Goal: Connect with others: Connect with others

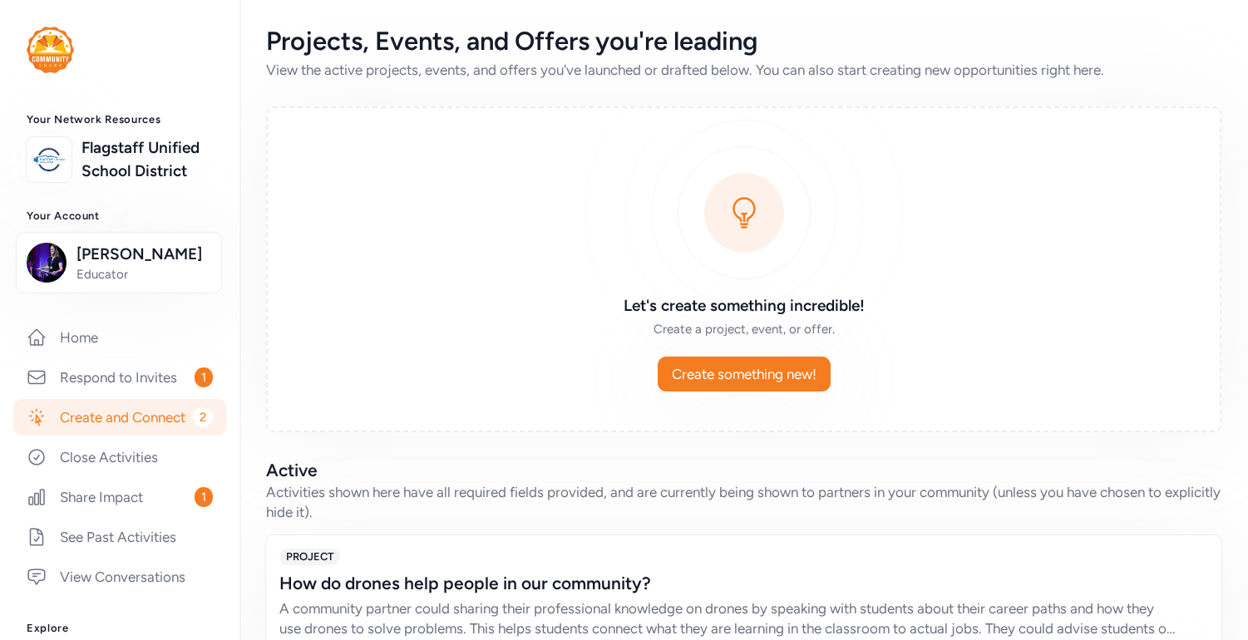
scroll to position [30, 0]
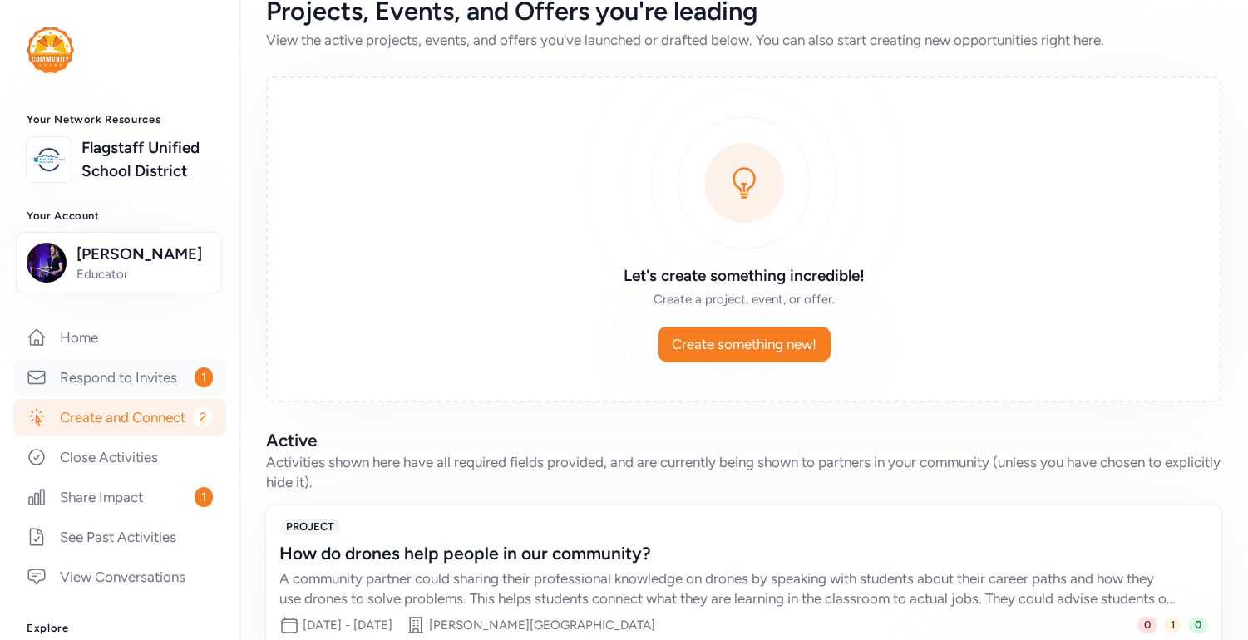
click at [119, 396] on link "Respond to Invites 1" at bounding box center [119, 377] width 213 height 37
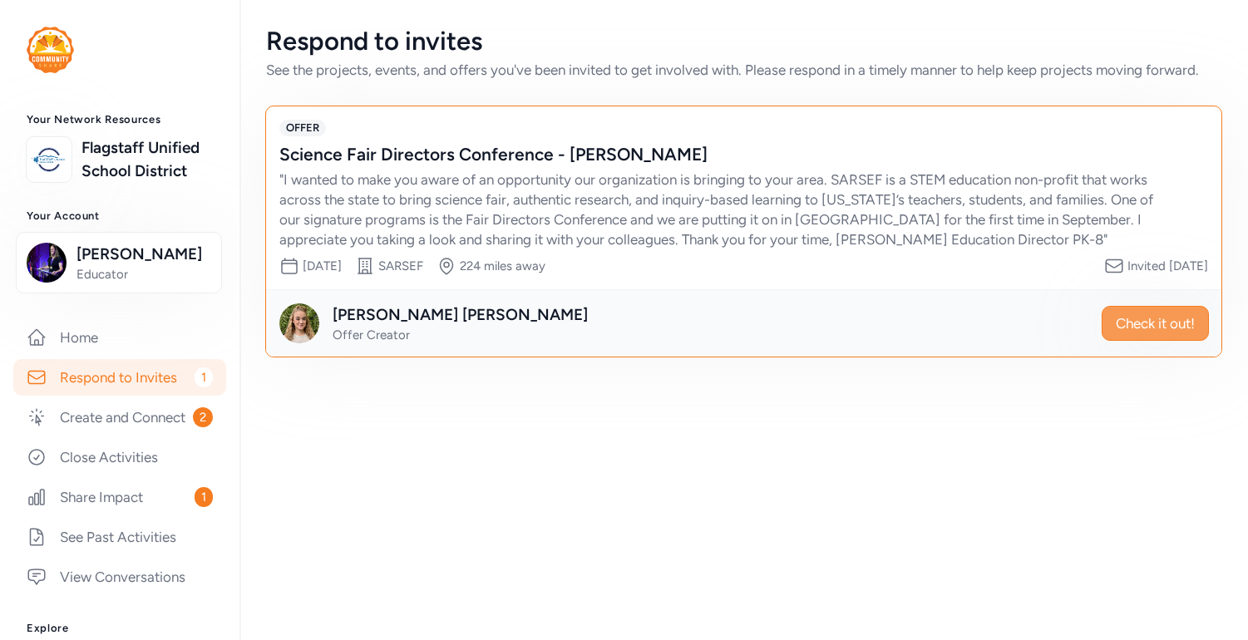
click at [1149, 317] on span "Check it out!" at bounding box center [1155, 323] width 79 height 20
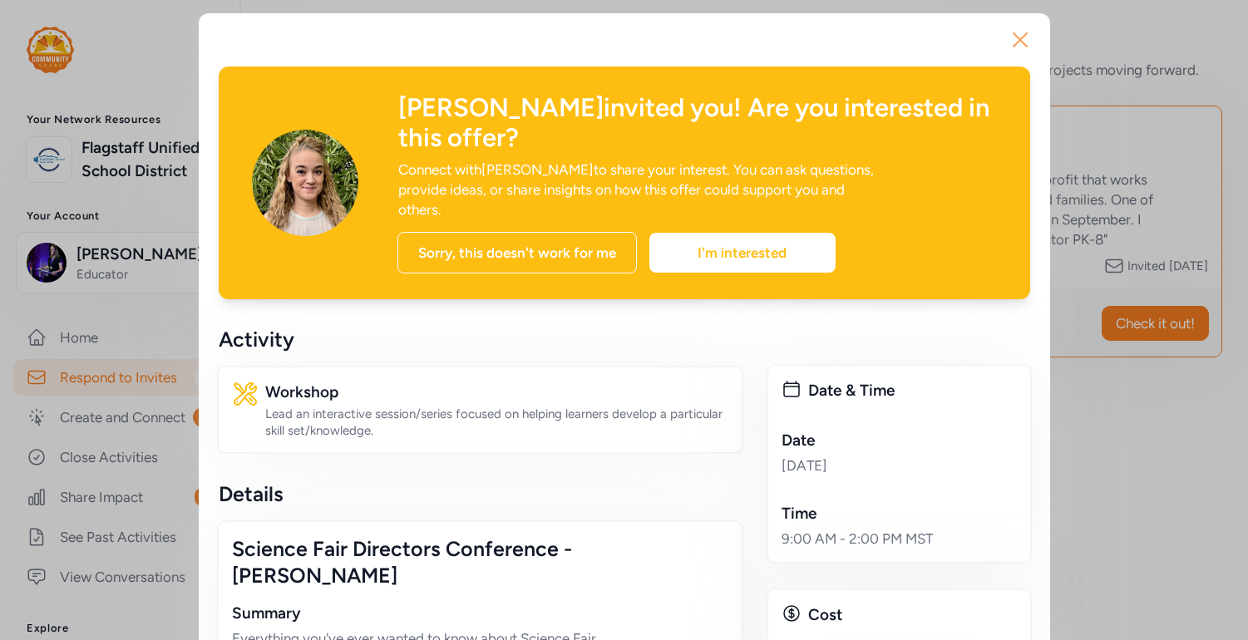
click at [1027, 42] on icon "button" at bounding box center [1020, 40] width 27 height 27
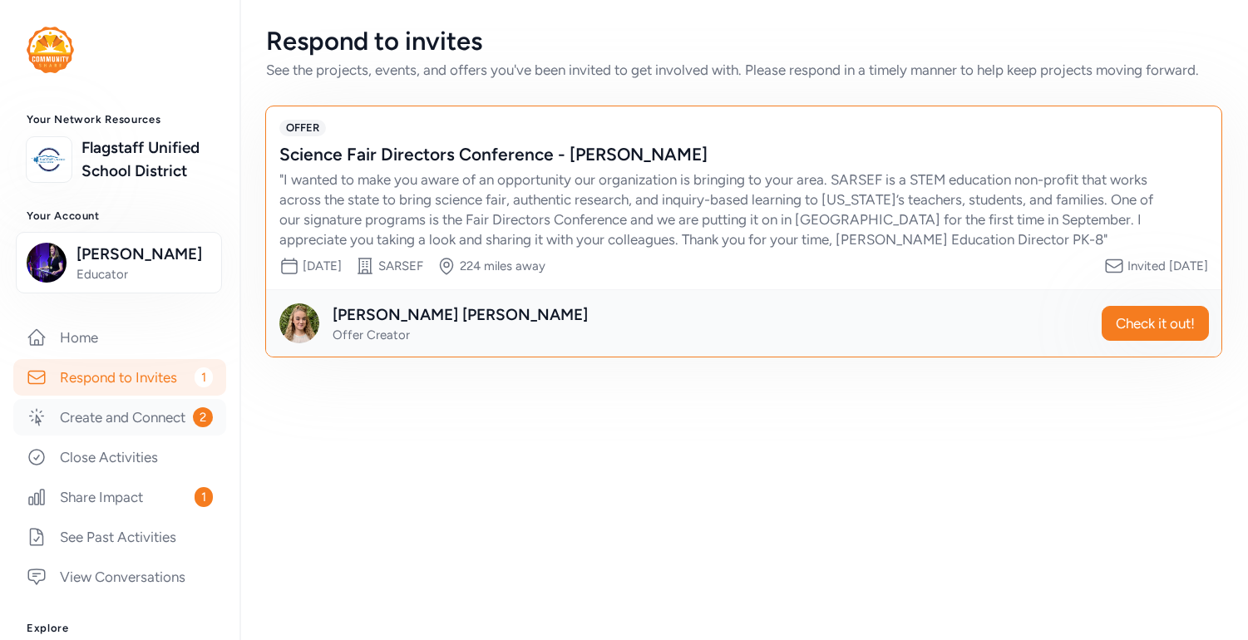
click at [161, 436] on link "Create and Connect 2" at bounding box center [119, 417] width 213 height 37
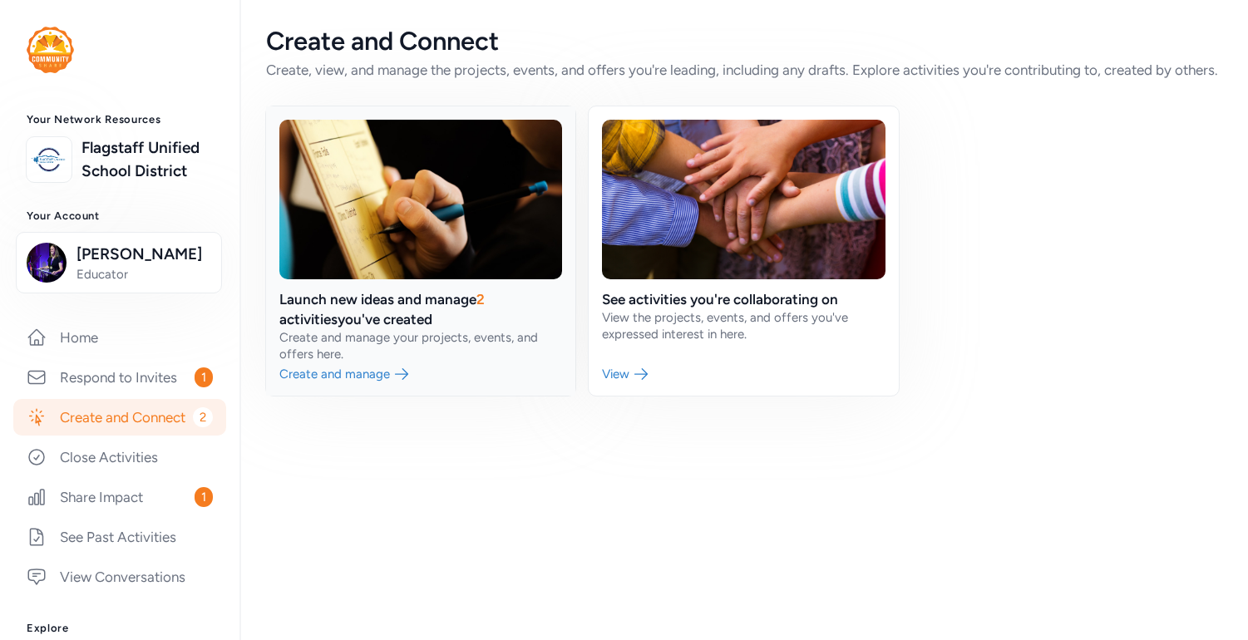
click at [480, 313] on link at bounding box center [420, 250] width 309 height 289
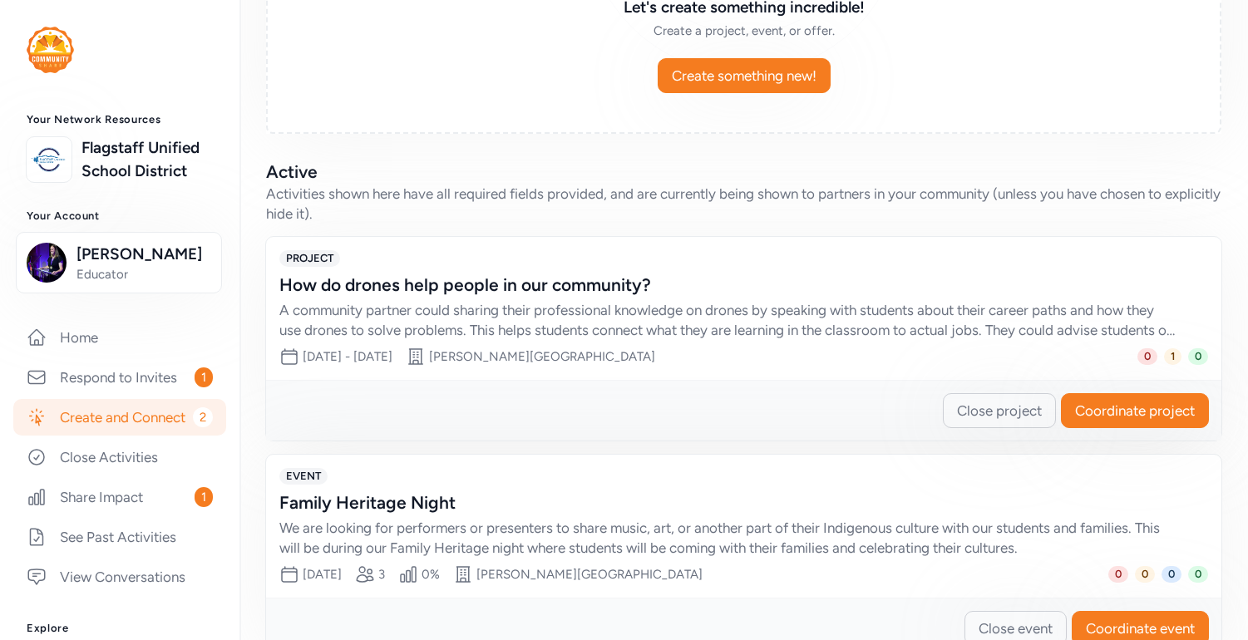
scroll to position [344, 0]
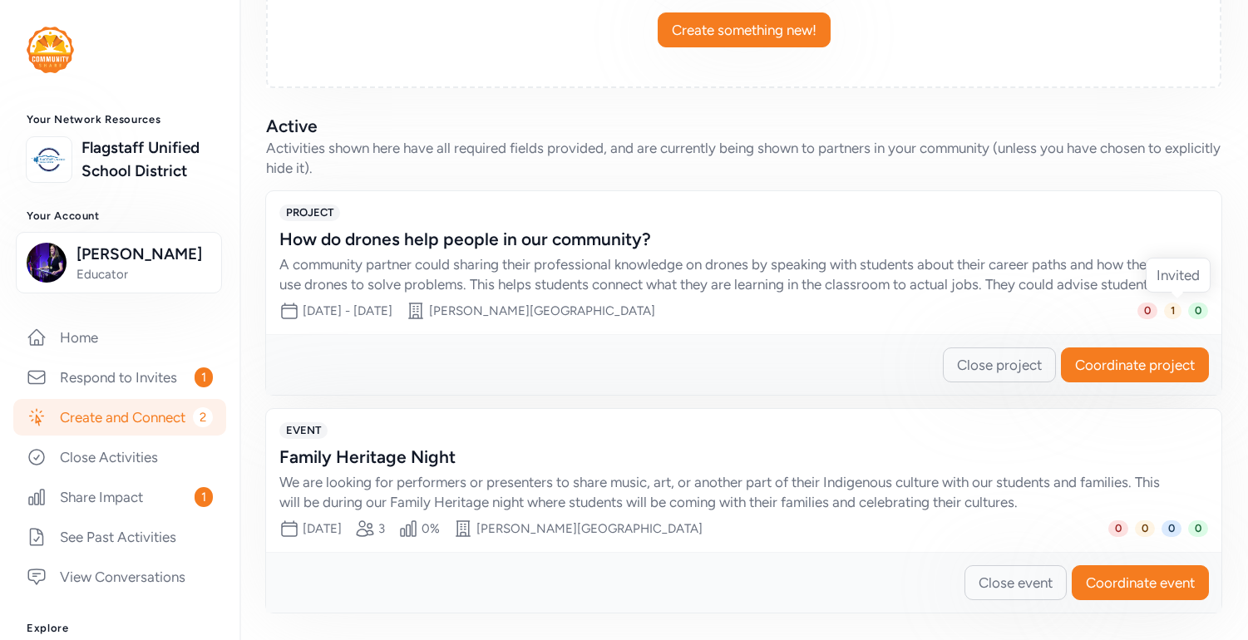
click at [1167, 315] on span "1" at bounding box center [1172, 311] width 17 height 17
click at [826, 299] on div "PROJECT How do drones help people in our community? A community partner could s…" at bounding box center [743, 262] width 955 height 143
click at [1118, 371] on span "Coordinate project" at bounding box center [1135, 365] width 120 height 20
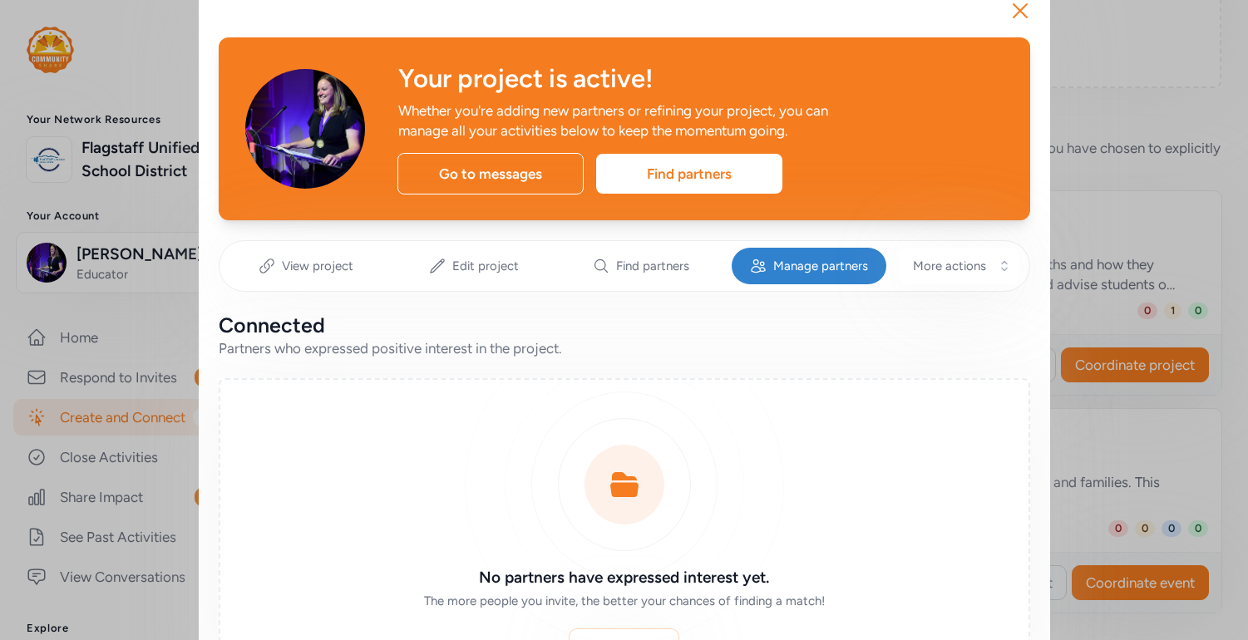
scroll to position [81, 0]
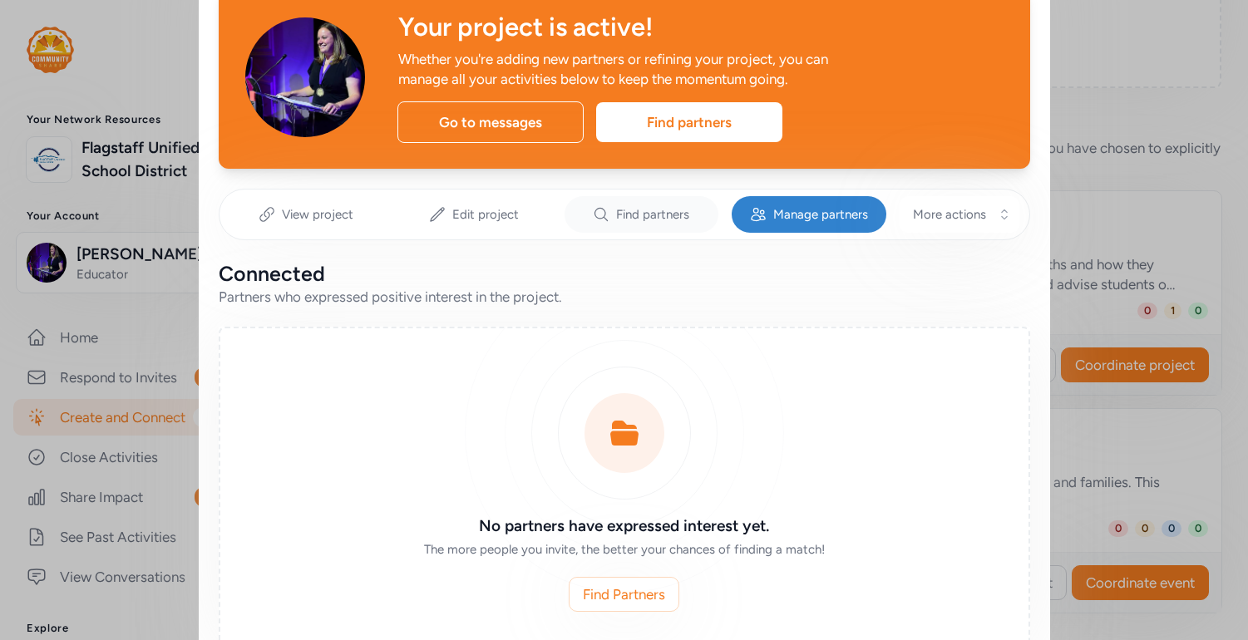
click at [600, 215] on icon at bounding box center [601, 214] width 17 height 17
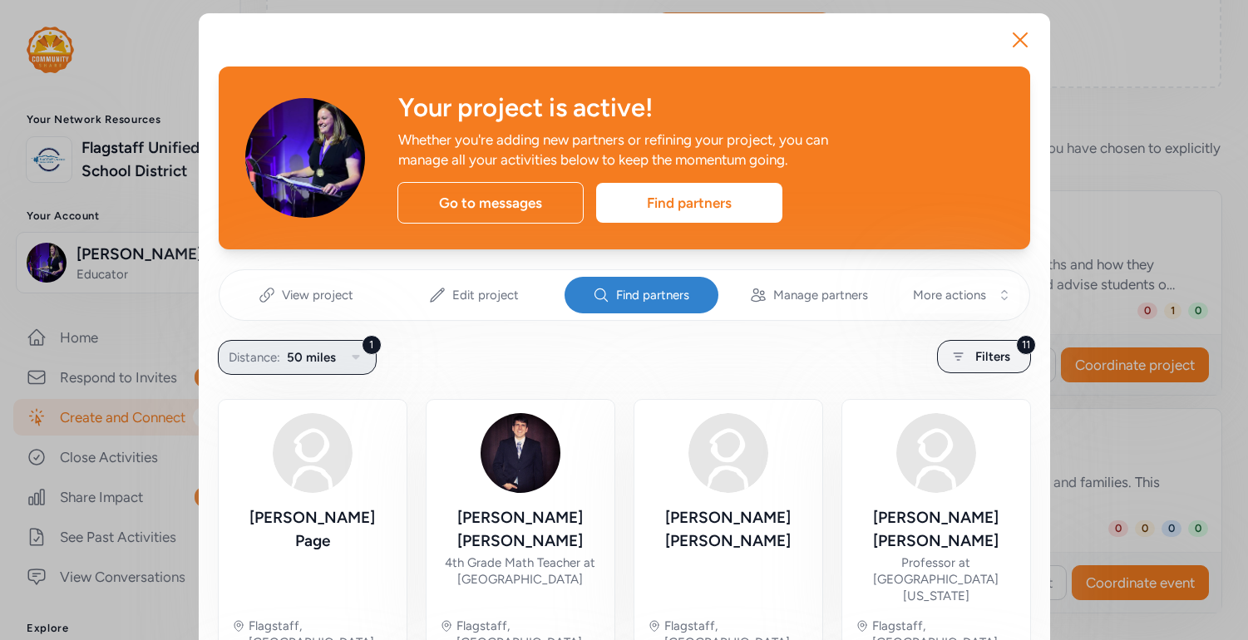
click at [347, 350] on icon "button" at bounding box center [356, 358] width 20 height 20
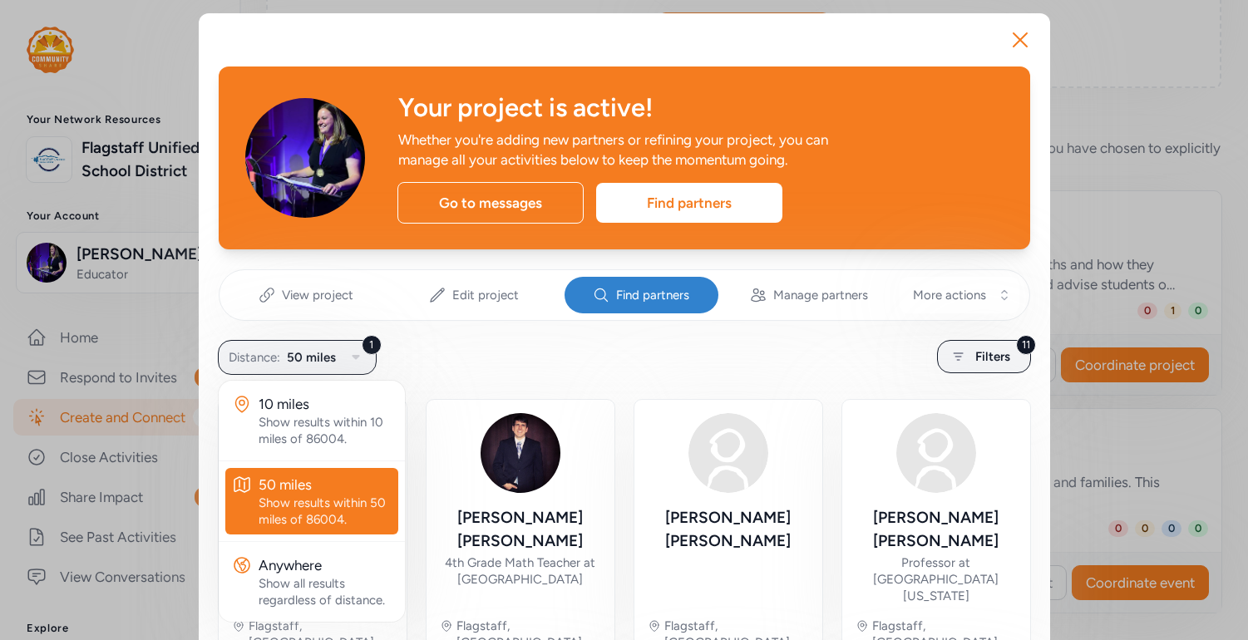
scroll to position [12, 0]
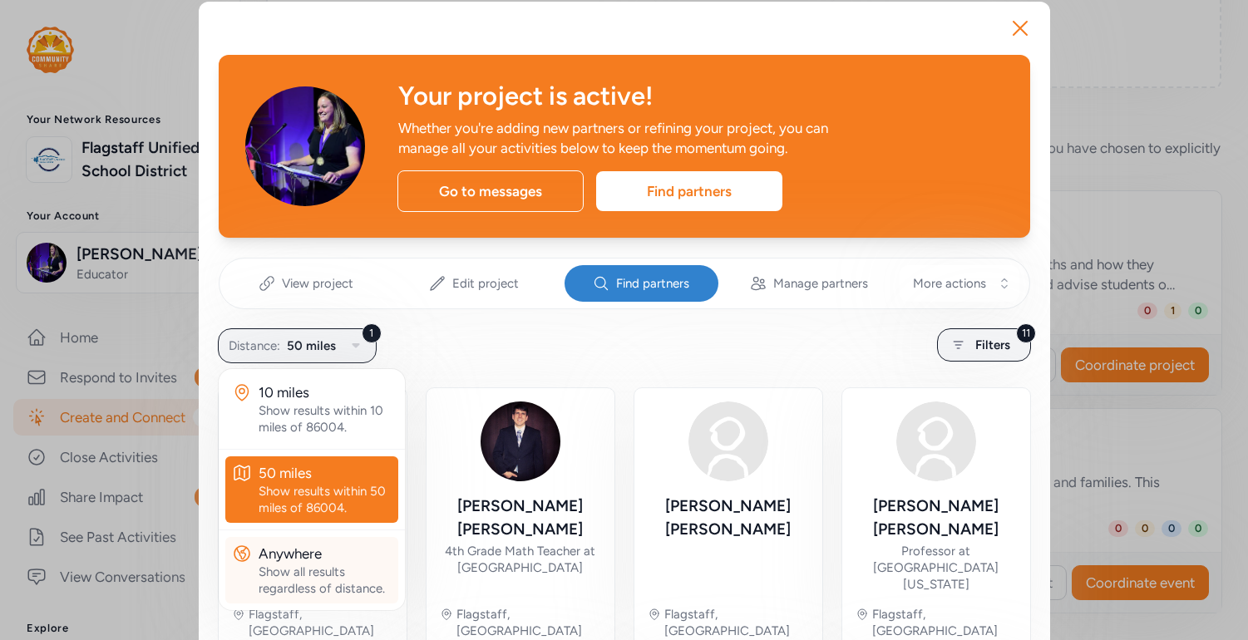
click at [321, 560] on div "Anywhere" at bounding box center [325, 554] width 133 height 20
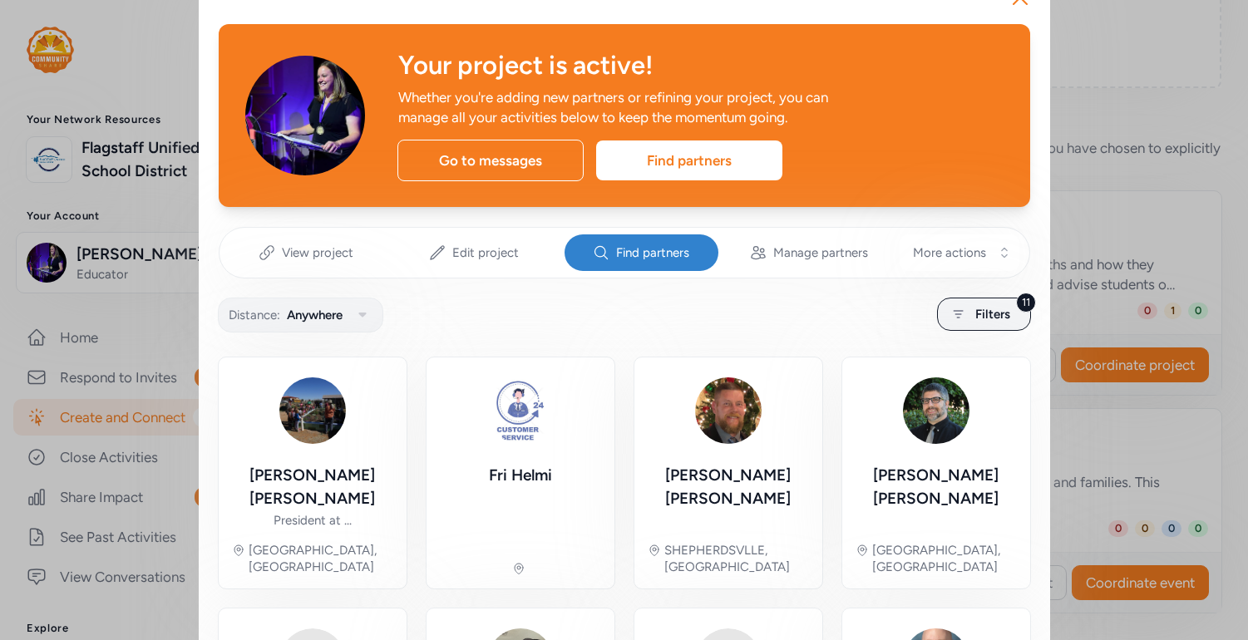
scroll to position [46, 0]
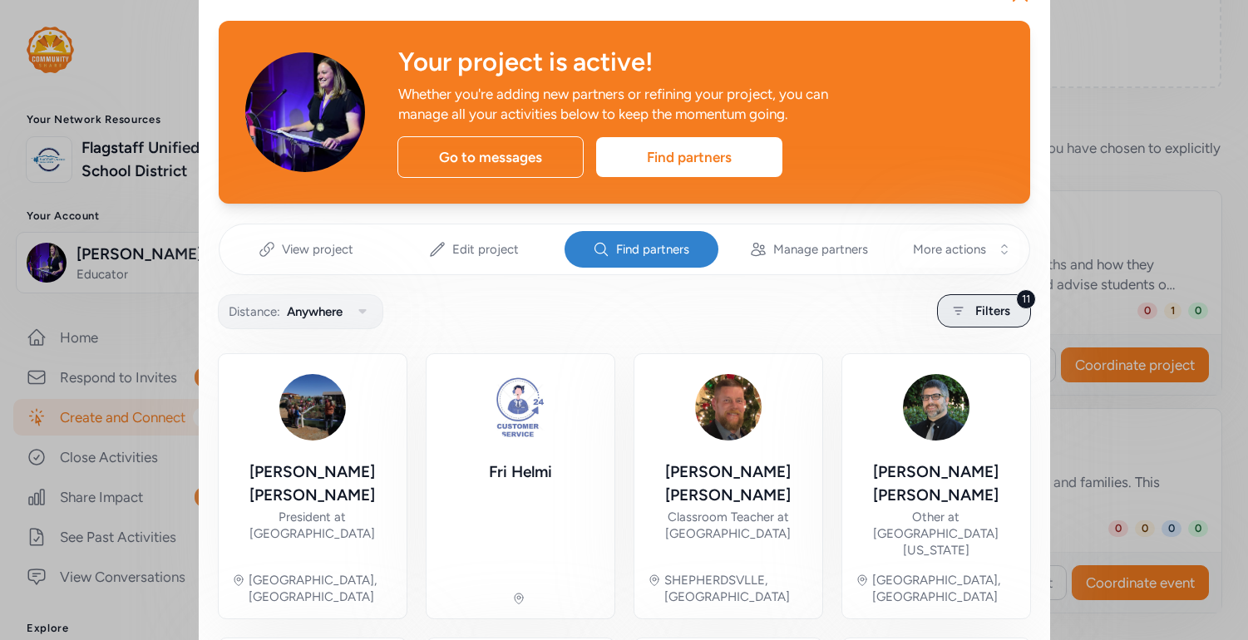
click at [1009, 304] on span "Filters" at bounding box center [992, 311] width 35 height 20
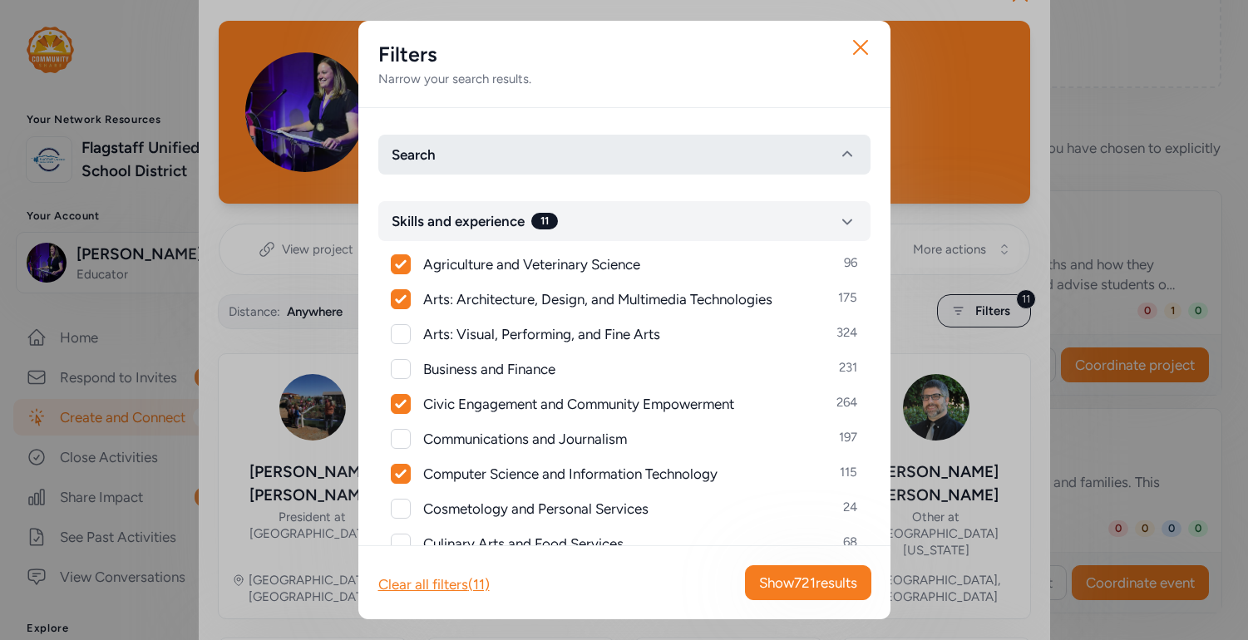
click at [507, 174] on button "Search" at bounding box center [624, 155] width 492 height 40
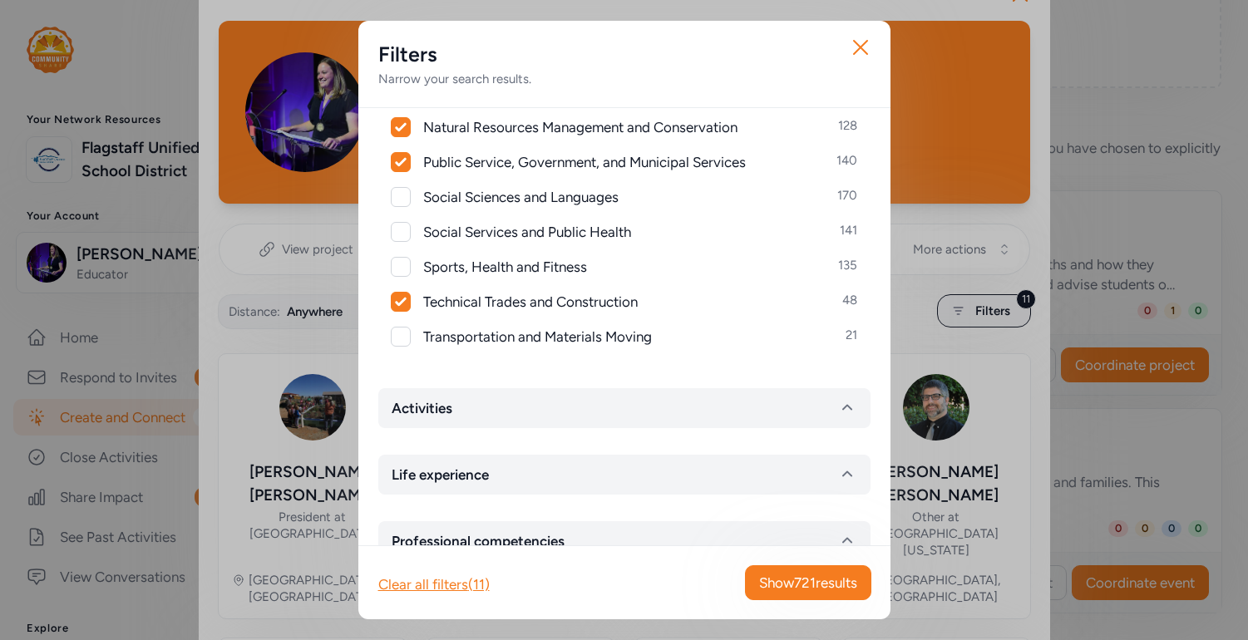
scroll to position [1201, 0]
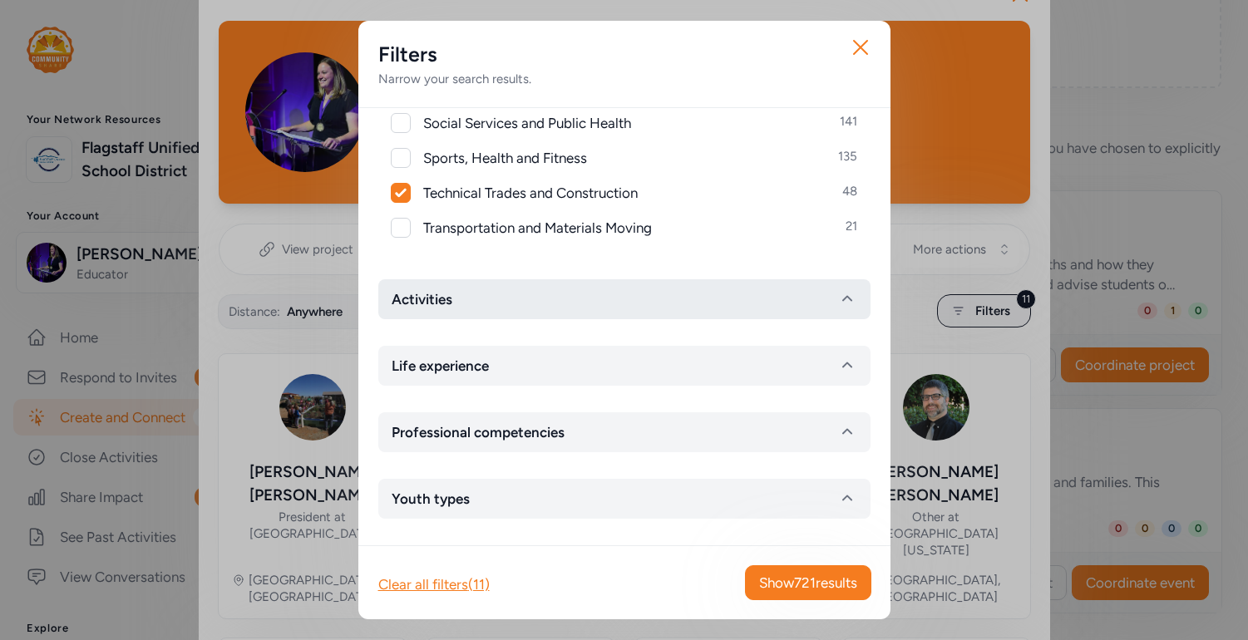
click at [476, 286] on button "Activities" at bounding box center [624, 299] width 492 height 40
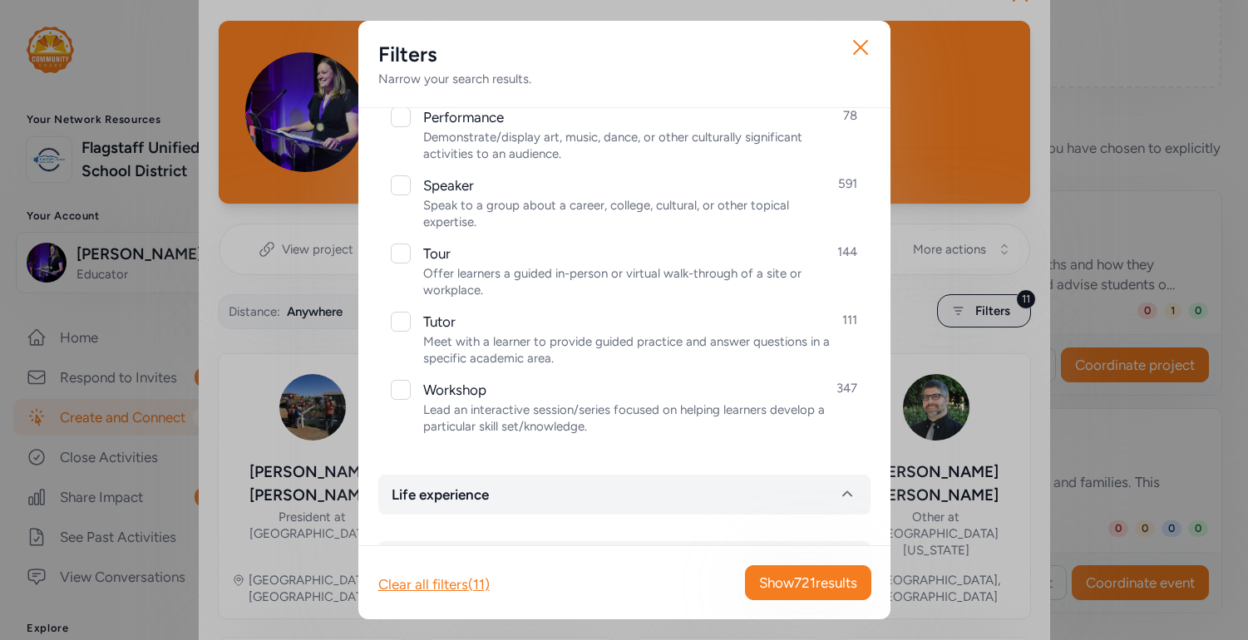
scroll to position [2185, 0]
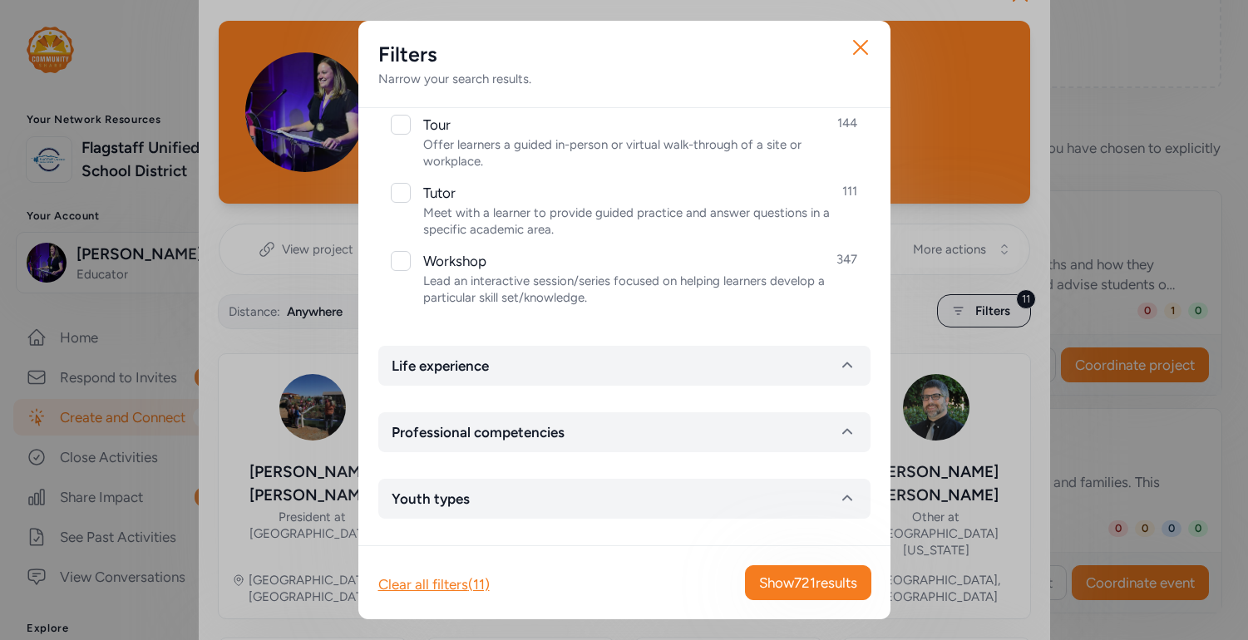
click at [465, 454] on div "Search Name Find partners whose first or last name matches any of the words you…" at bounding box center [624, 326] width 532 height 437
click at [465, 437] on span "Professional competencies" at bounding box center [478, 432] width 173 height 20
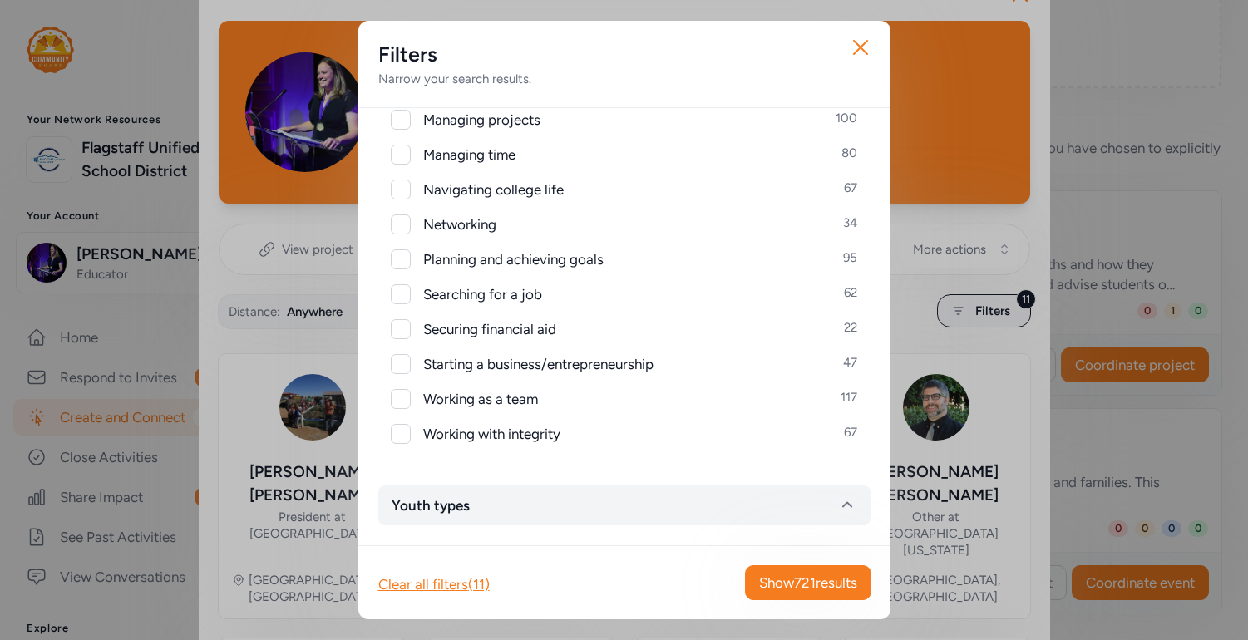
scroll to position [2932, 0]
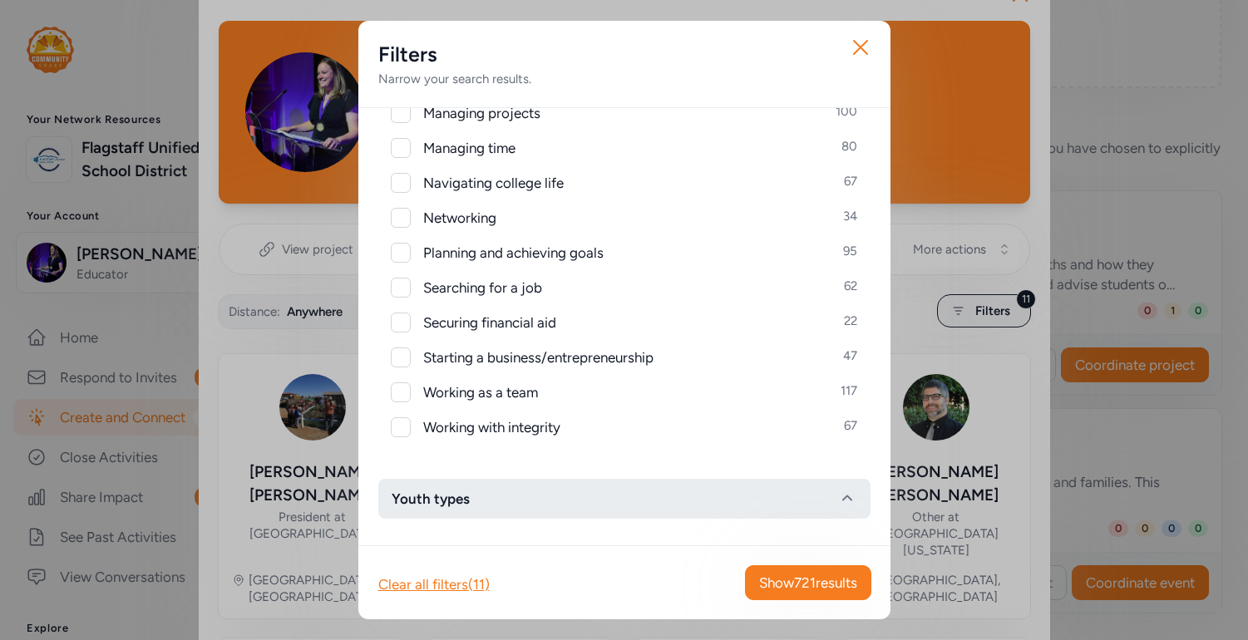
click at [466, 510] on button "Youth types" at bounding box center [624, 499] width 492 height 40
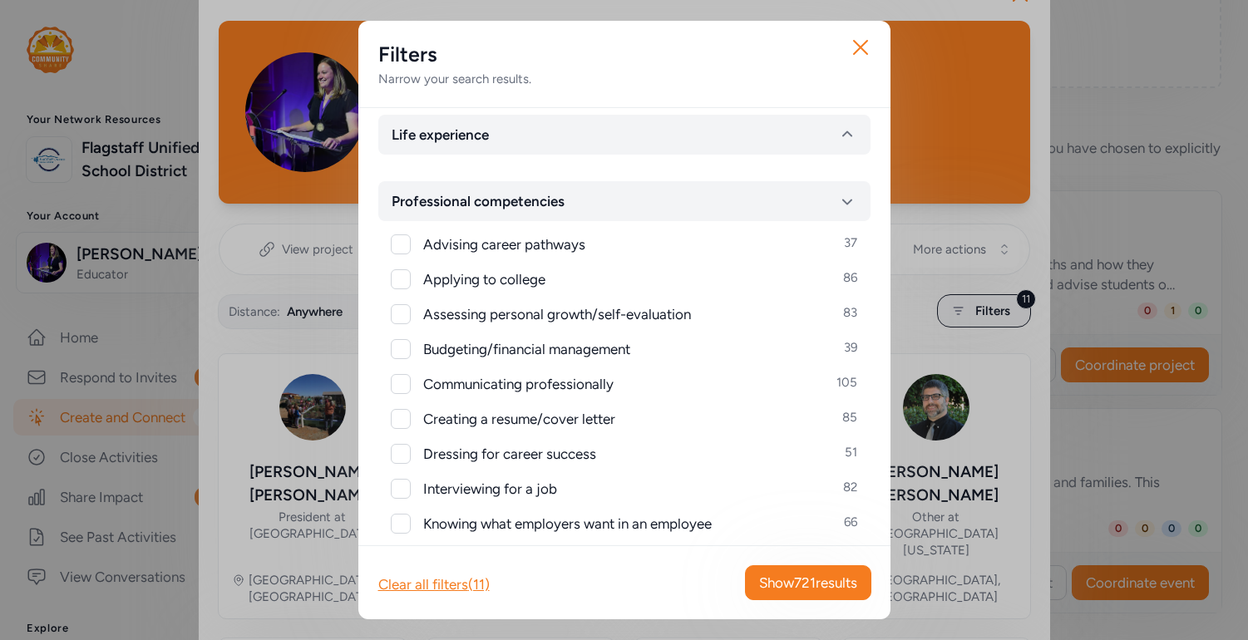
scroll to position [2299, 0]
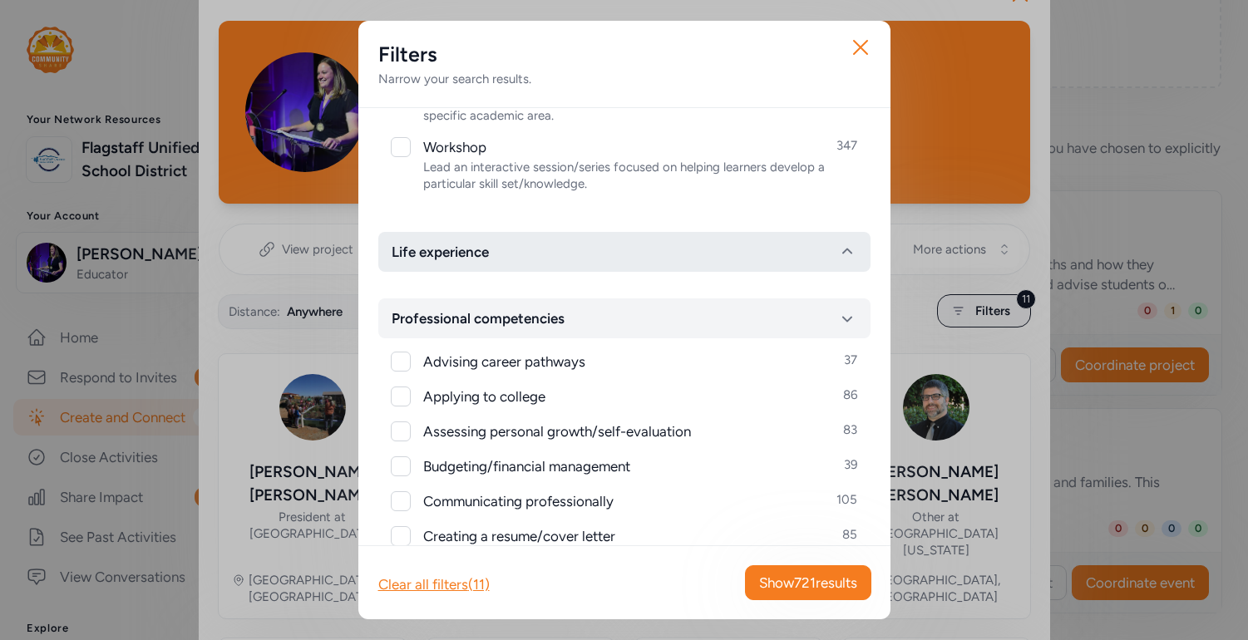
click at [511, 235] on button "Life experience" at bounding box center [624, 252] width 492 height 40
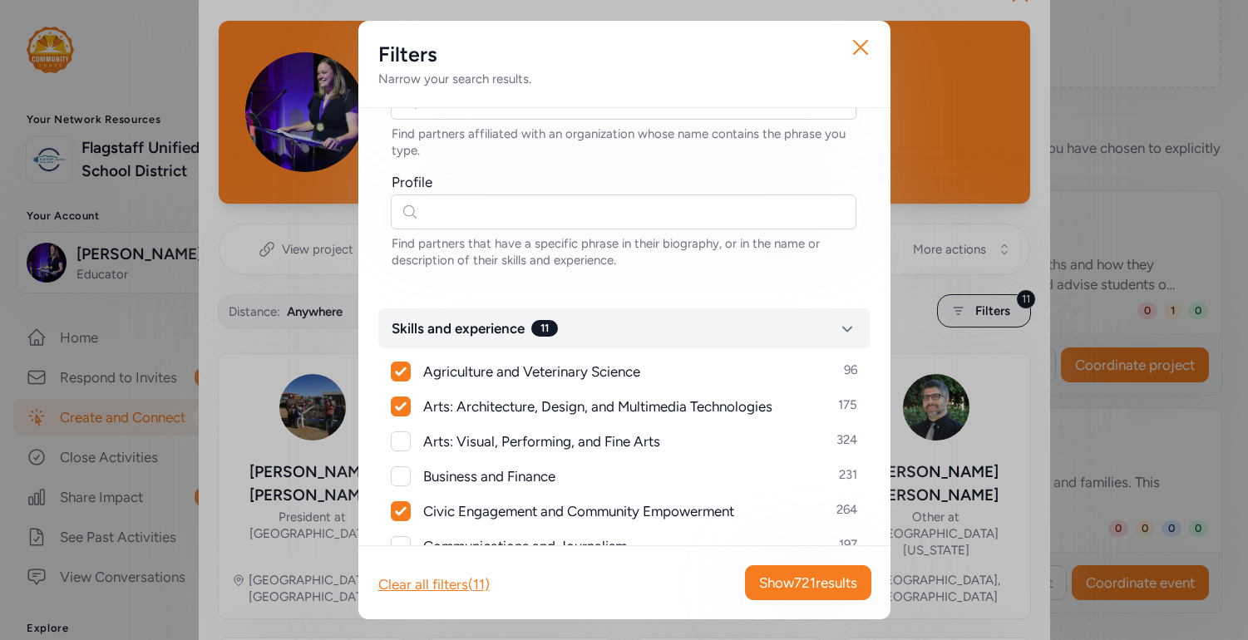
scroll to position [0, 0]
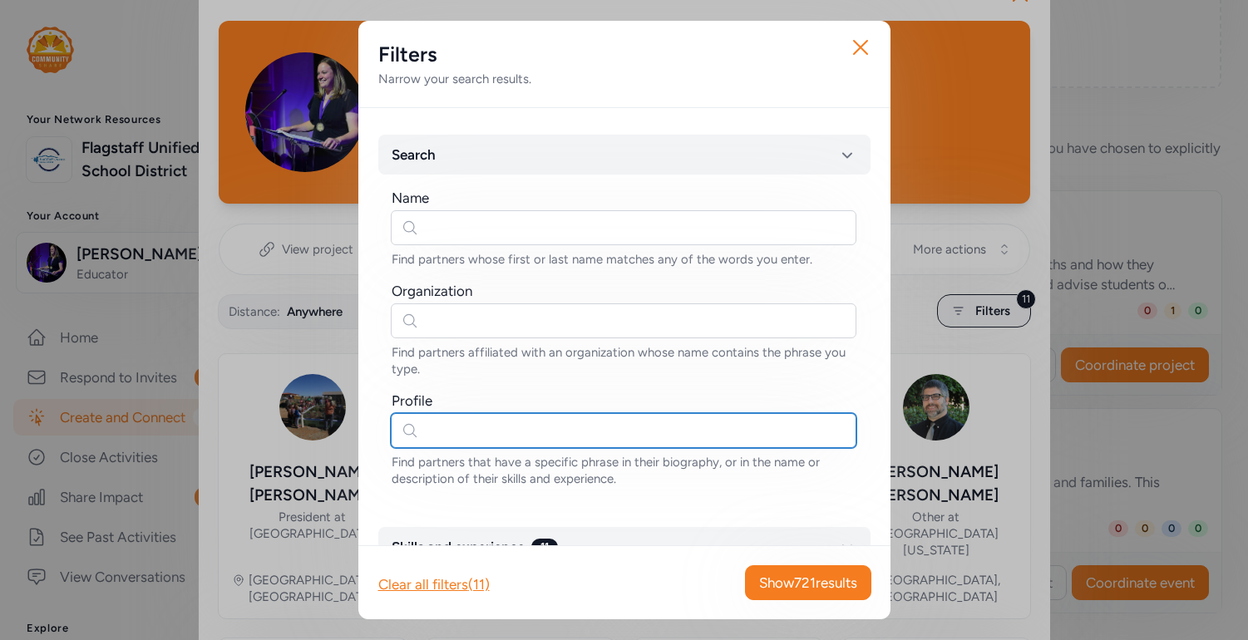
click at [481, 423] on input "text" at bounding box center [624, 430] width 466 height 35
type input "drones"
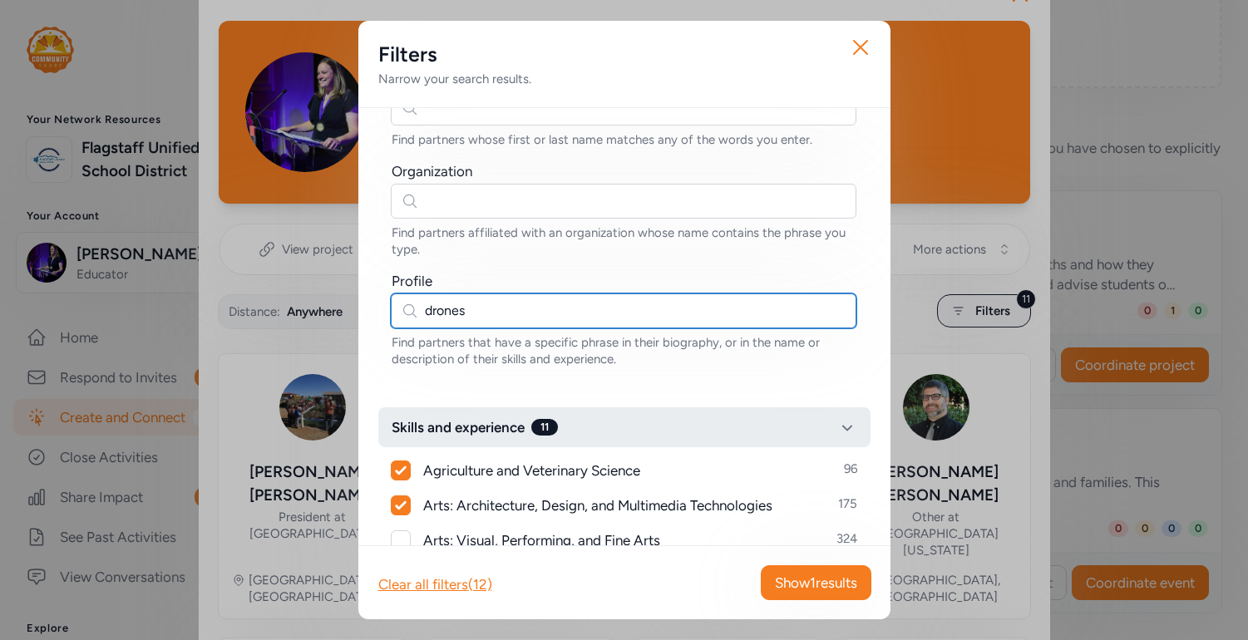
scroll to position [125, 0]
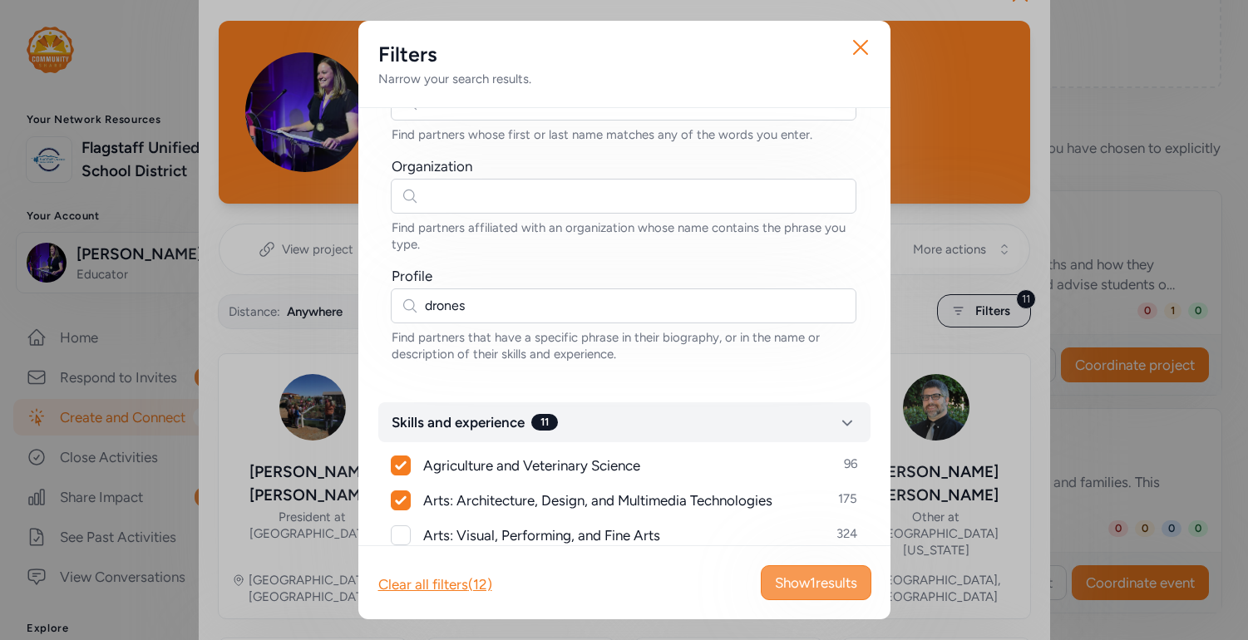
click at [812, 593] on button "Show 1 results" at bounding box center [816, 582] width 111 height 35
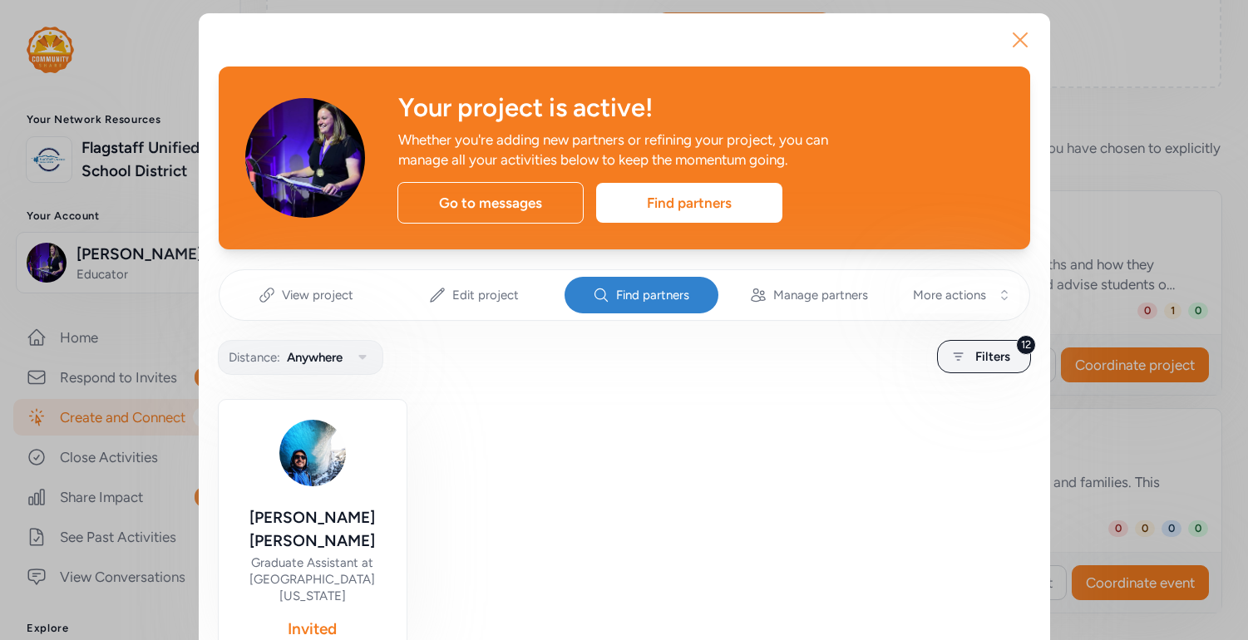
click at [1014, 44] on icon "button" at bounding box center [1020, 40] width 27 height 27
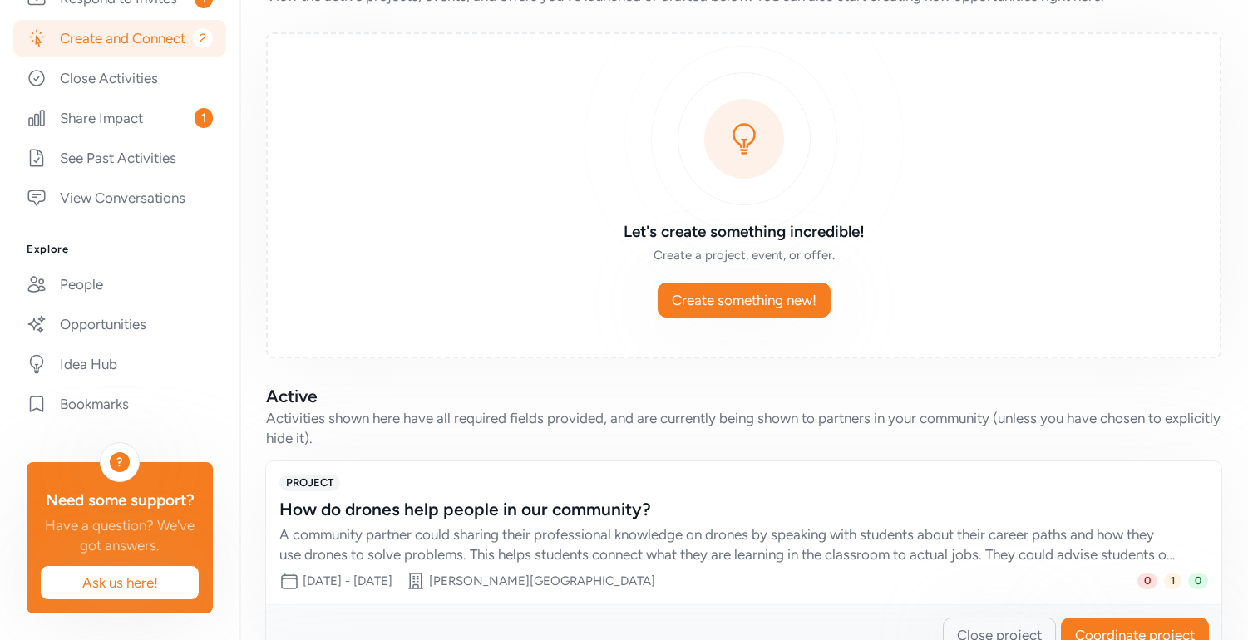
scroll to position [47, 0]
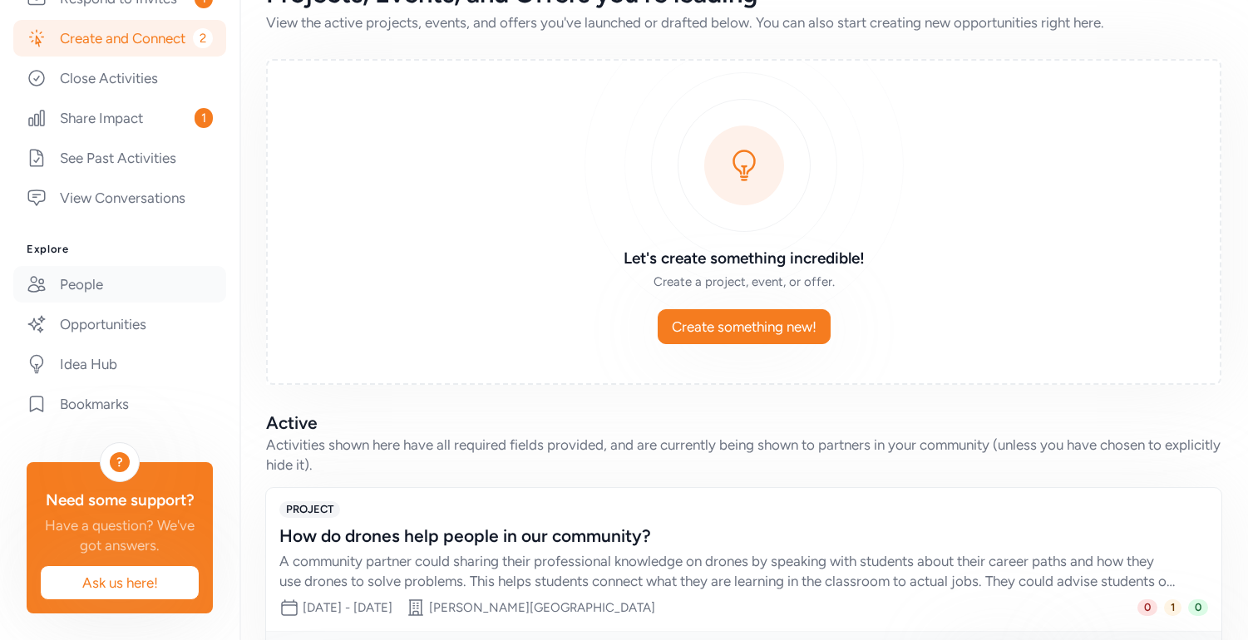
click at [116, 289] on link "People" at bounding box center [119, 284] width 213 height 37
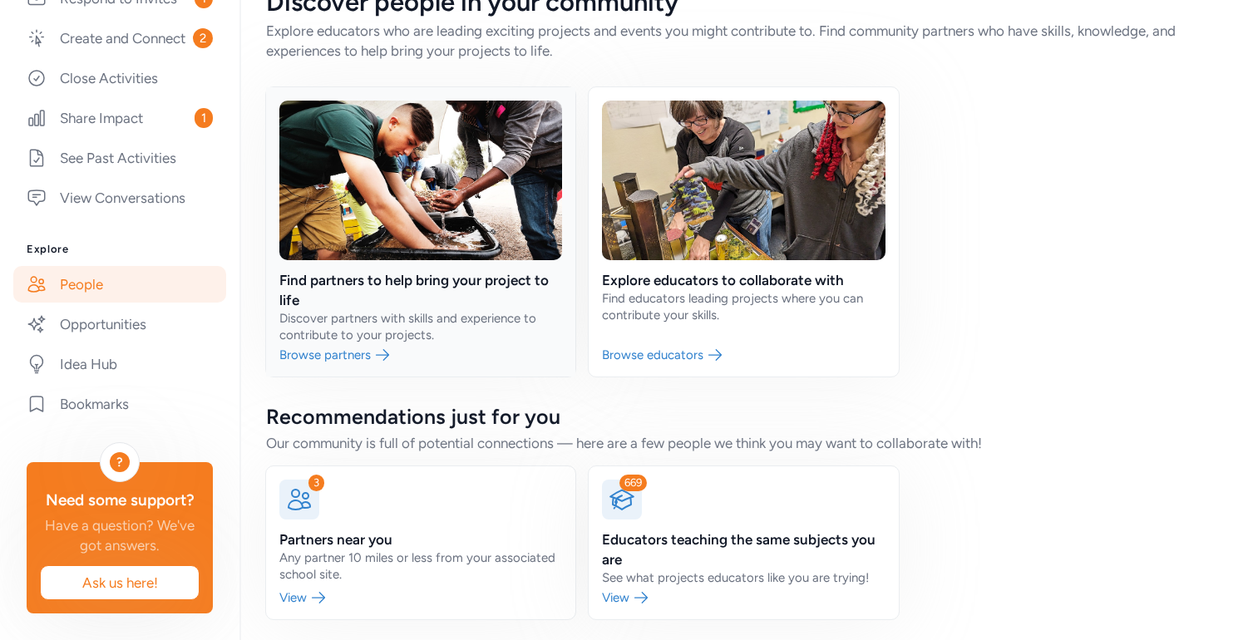
scroll to position [45, 0]
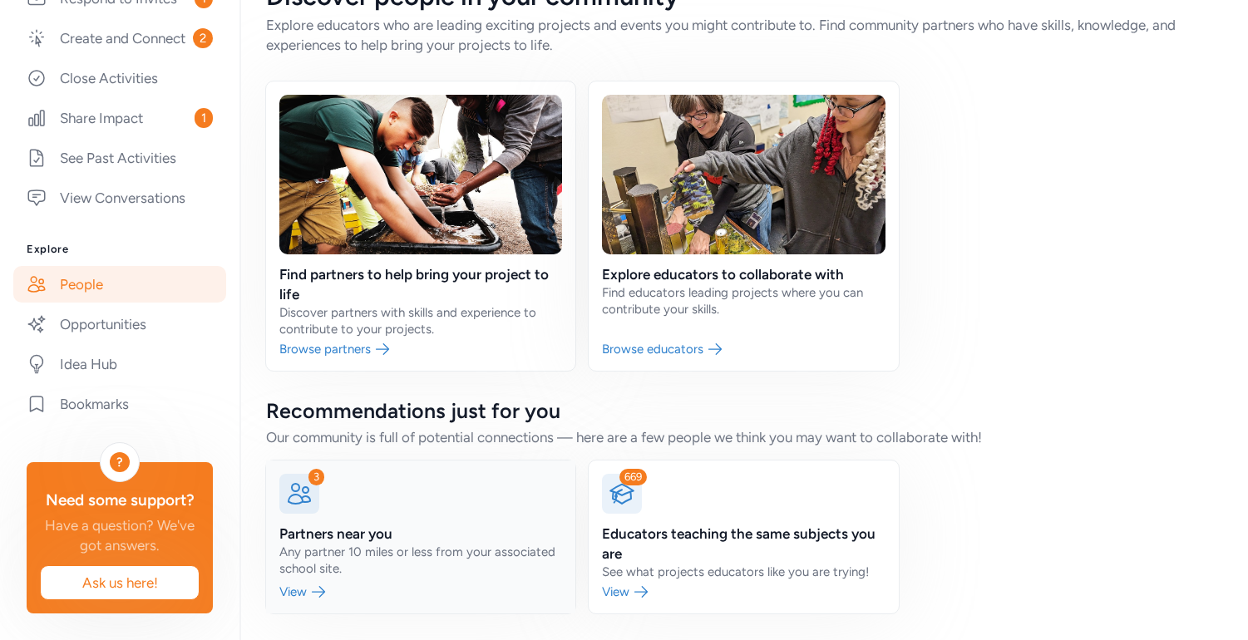
click at [358, 524] on link at bounding box center [420, 537] width 309 height 153
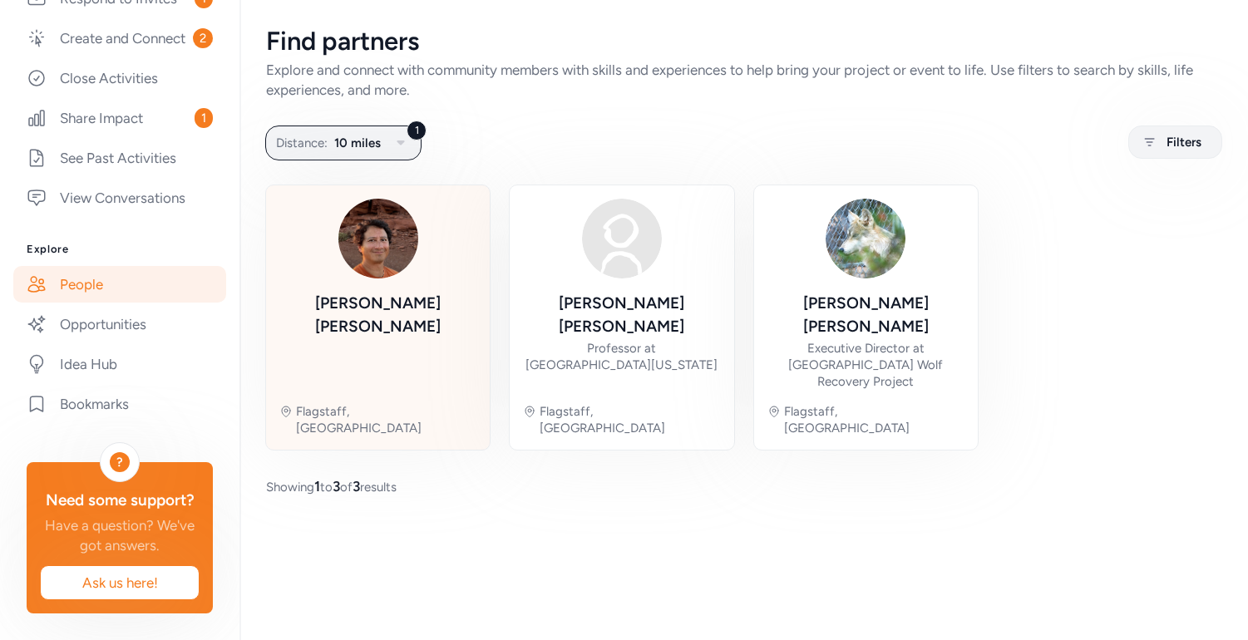
click at [353, 301] on div "[PERSON_NAME]" at bounding box center [377, 315] width 197 height 47
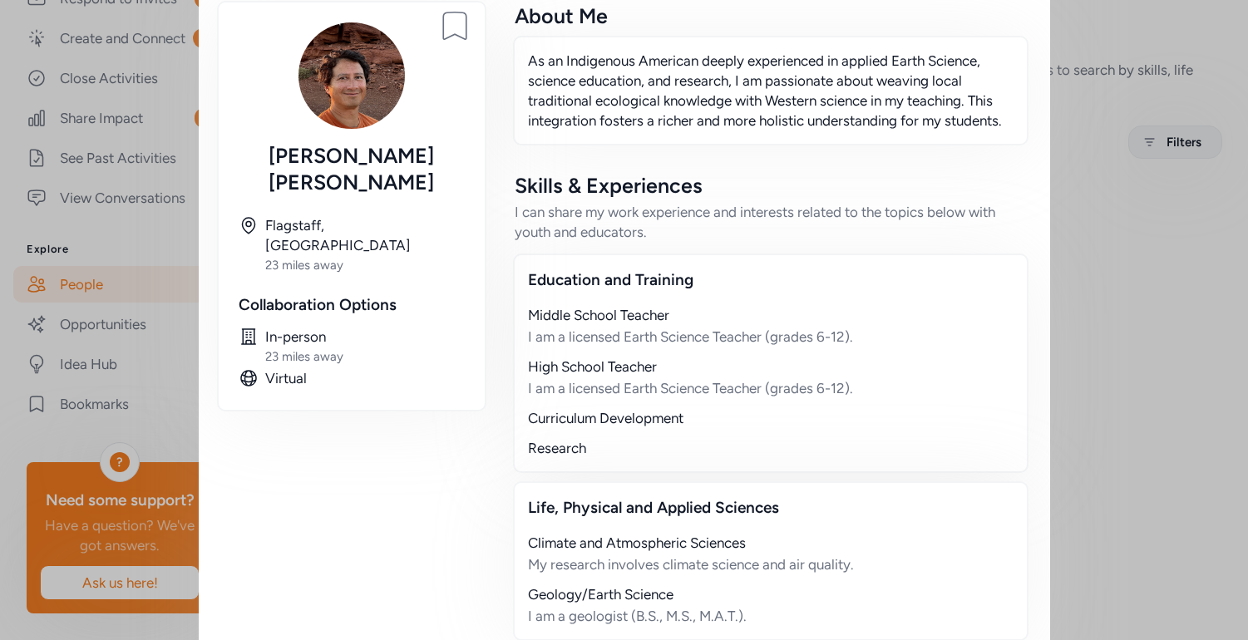
scroll to position [256, 0]
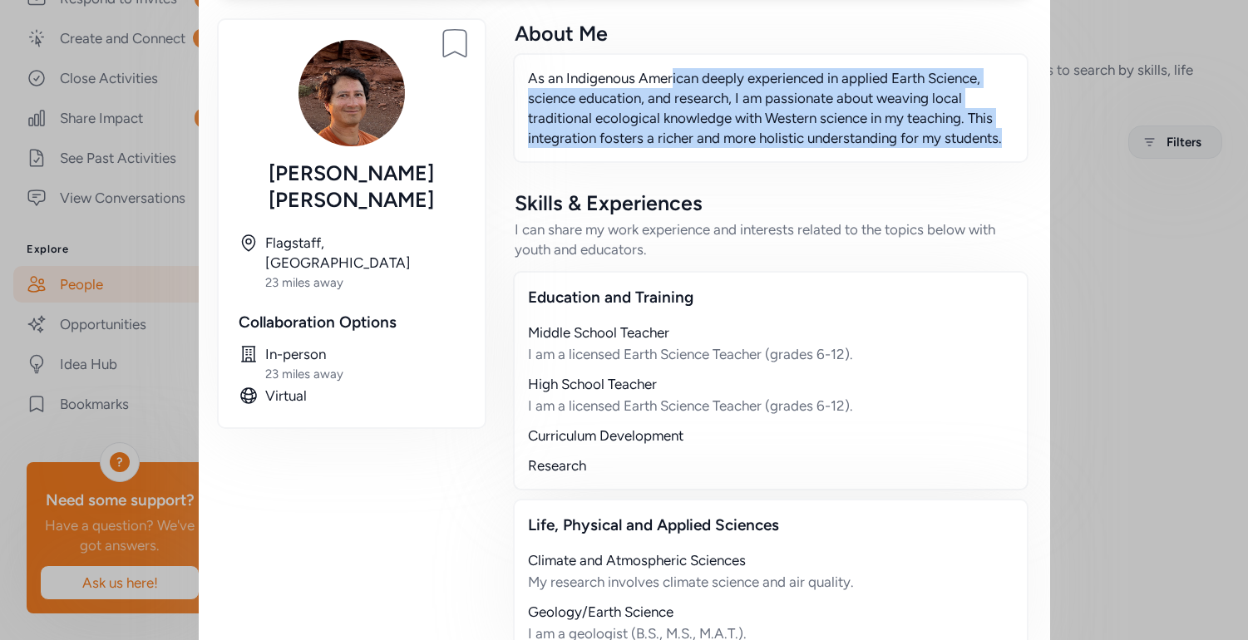
drag, startPoint x: 674, startPoint y: 81, endPoint x: 664, endPoint y: 151, distance: 70.6
click at [664, 151] on div "As an Indigenous American deeply experienced in applied Earth Science, science …" at bounding box center [771, 108] width 516 height 110
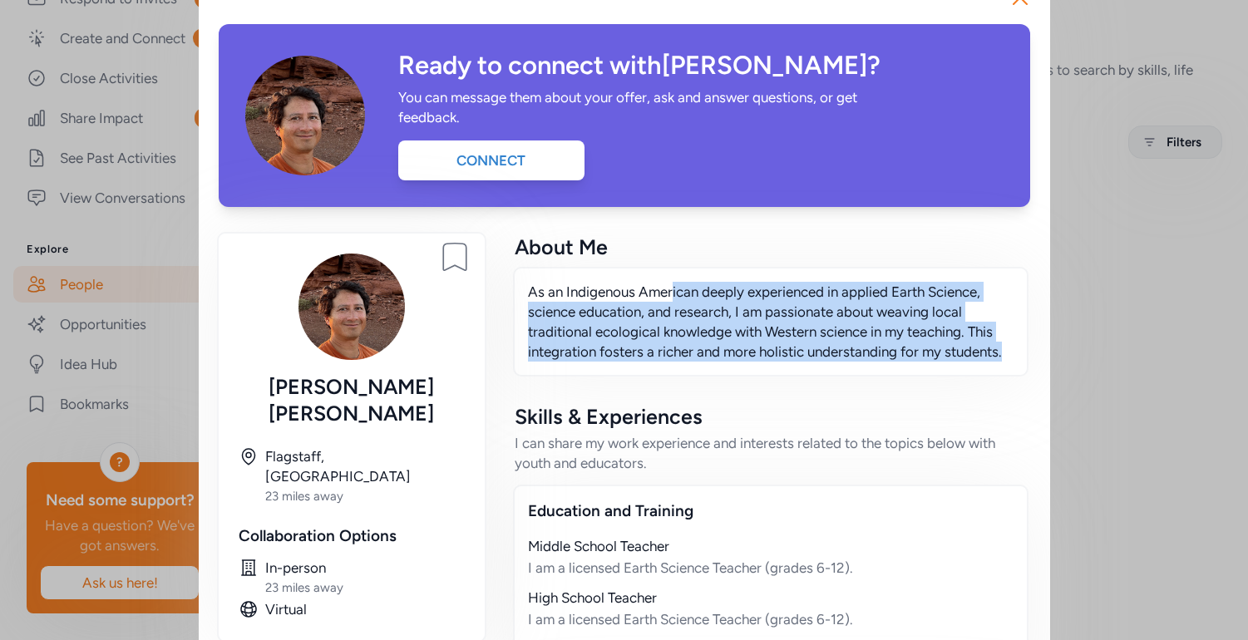
scroll to position [0, 0]
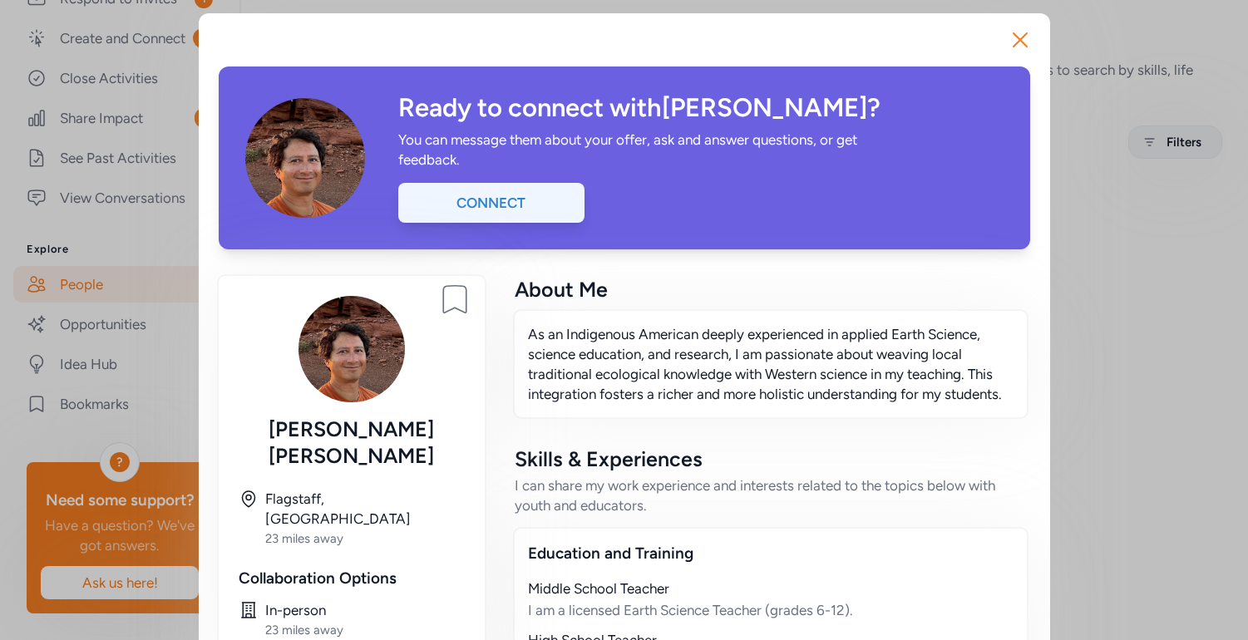
click at [535, 184] on div "Connect" at bounding box center [491, 203] width 186 height 40
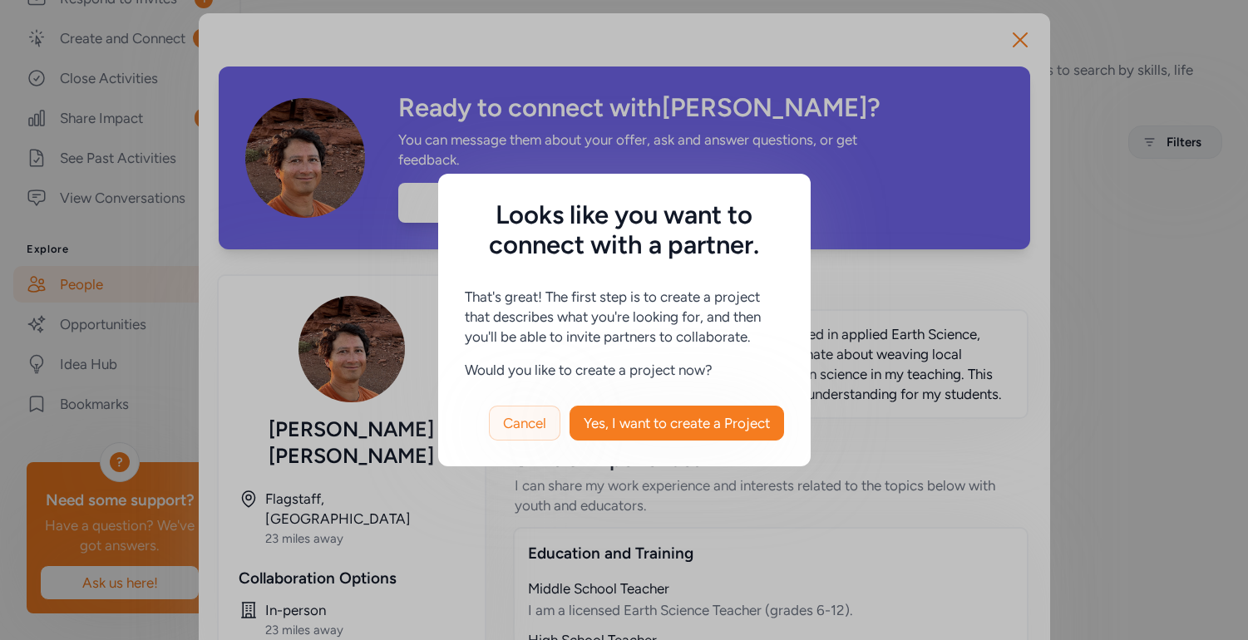
click at [548, 422] on button "Cancel" at bounding box center [525, 423] width 72 height 35
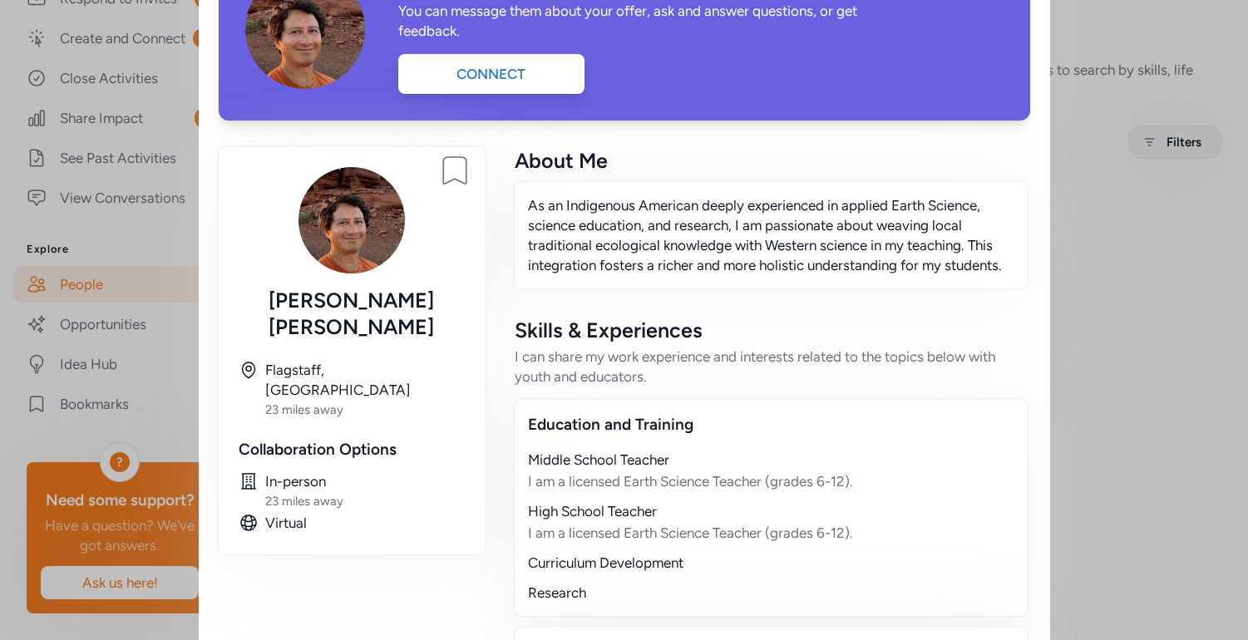
scroll to position [121, 0]
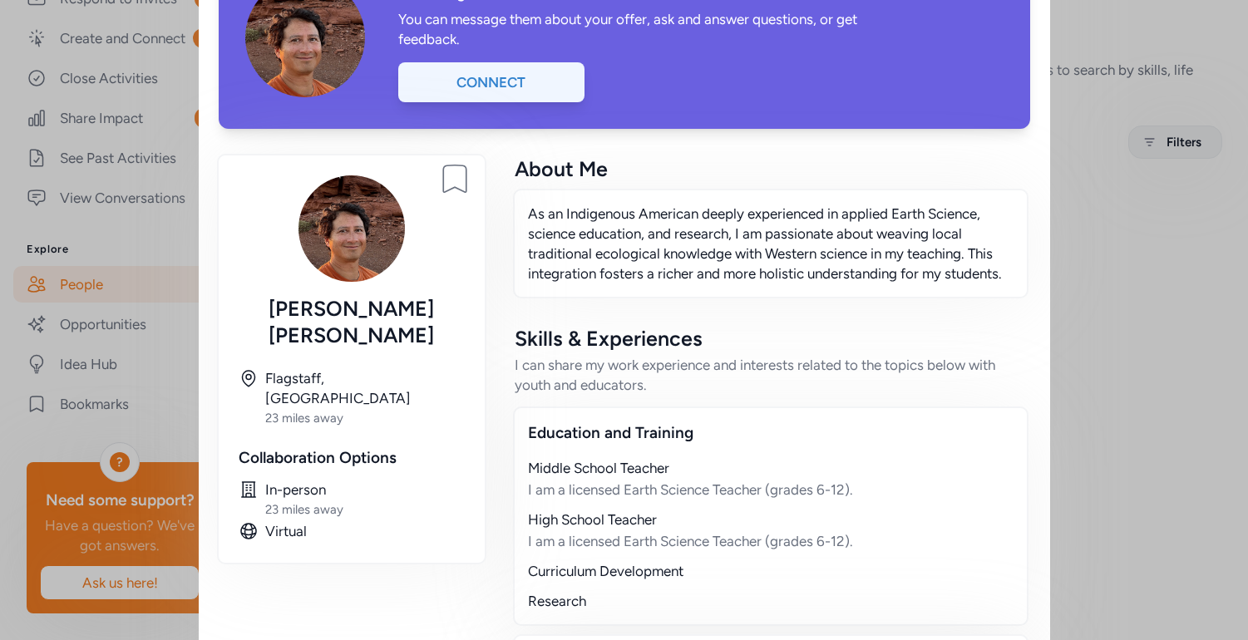
click at [474, 78] on div "Connect" at bounding box center [491, 82] width 186 height 40
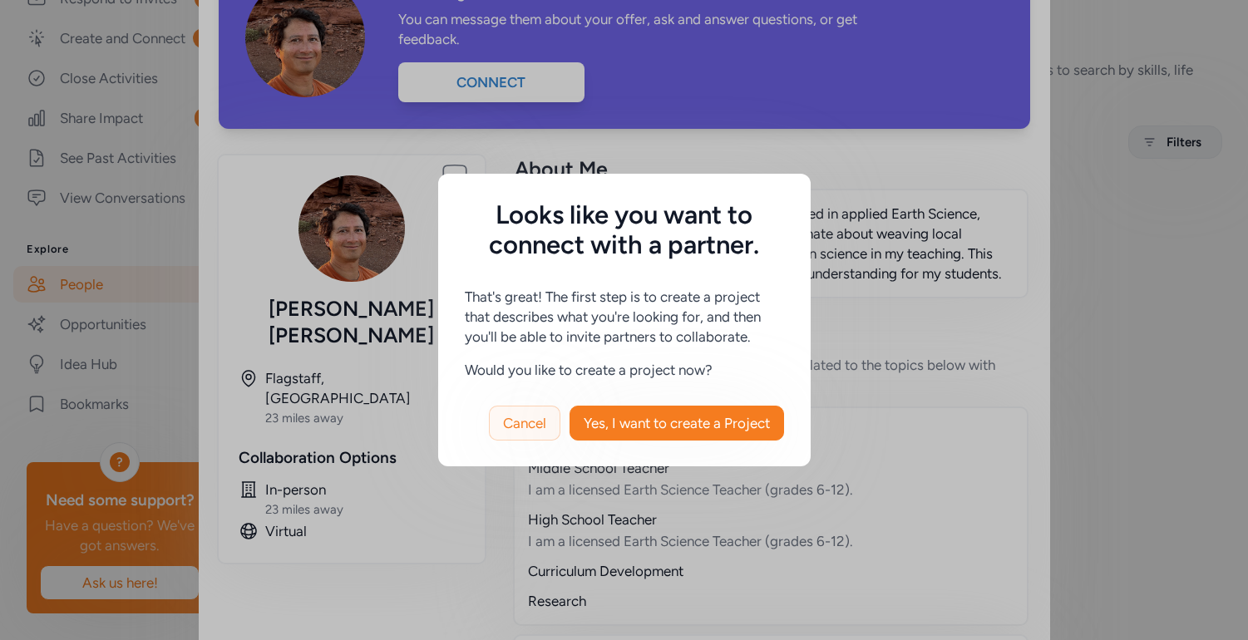
click at [535, 425] on span "Cancel" at bounding box center [524, 423] width 43 height 20
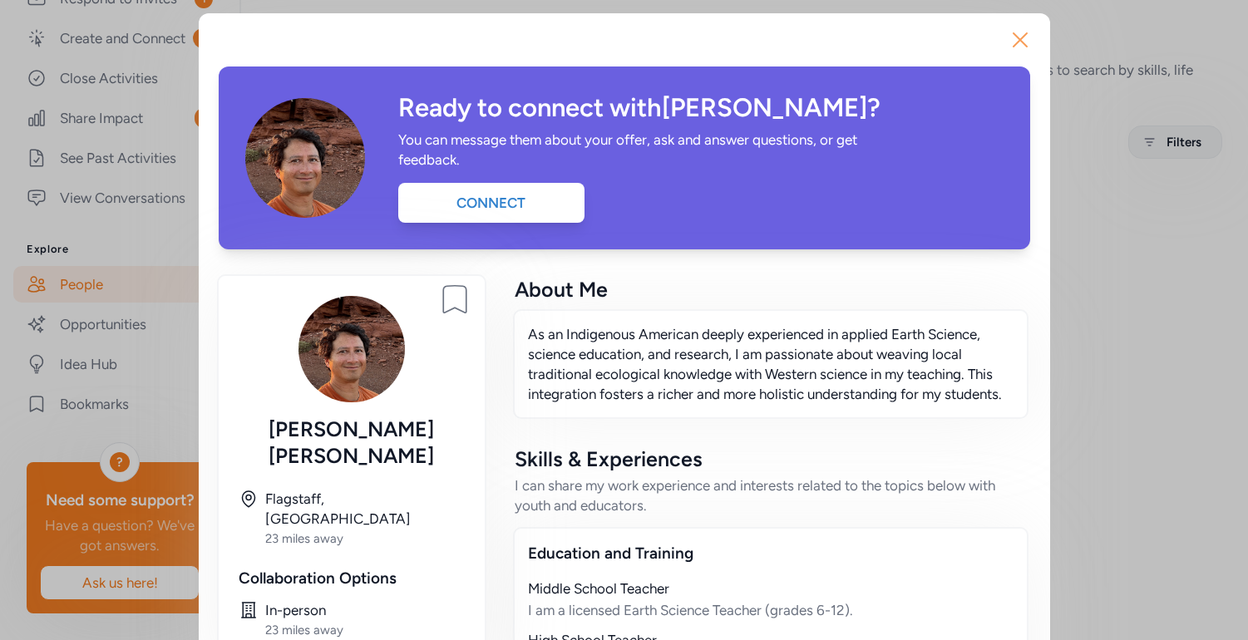
click at [1016, 39] on icon "button" at bounding box center [1020, 40] width 27 height 27
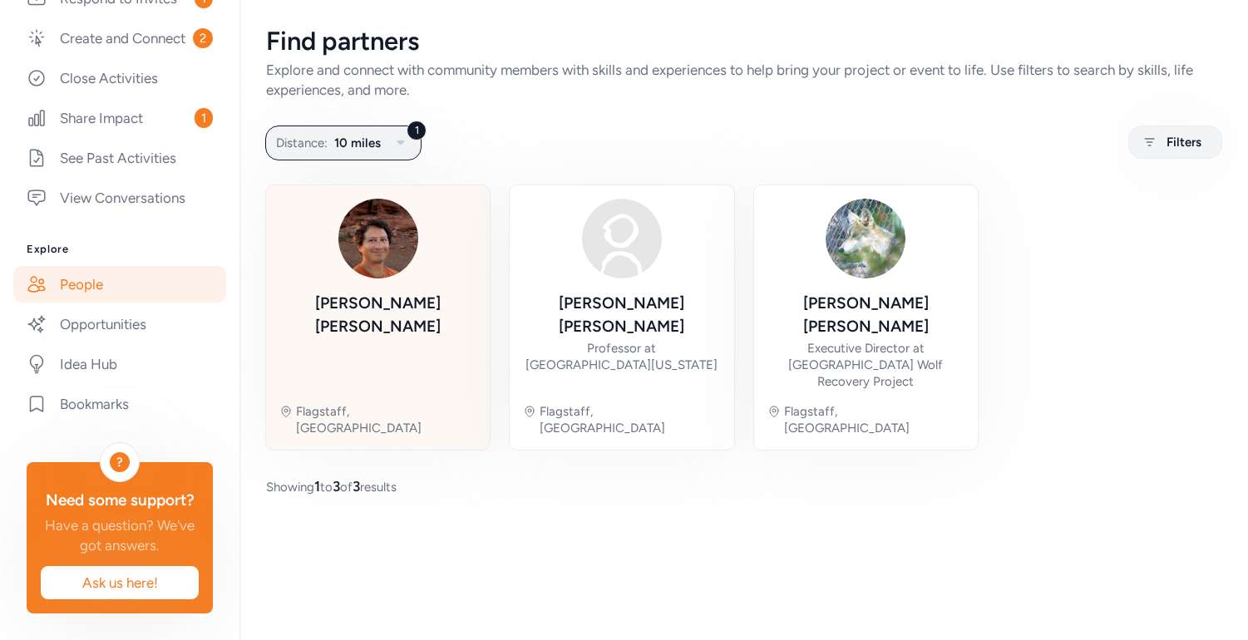
click at [382, 256] on img at bounding box center [378, 239] width 80 height 80
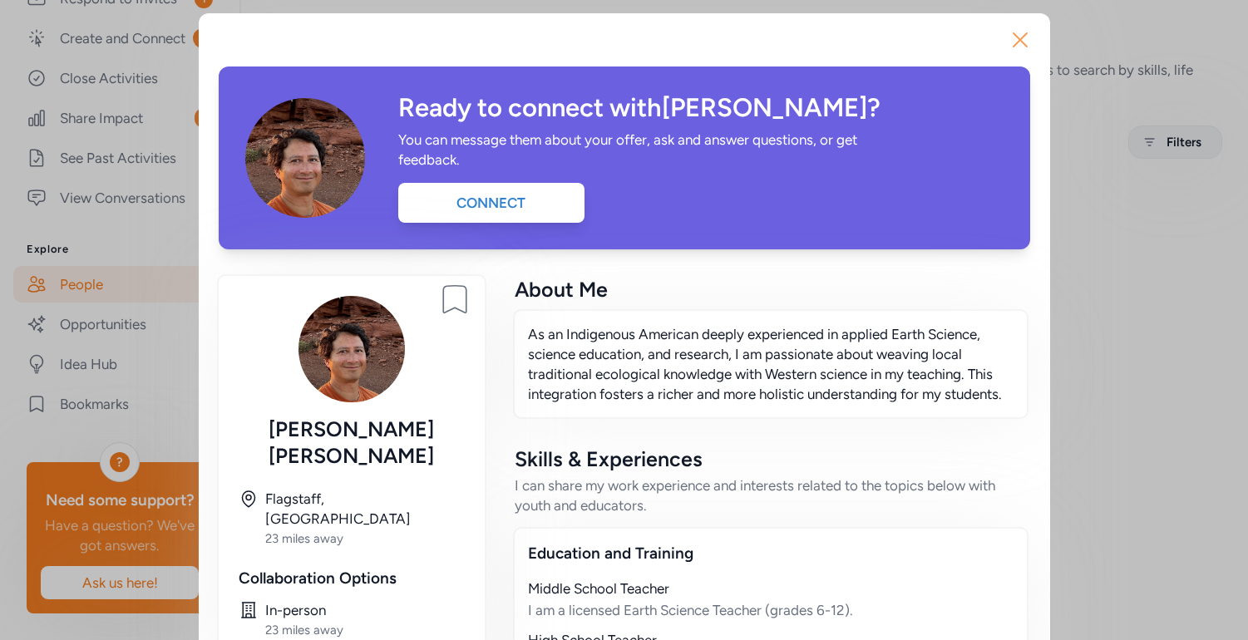
click at [1034, 35] on button "Close" at bounding box center [1020, 39] width 53 height 53
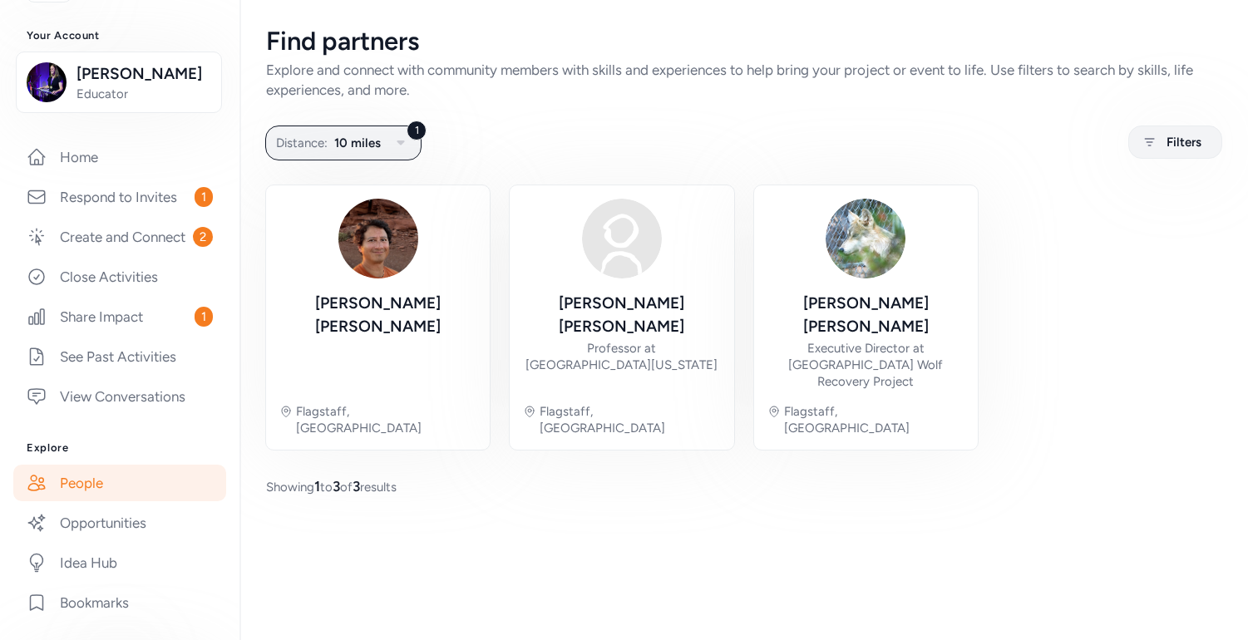
scroll to position [155, 0]
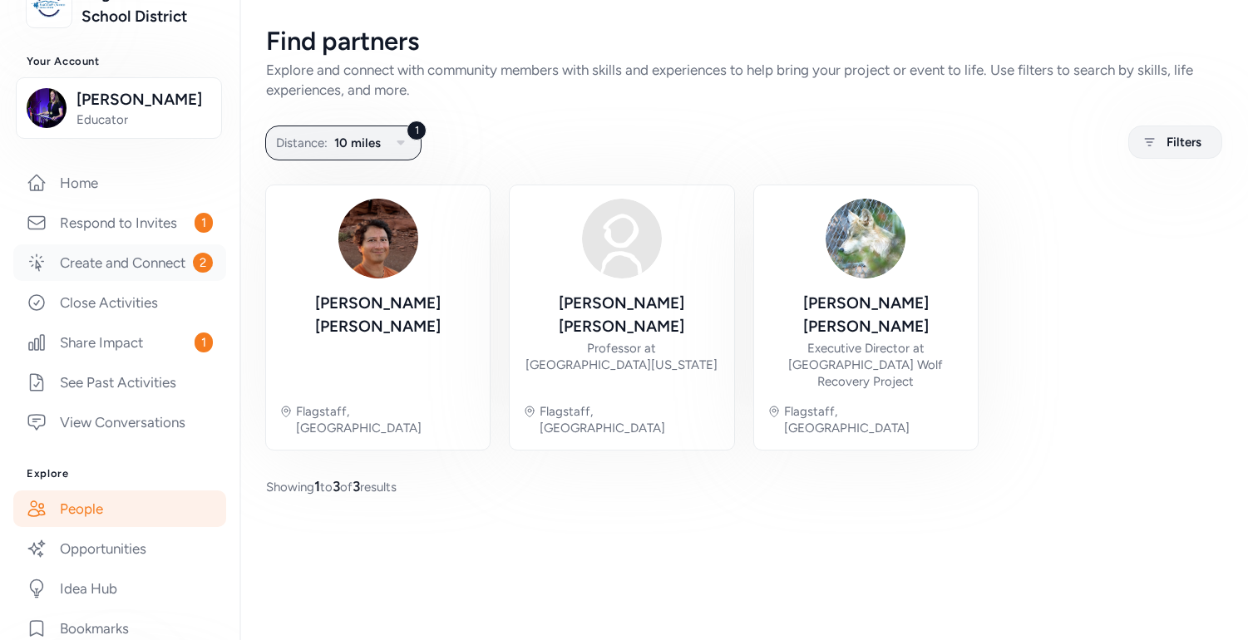
click at [140, 281] on link "Create and Connect 2" at bounding box center [119, 262] width 213 height 37
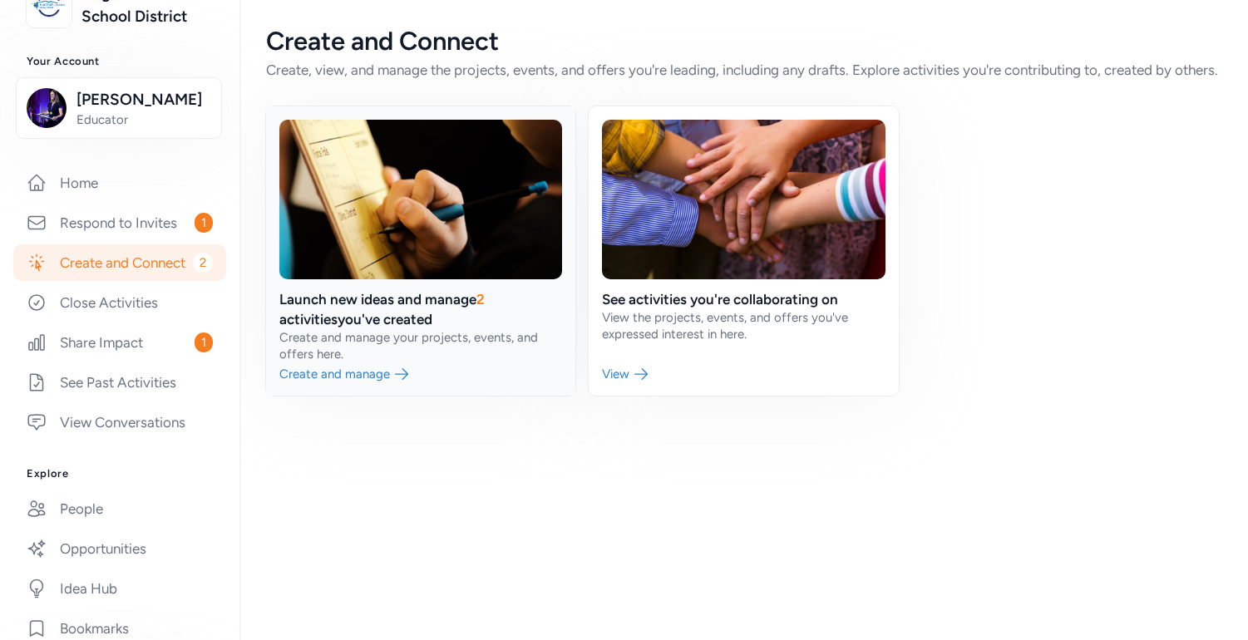
click at [383, 388] on link at bounding box center [420, 250] width 309 height 289
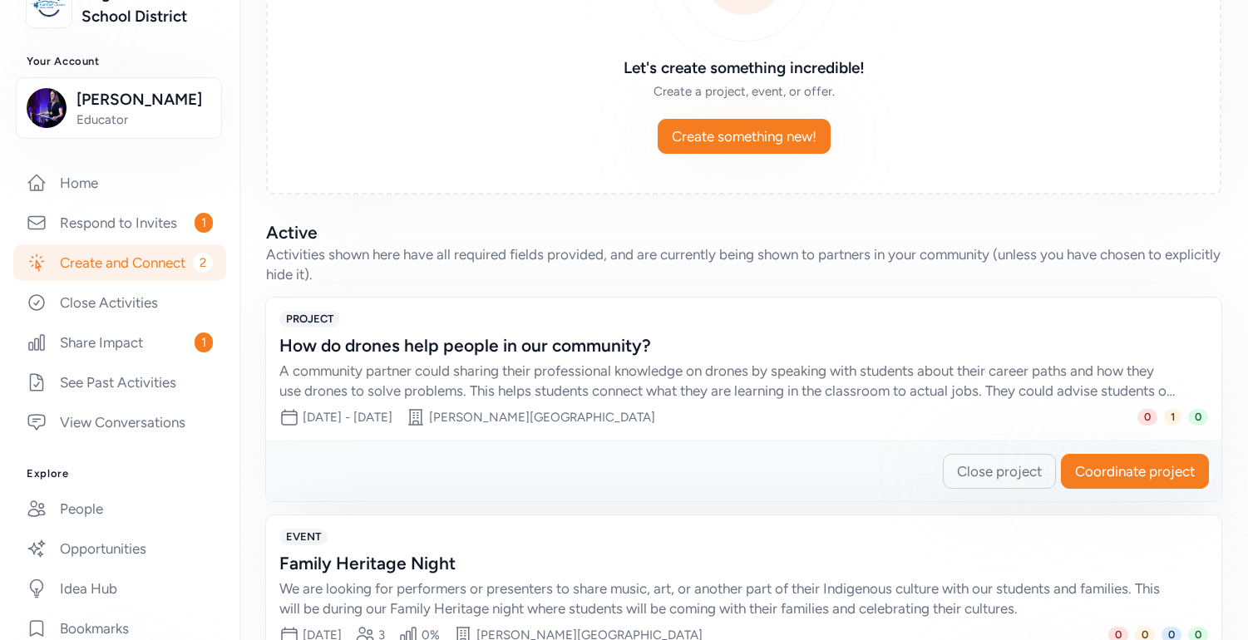
scroll to position [256, 0]
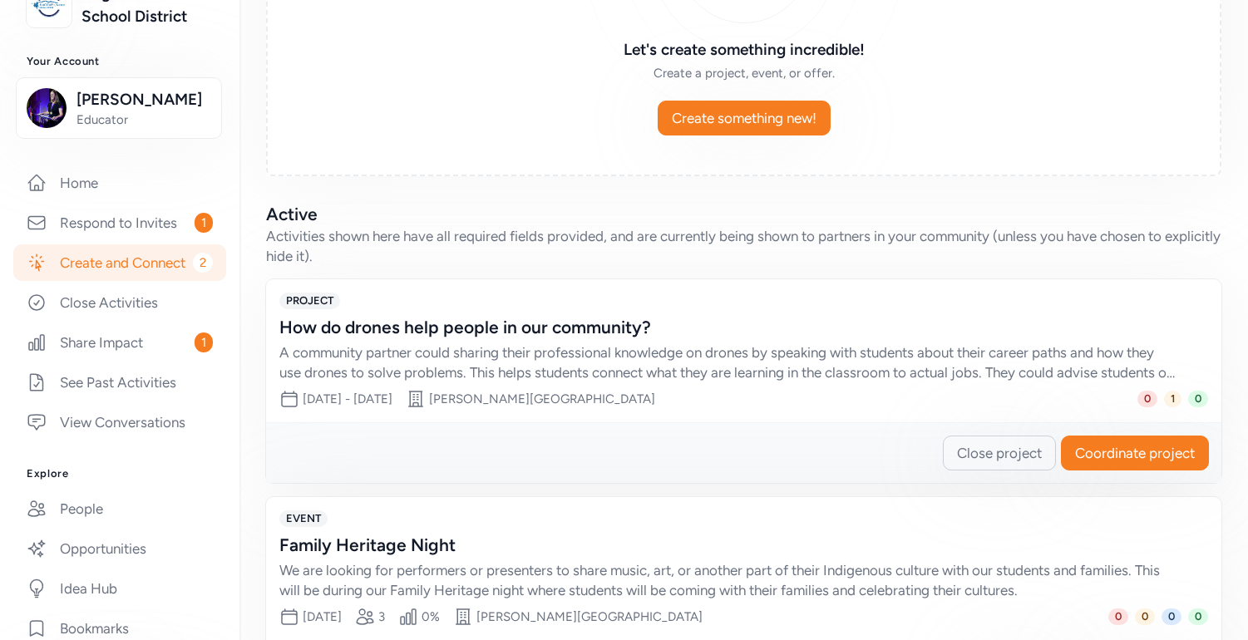
click at [1026, 383] on div "PROJECT How do drones help people in our community? A community partner could s…" at bounding box center [743, 350] width 955 height 143
click at [1125, 456] on span "Coordinate project" at bounding box center [1135, 453] width 120 height 20
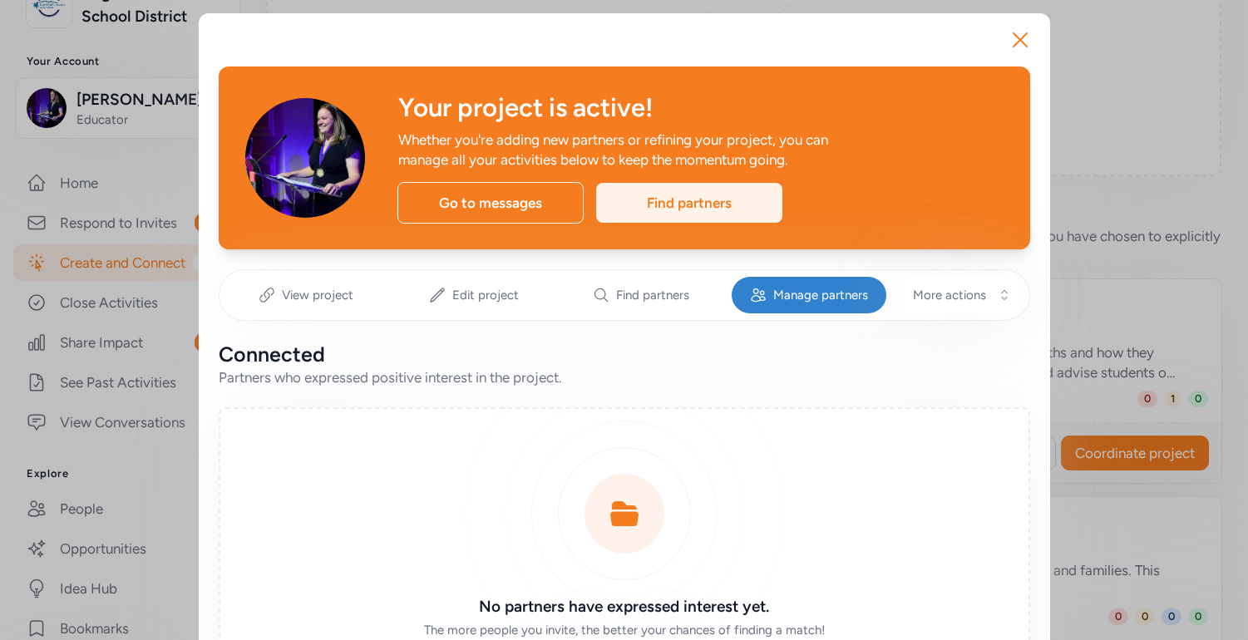
click at [628, 217] on div "Find partners" at bounding box center [689, 203] width 186 height 40
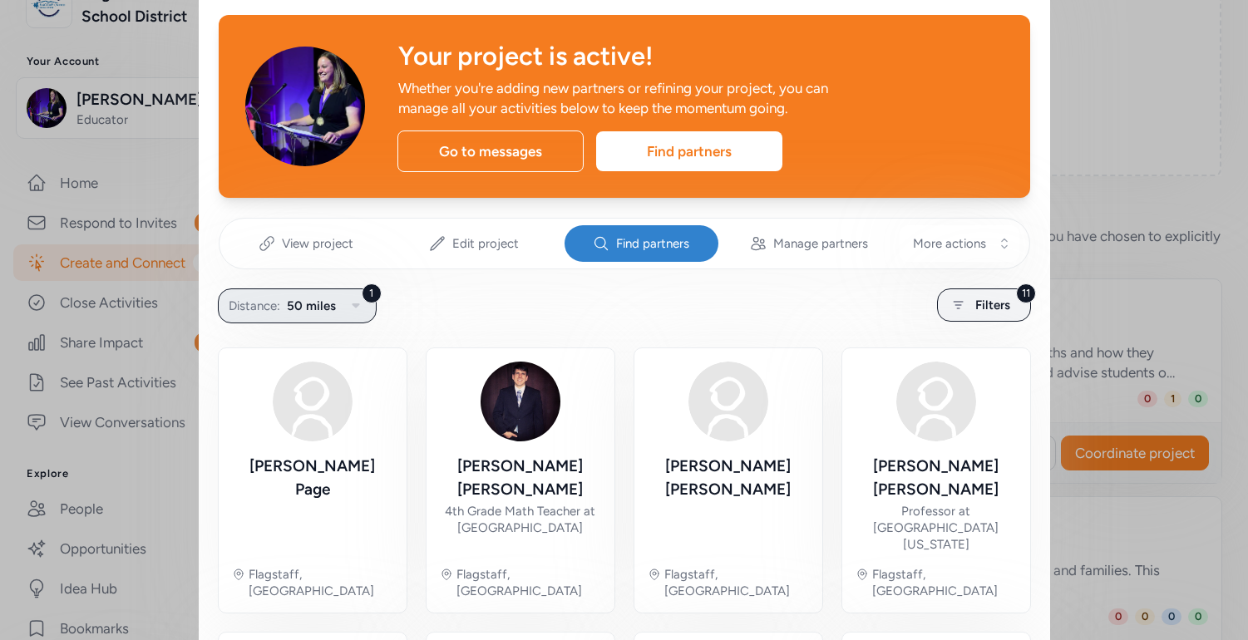
scroll to position [54, 0]
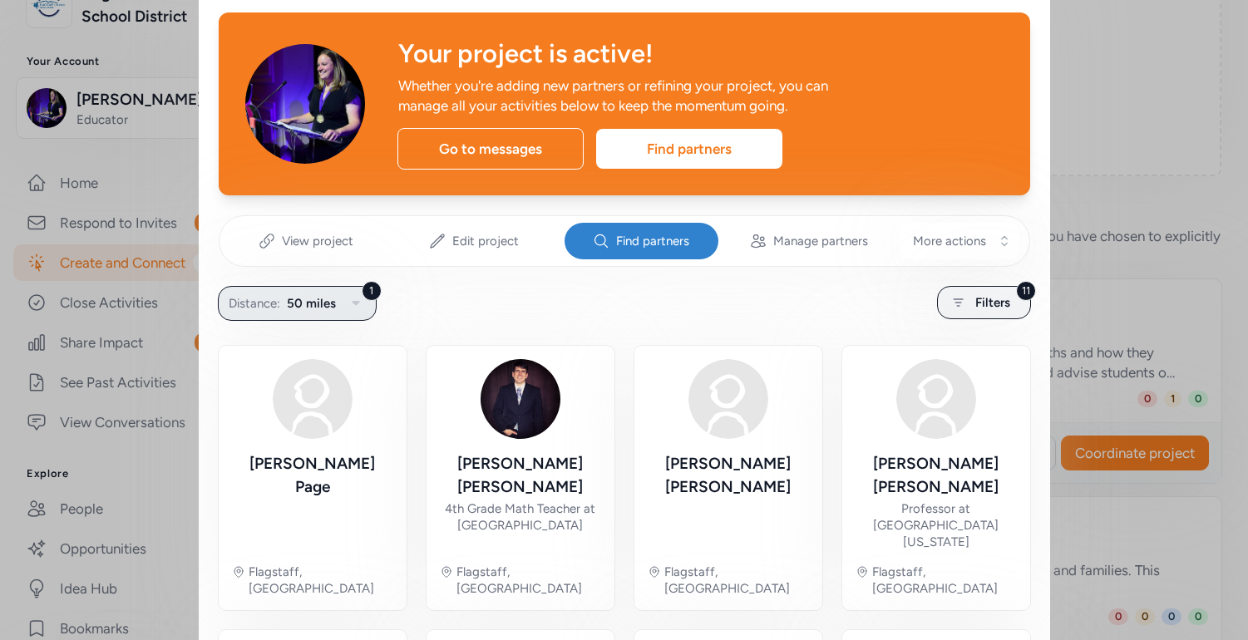
click at [358, 308] on icon "button" at bounding box center [356, 304] width 20 height 20
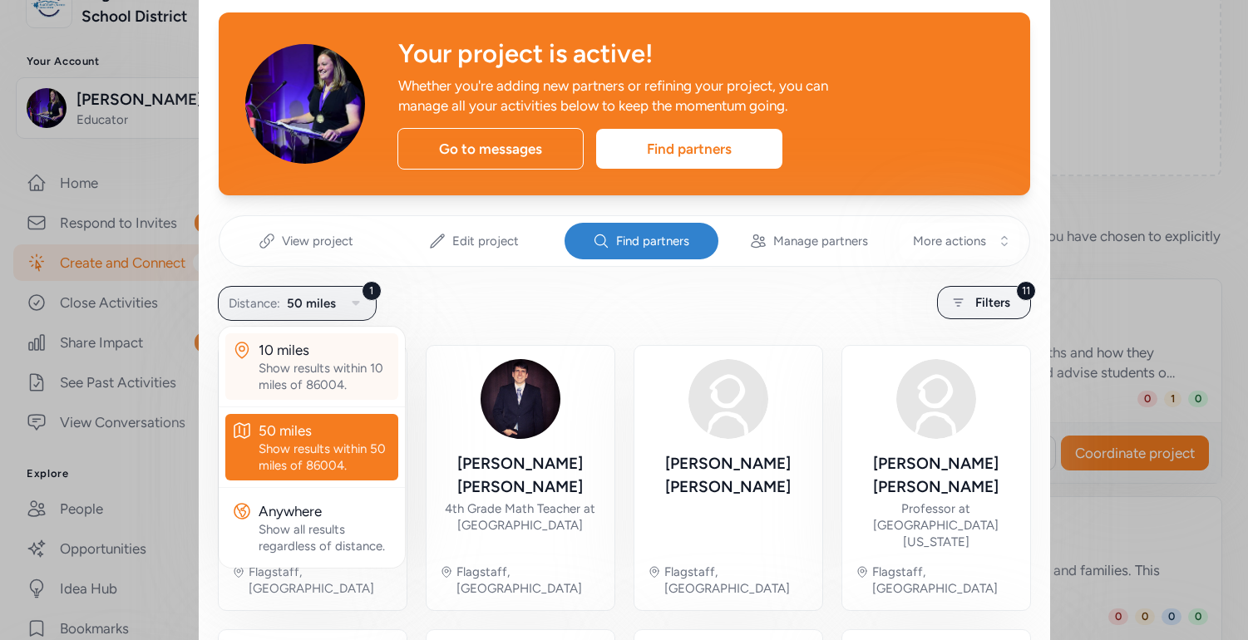
click at [351, 372] on div "Show results within 10 miles of 86004." at bounding box center [325, 376] width 133 height 33
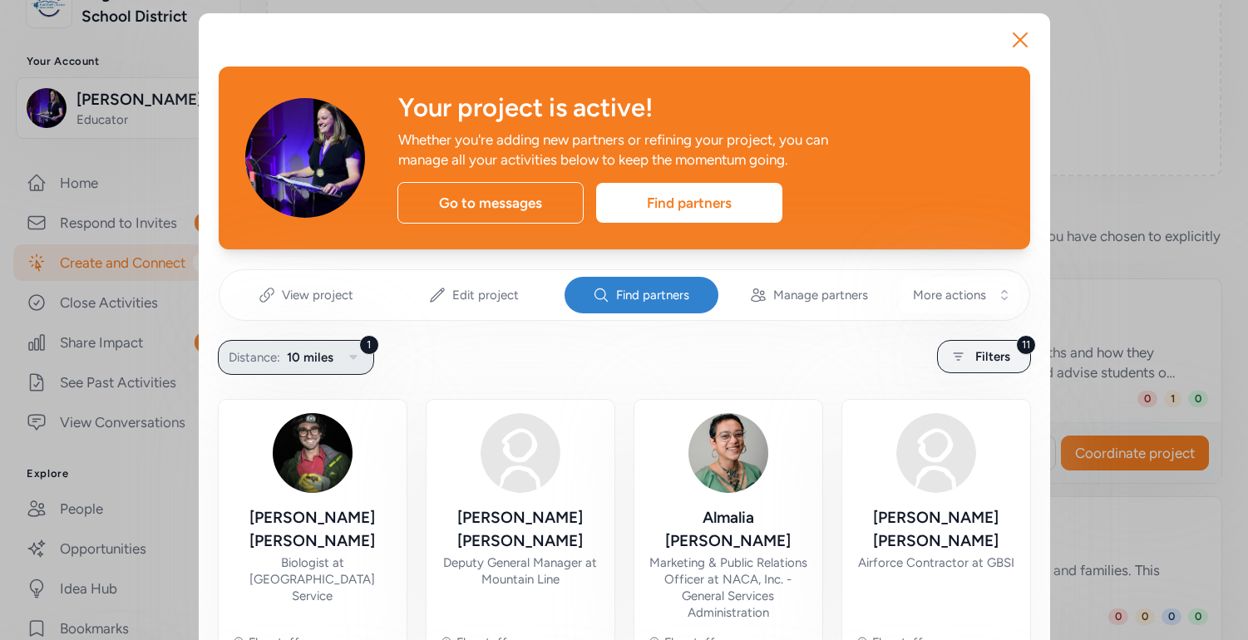
click at [329, 371] on button "1 Distance: 10 miles" at bounding box center [296, 357] width 156 height 35
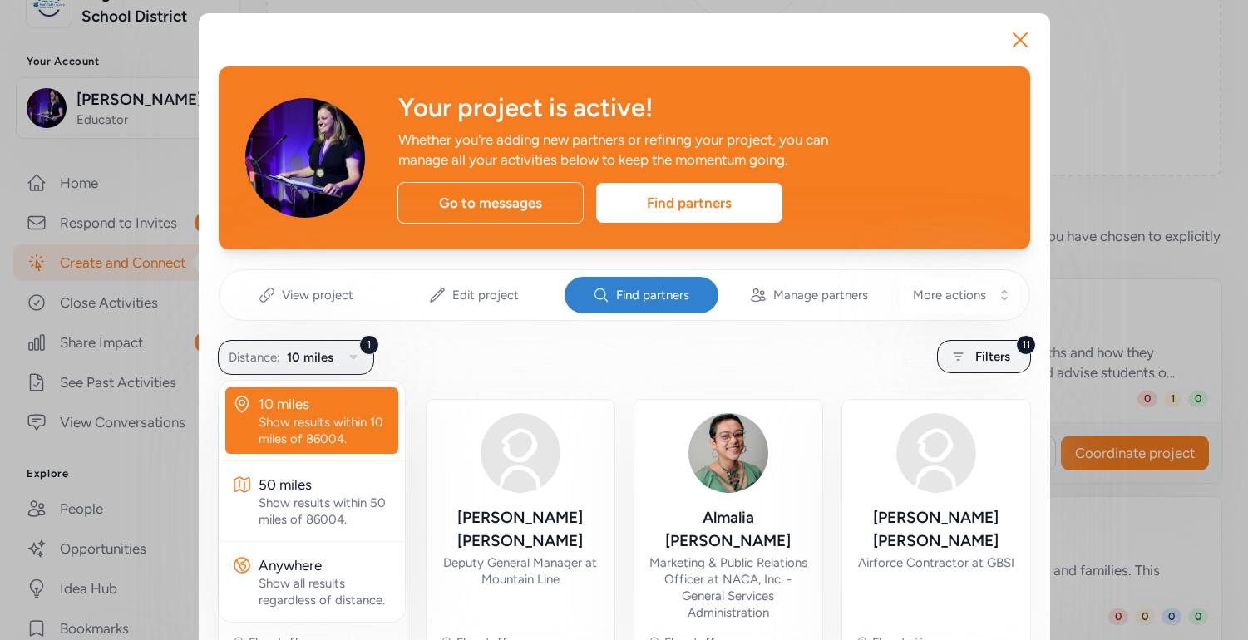
click at [422, 350] on div "1 Distance: 10 miles 10 miles Show results within 10 miles of 86004. 50 miles S…" at bounding box center [625, 357] width 812 height 32
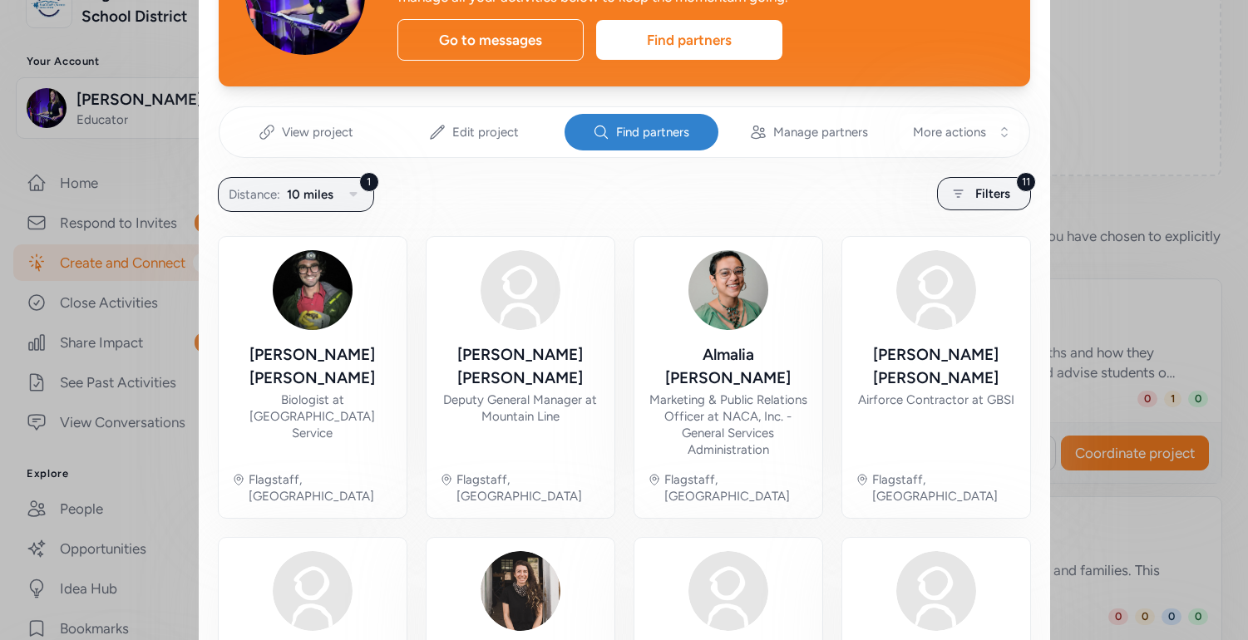
scroll to position [36, 0]
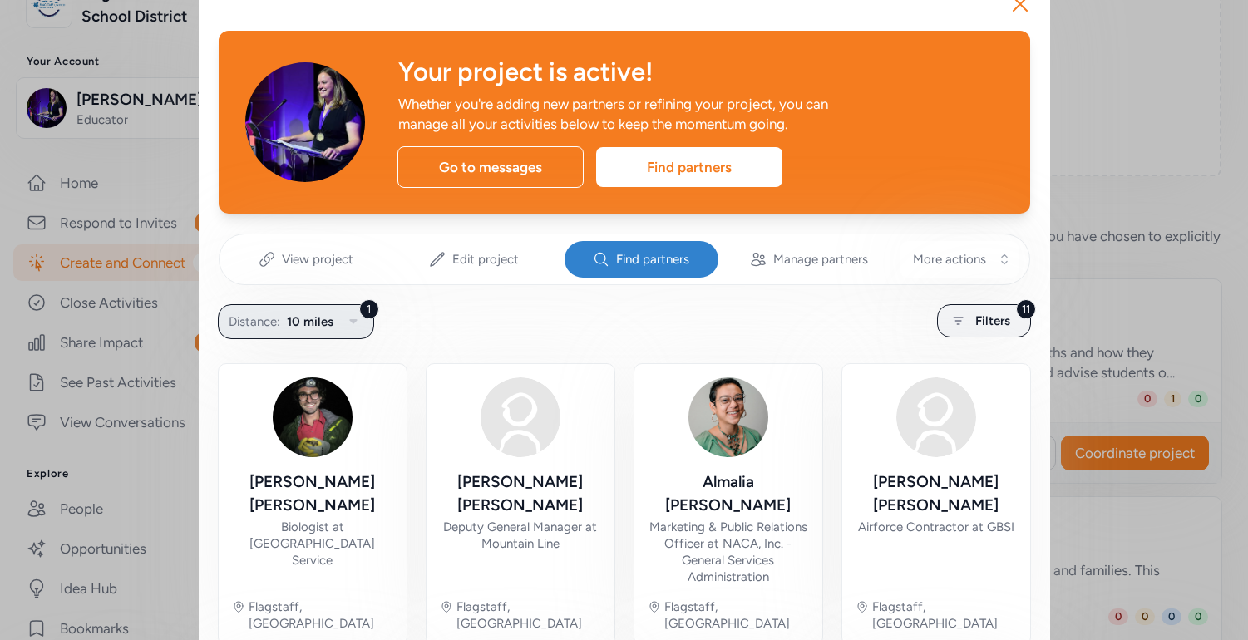
click at [355, 324] on icon "button" at bounding box center [353, 322] width 20 height 20
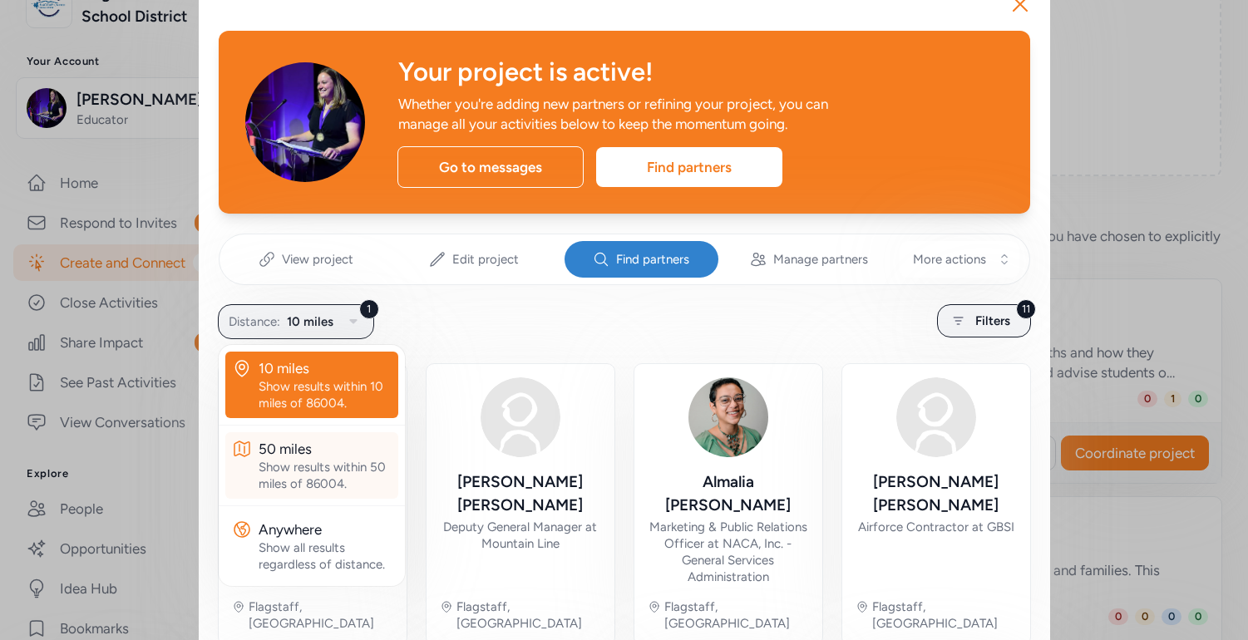
click at [333, 456] on div "50 miles" at bounding box center [325, 449] width 133 height 20
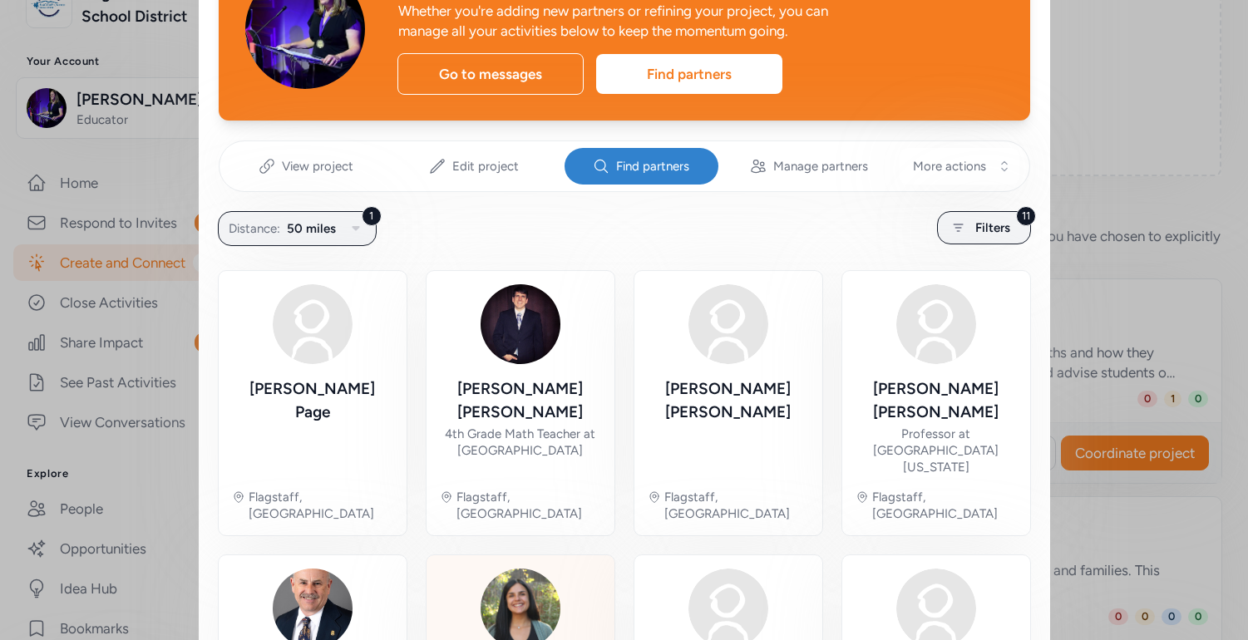
scroll to position [116, 0]
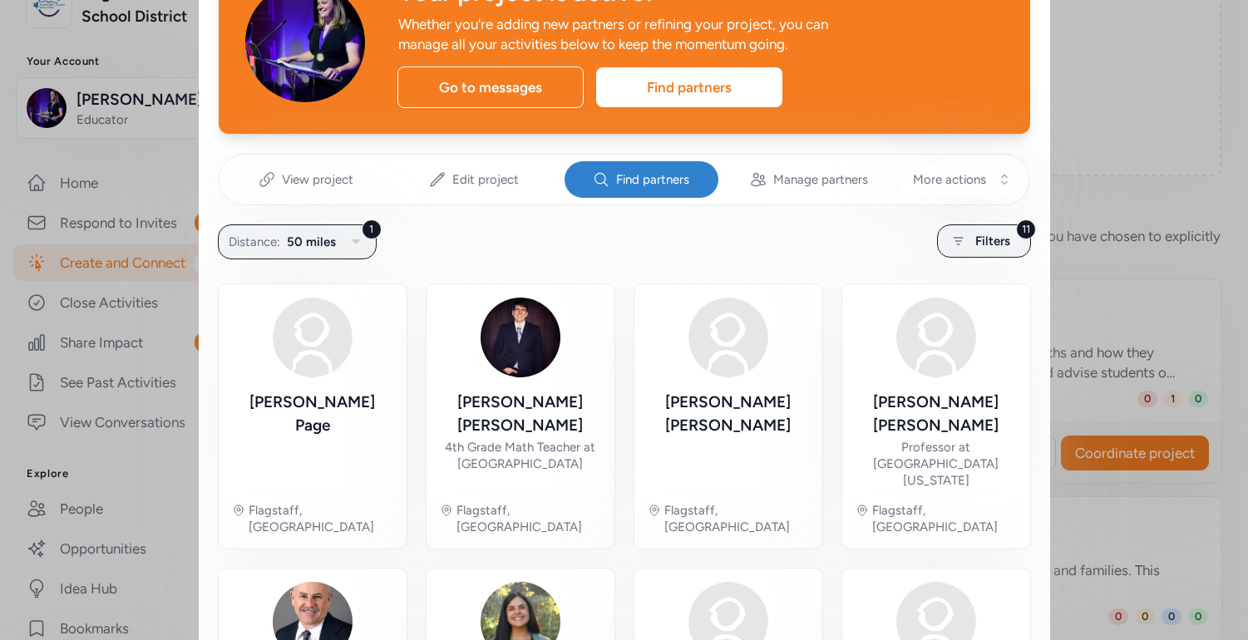
click at [668, 178] on span "Find partners" at bounding box center [652, 179] width 73 height 17
click at [971, 242] on div "11 Filters" at bounding box center [984, 241] width 94 height 33
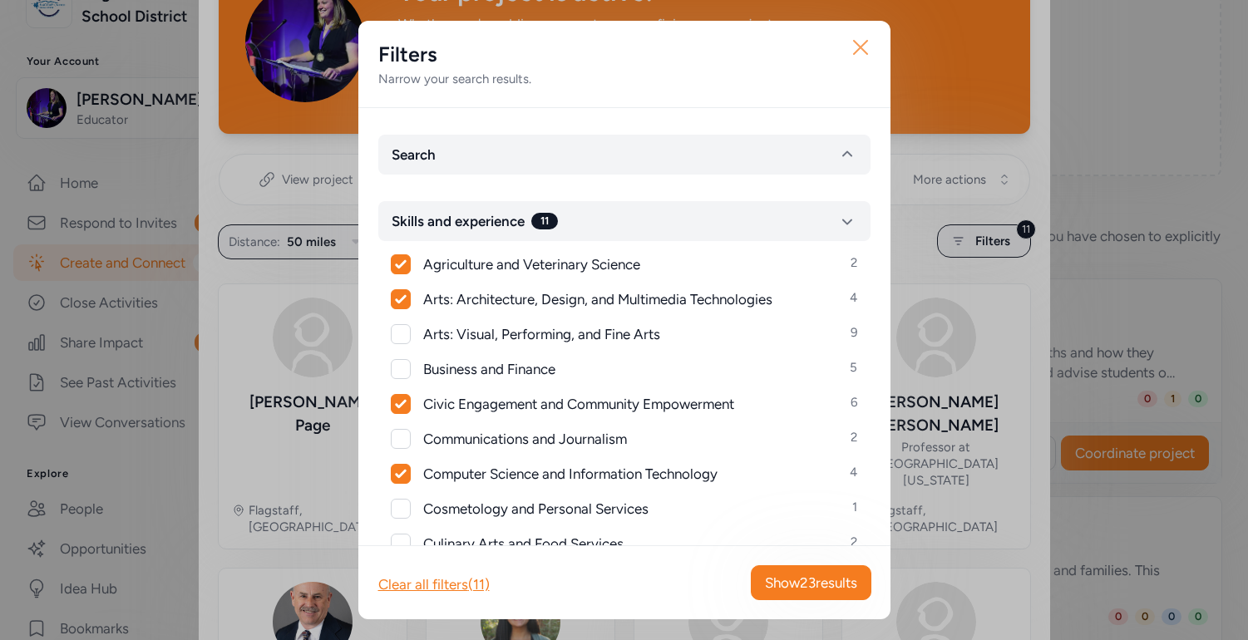
click at [857, 47] on icon "button" at bounding box center [860, 47] width 27 height 27
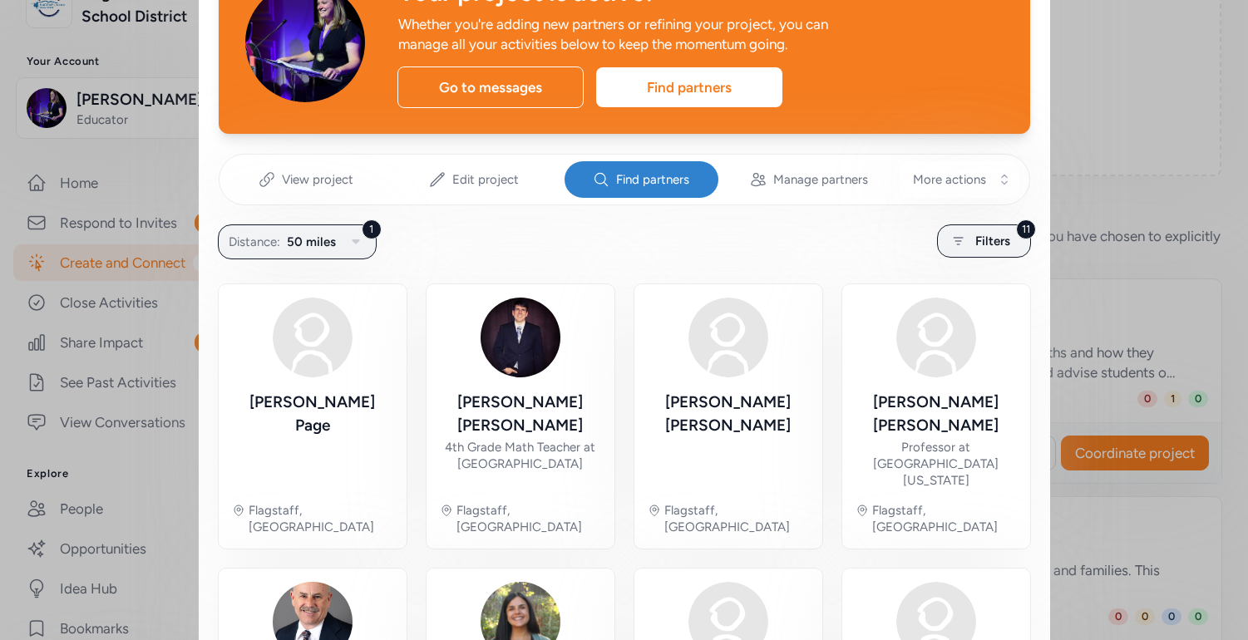
scroll to position [140, 0]
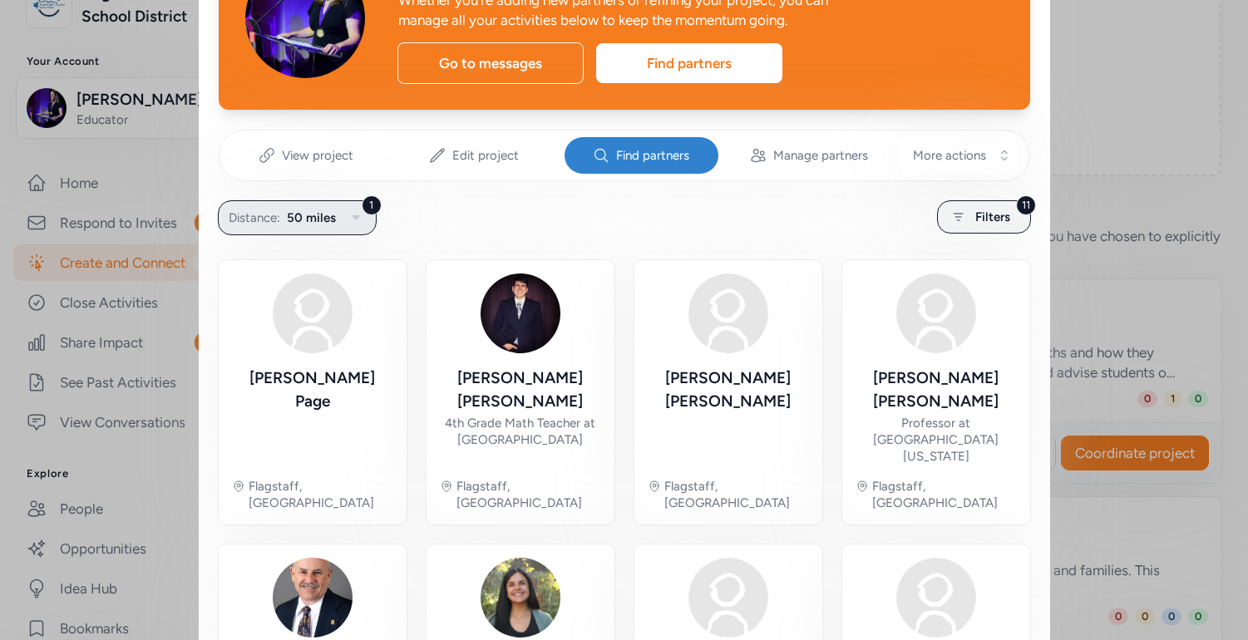
click at [357, 204] on button "1 Distance: 50 miles" at bounding box center [297, 217] width 159 height 35
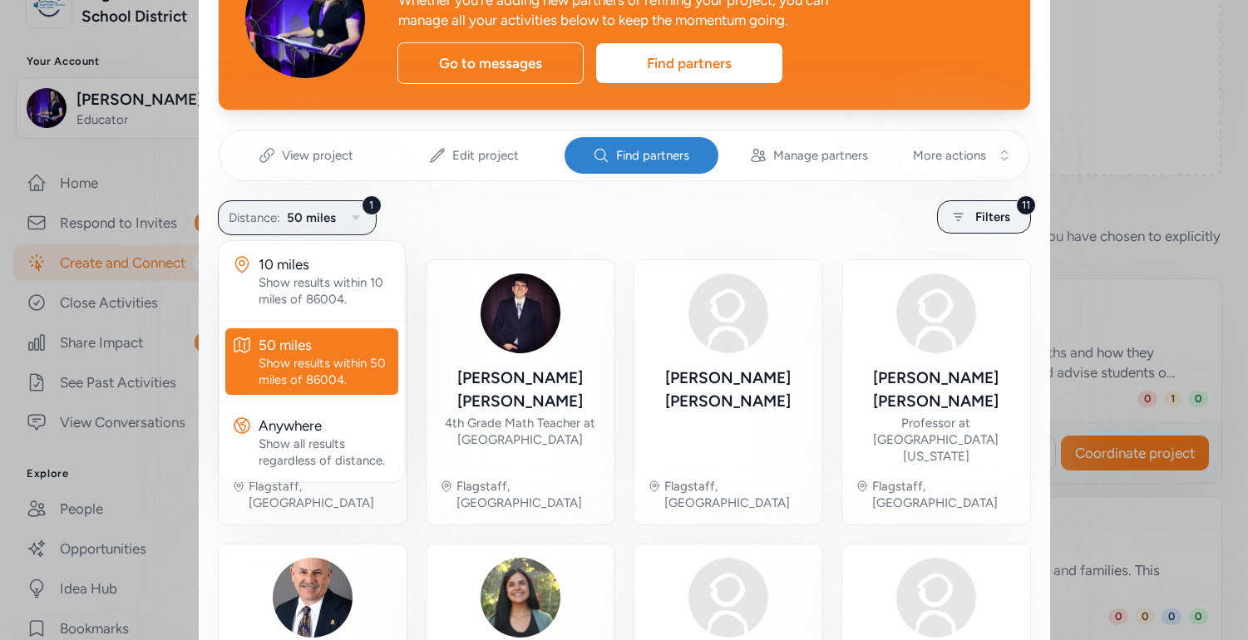
click at [447, 232] on div "1 Distance: 50 miles 10 miles Show results within 10 miles of 86004. 50 miles S…" at bounding box center [625, 217] width 812 height 32
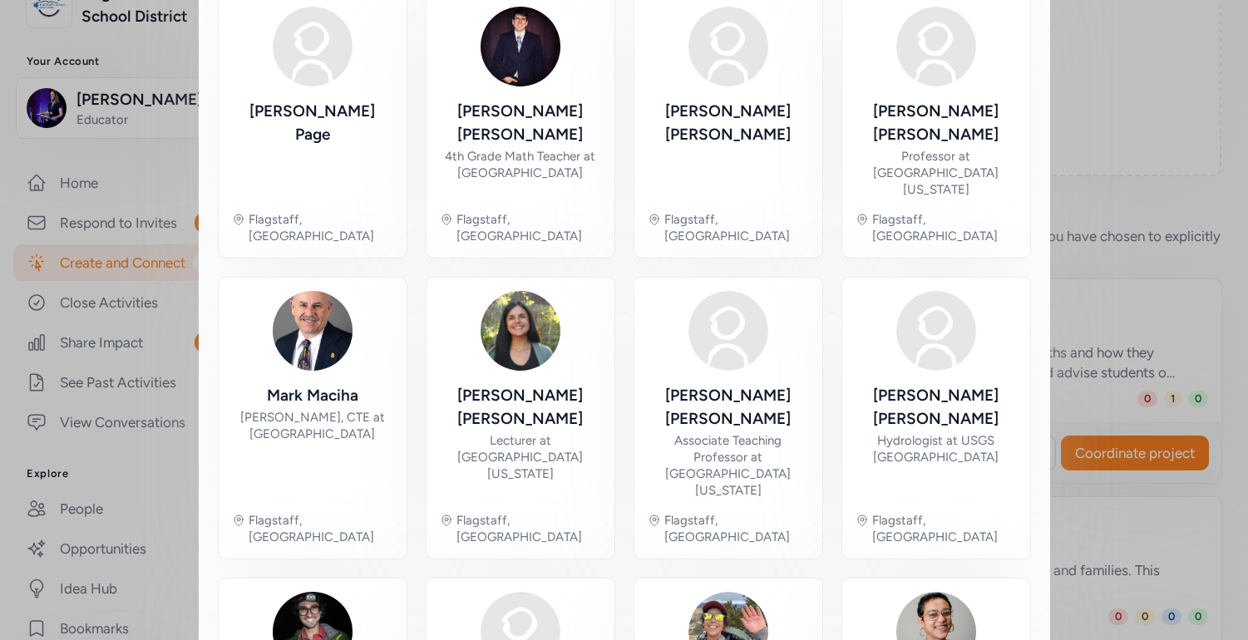
scroll to position [832, 0]
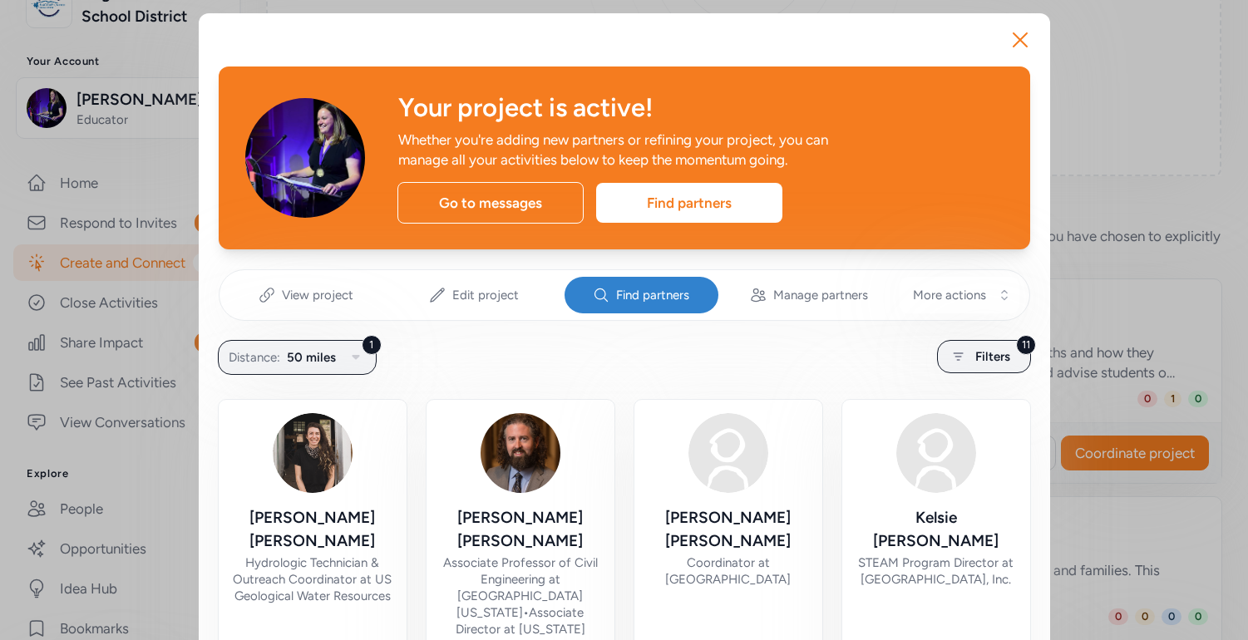
click at [632, 300] on span "Find partners" at bounding box center [652, 295] width 73 height 17
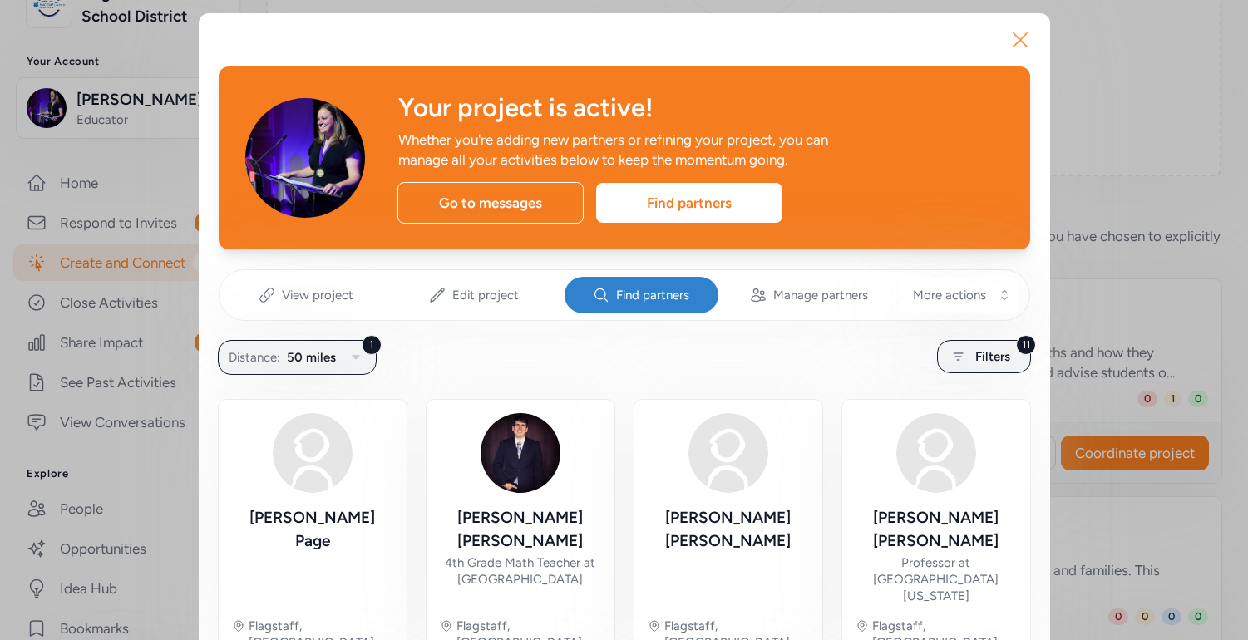
click at [1015, 43] on icon "button" at bounding box center [1020, 39] width 13 height 13
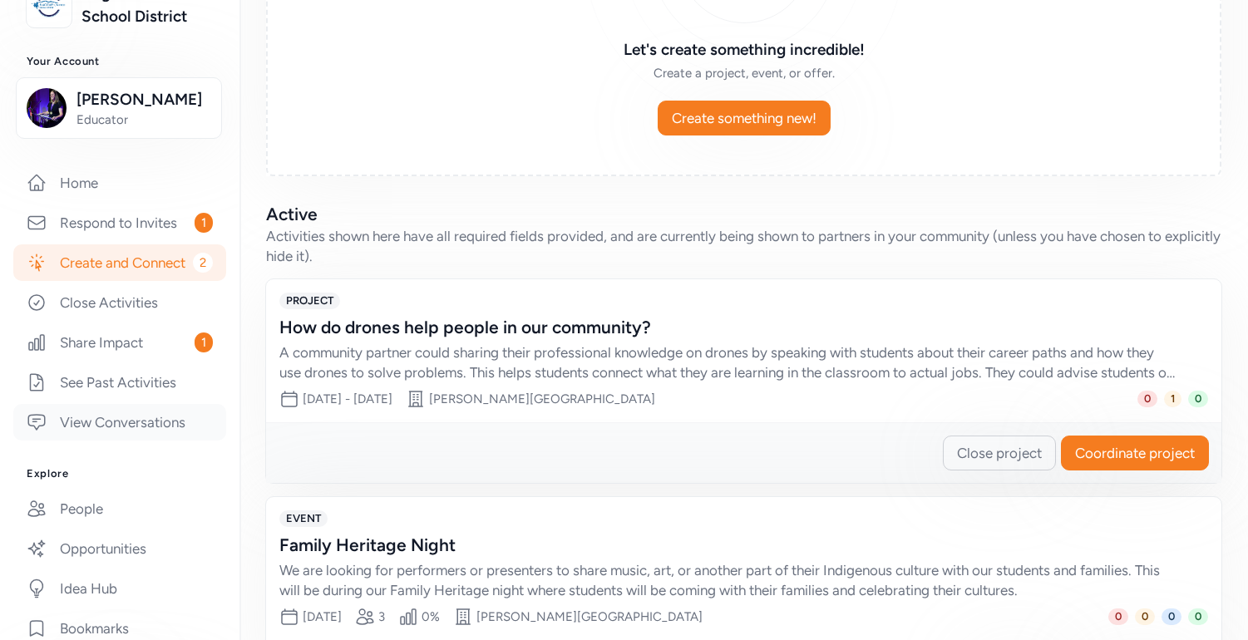
scroll to position [382, 0]
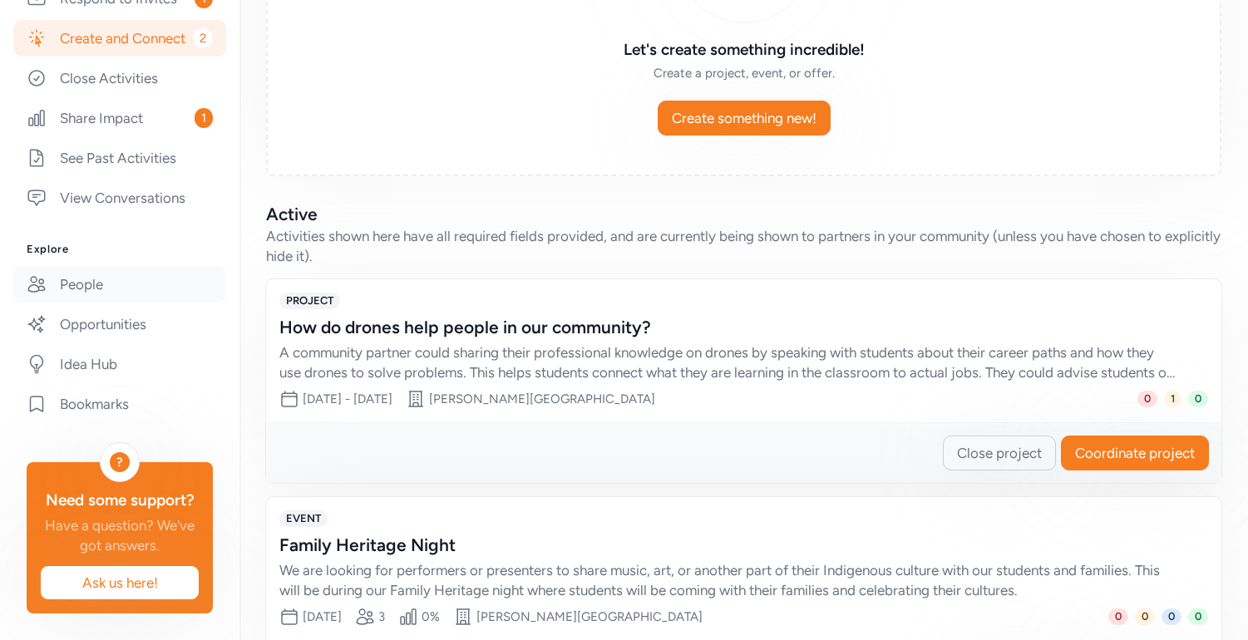
click at [93, 303] on link "People" at bounding box center [119, 284] width 213 height 37
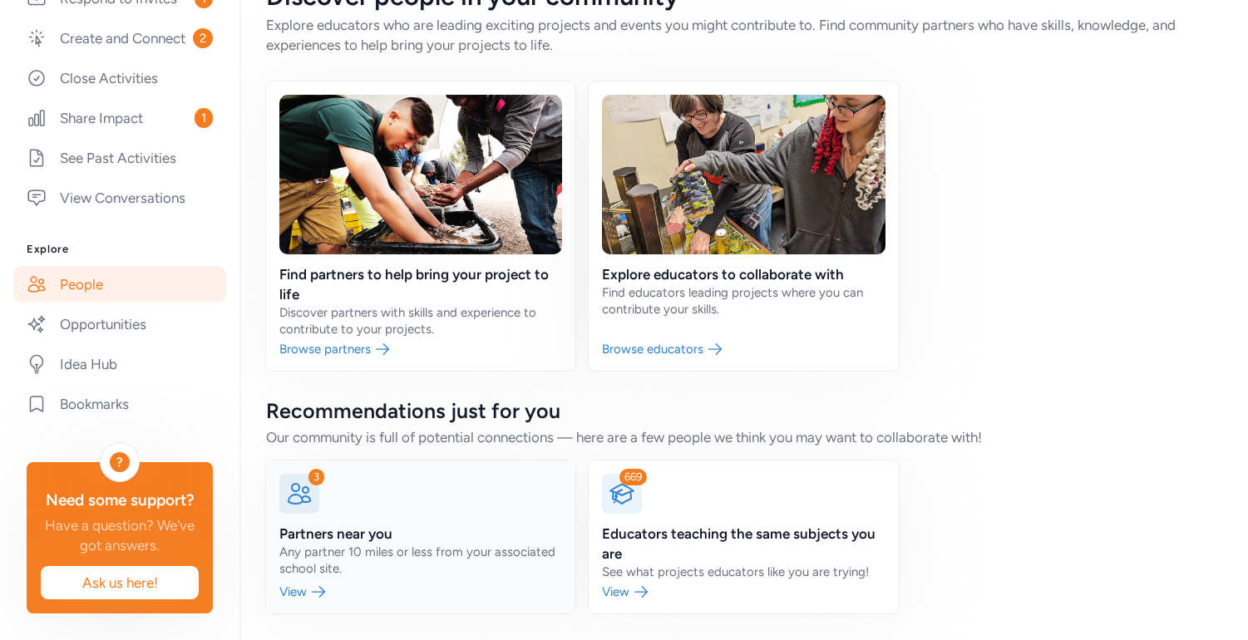
click at [312, 485] on div "3" at bounding box center [316, 477] width 16 height 17
click at [306, 495] on icon at bounding box center [299, 494] width 27 height 27
click at [302, 586] on link at bounding box center [420, 537] width 309 height 153
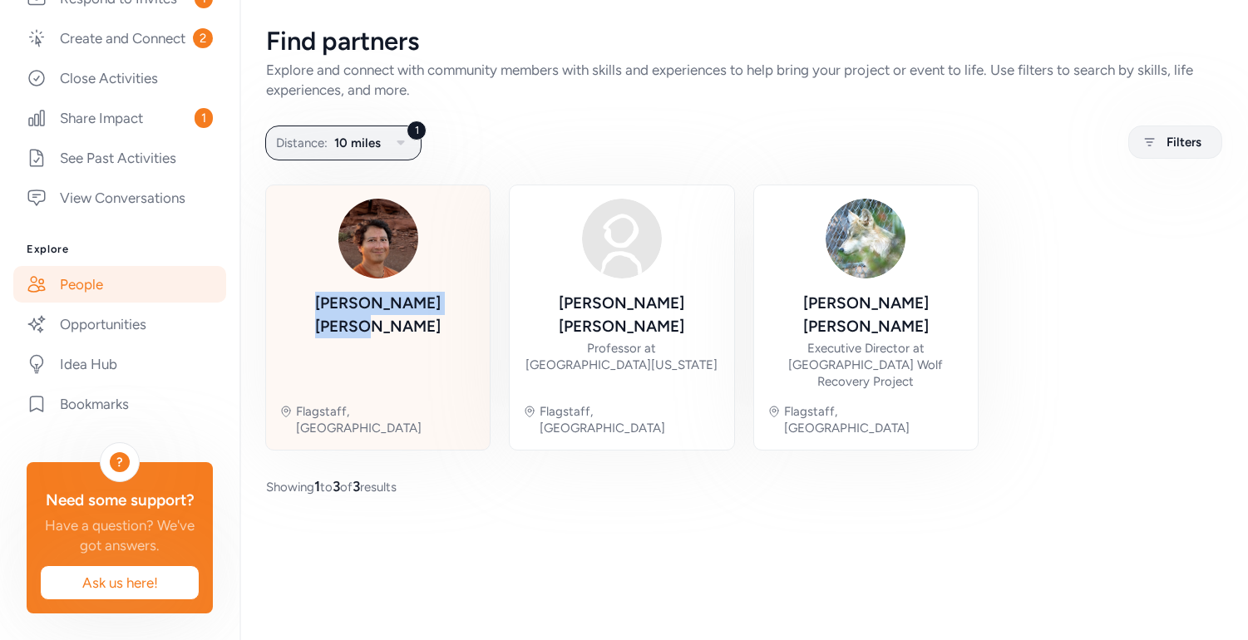
drag, startPoint x: 438, startPoint y: 323, endPoint x: 323, endPoint y: 299, distance: 118.1
click at [323, 299] on div "[PERSON_NAME] Flagstaff, [GEOGRAPHIC_DATA]" at bounding box center [377, 318] width 197 height 238
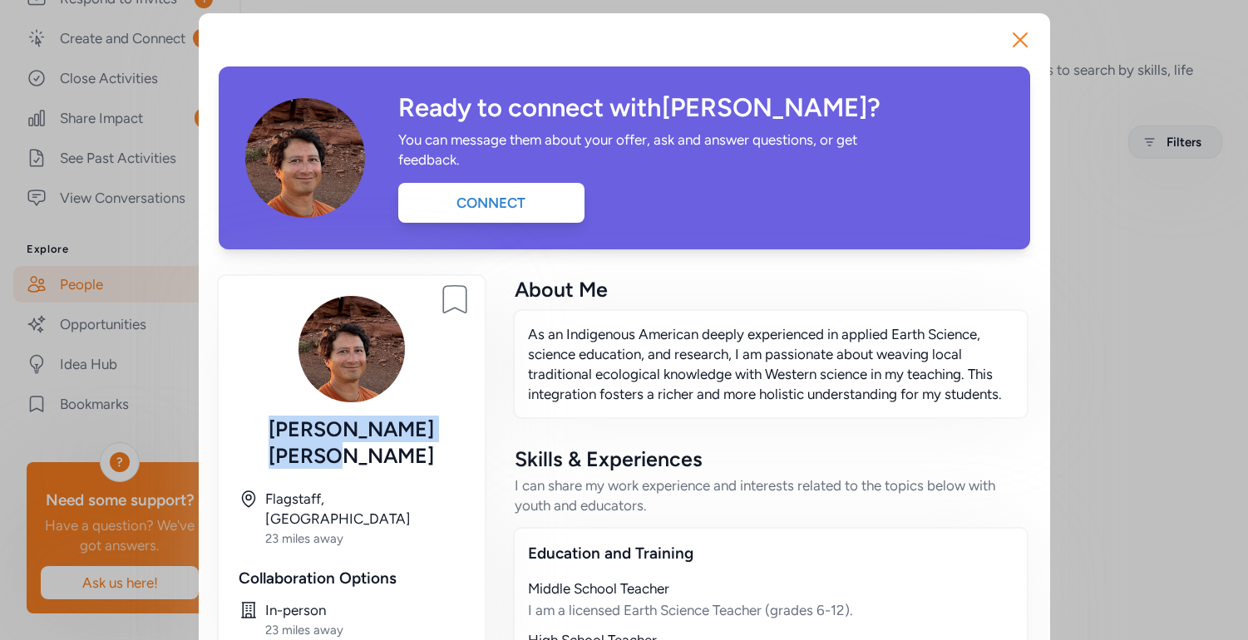
drag, startPoint x: 427, startPoint y: 430, endPoint x: 284, endPoint y: 420, distance: 144.2
click at [284, 420] on div "[PERSON_NAME]" at bounding box center [352, 442] width 226 height 53
copy div "[PERSON_NAME]"
click at [1027, 39] on icon "button" at bounding box center [1020, 40] width 27 height 27
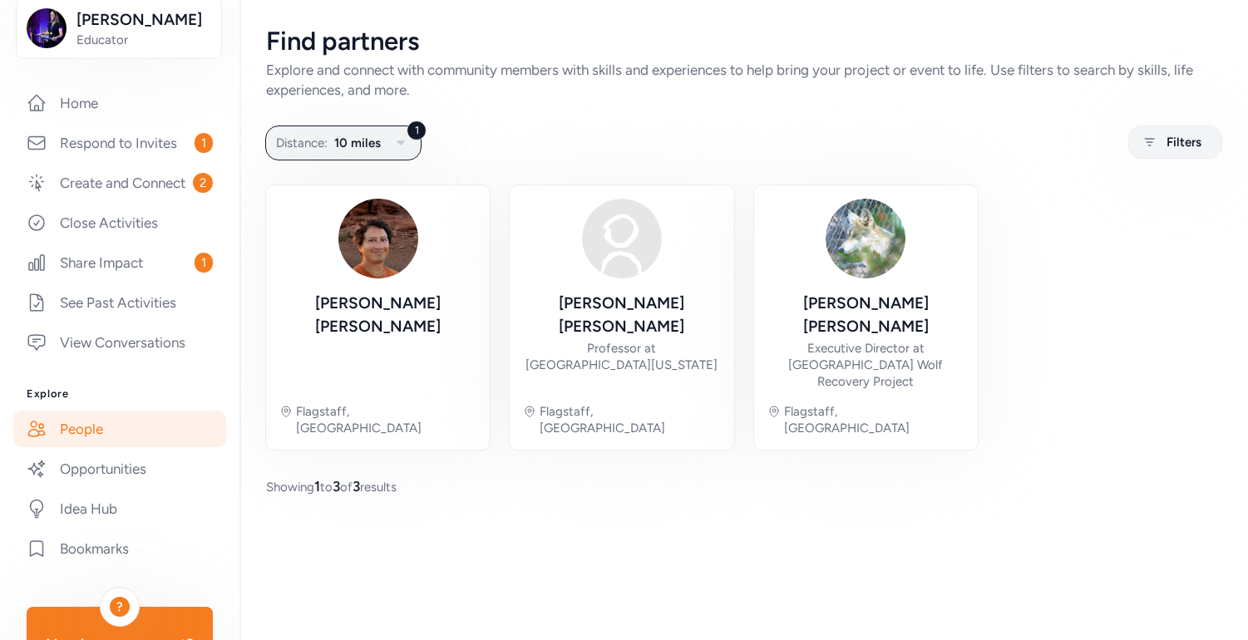
scroll to position [225, 0]
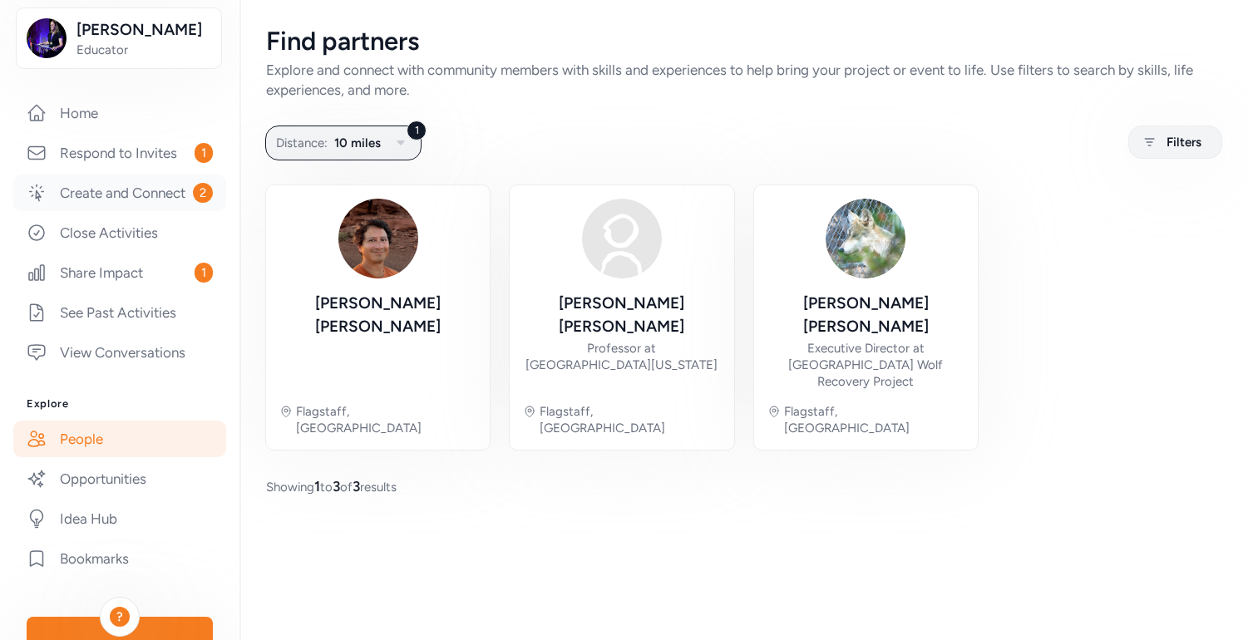
click at [166, 208] on link "Create and Connect 2" at bounding box center [119, 193] width 213 height 37
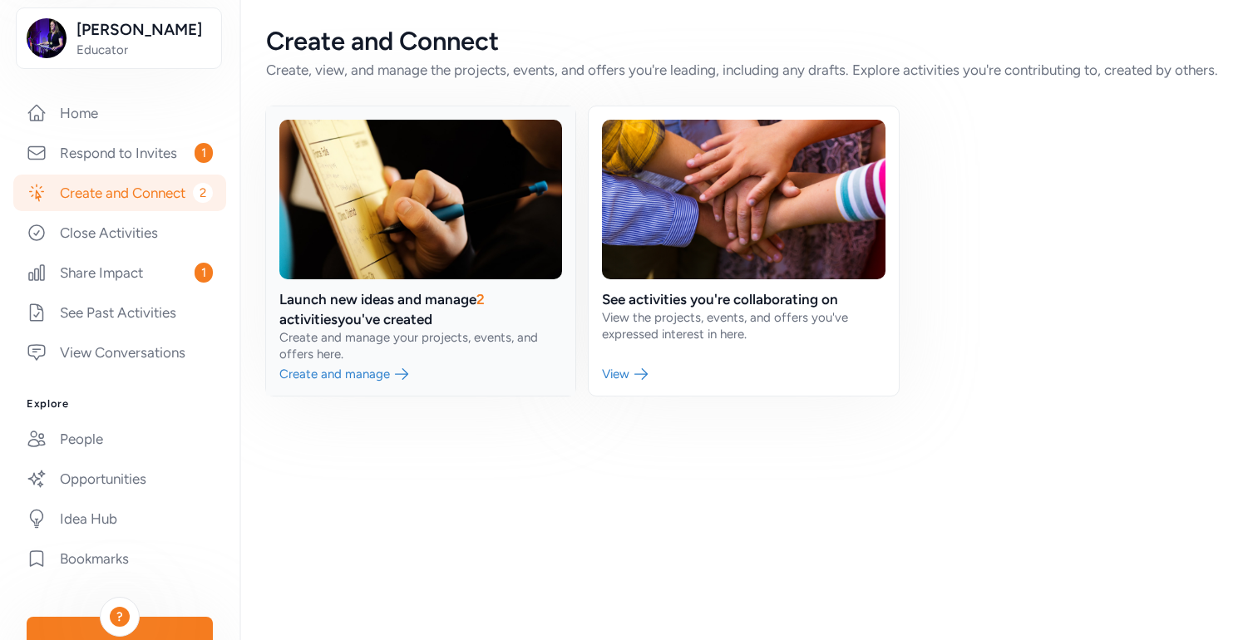
click at [425, 252] on link at bounding box center [420, 250] width 309 height 289
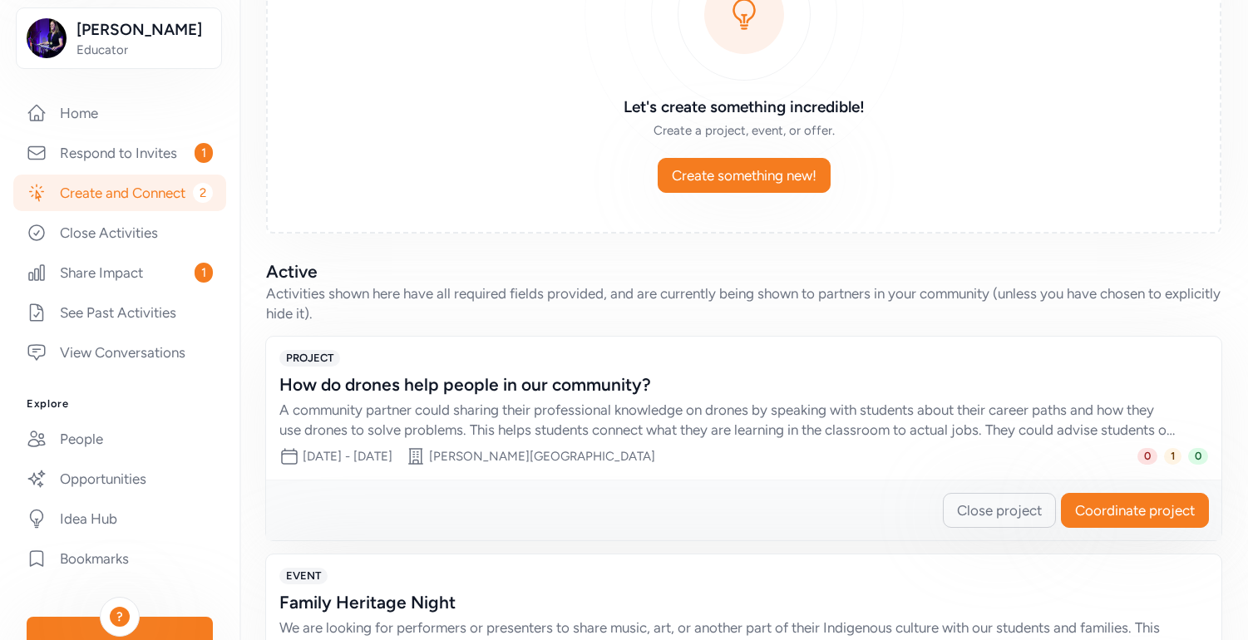
scroll to position [344, 0]
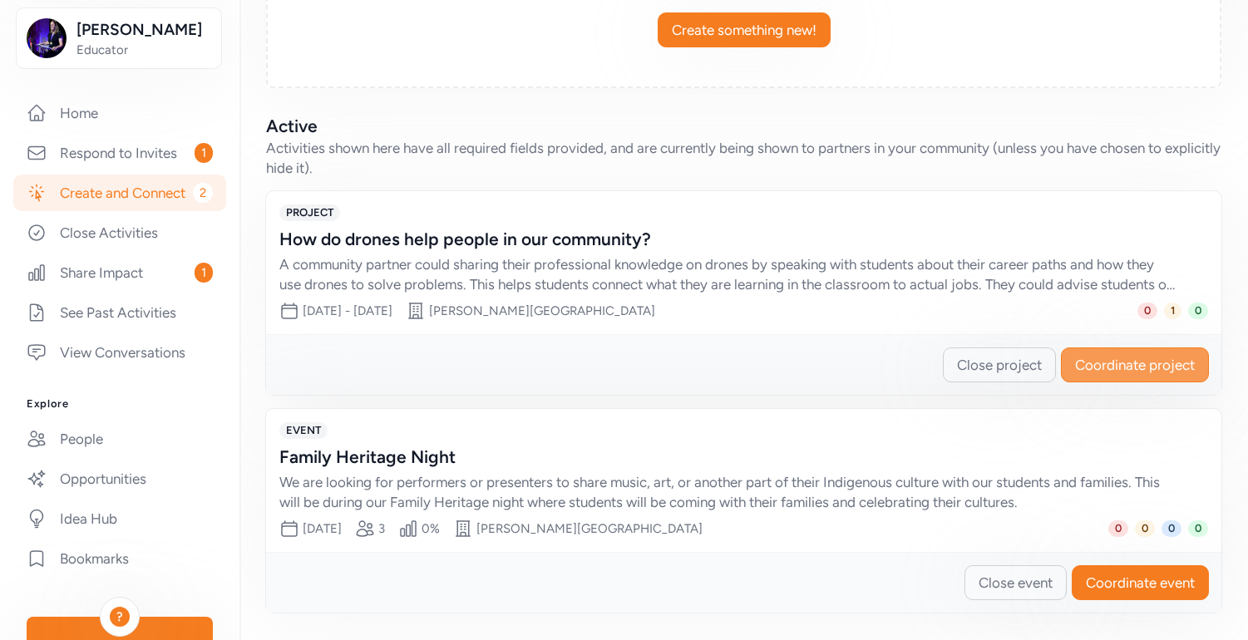
click at [1141, 381] on button "Coordinate project" at bounding box center [1135, 365] width 148 height 35
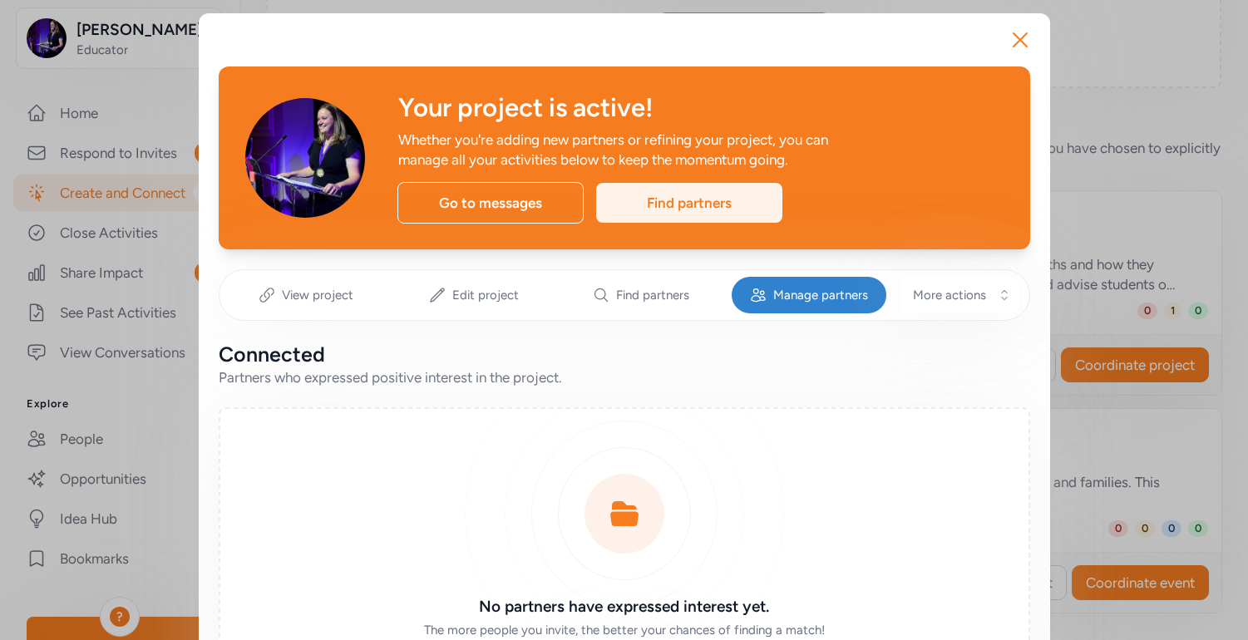
click at [662, 210] on div "Find partners" at bounding box center [689, 203] width 186 height 40
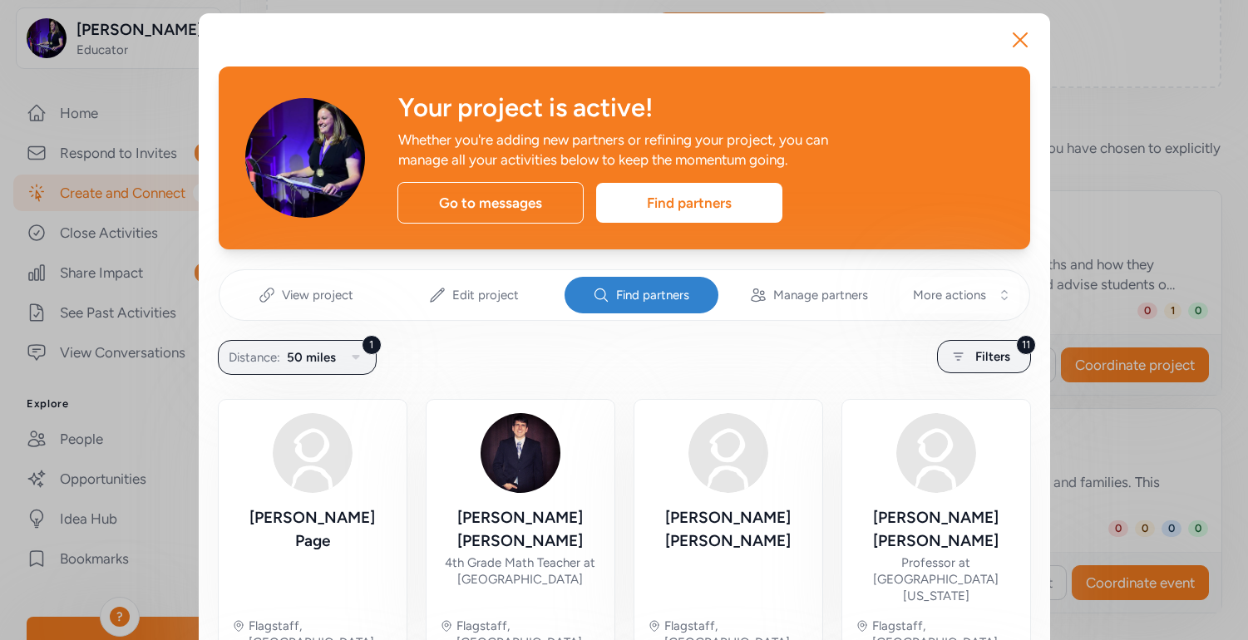
click at [607, 303] on div "Find partners" at bounding box center [642, 295] width 155 height 37
click at [1019, 358] on div "11 Filters" at bounding box center [984, 356] width 94 height 33
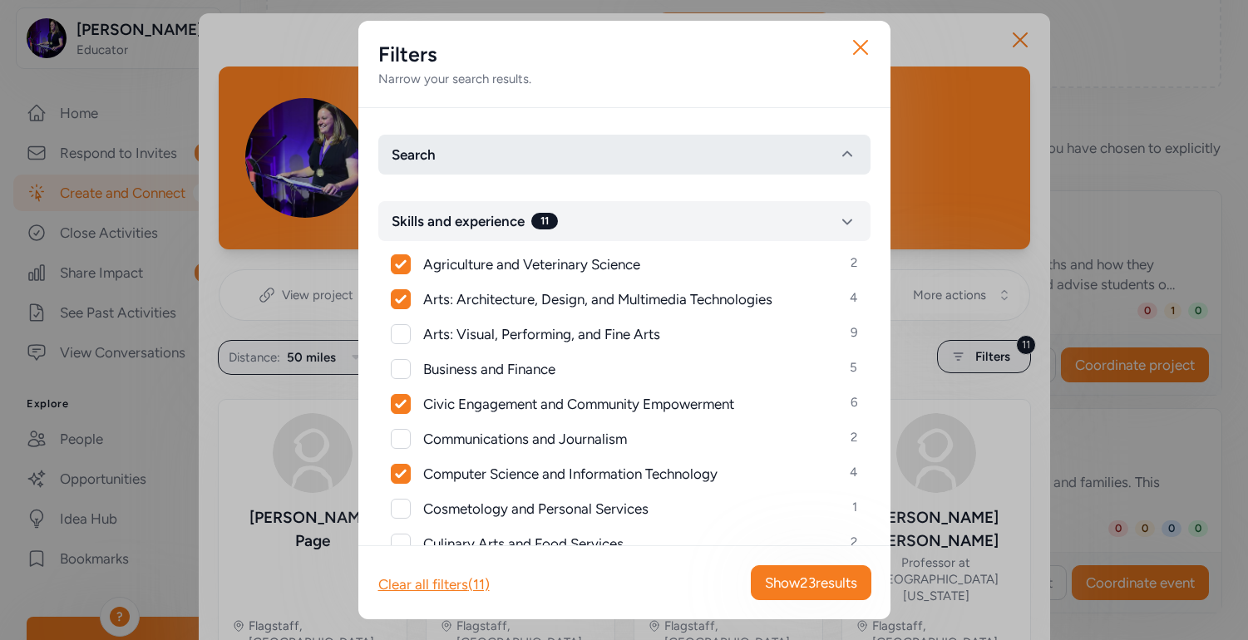
click at [476, 147] on button "Search" at bounding box center [624, 155] width 492 height 40
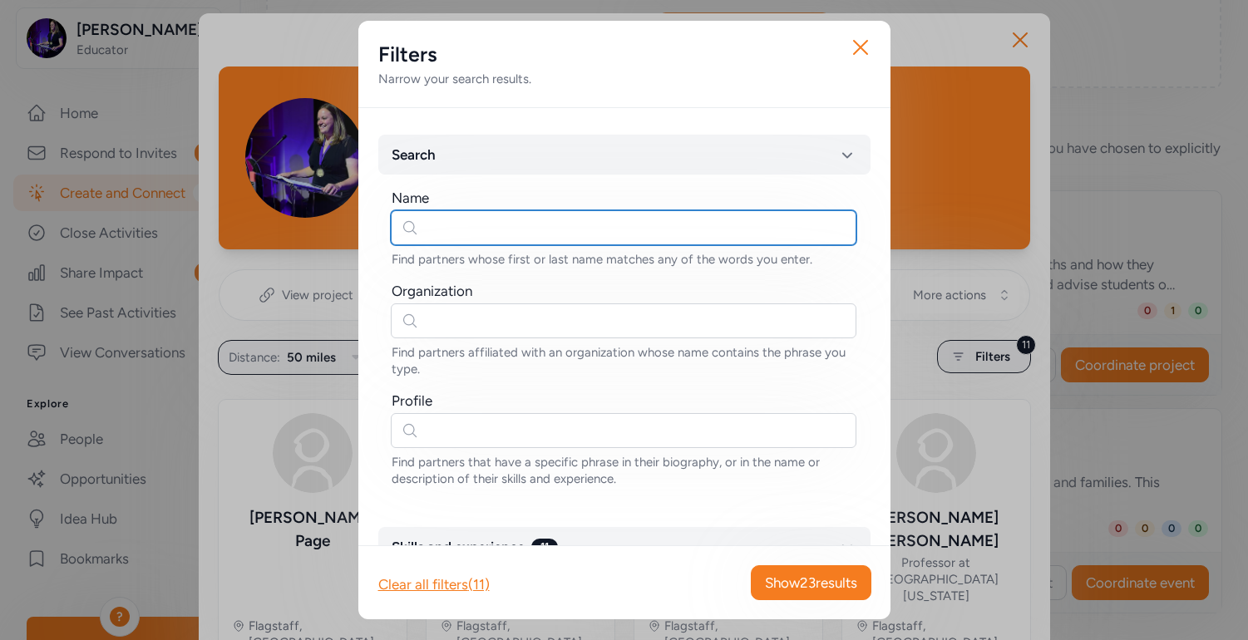
click at [473, 228] on input "text" at bounding box center [624, 227] width 466 height 35
paste input "[PERSON_NAME]"
type input "[PERSON_NAME]"
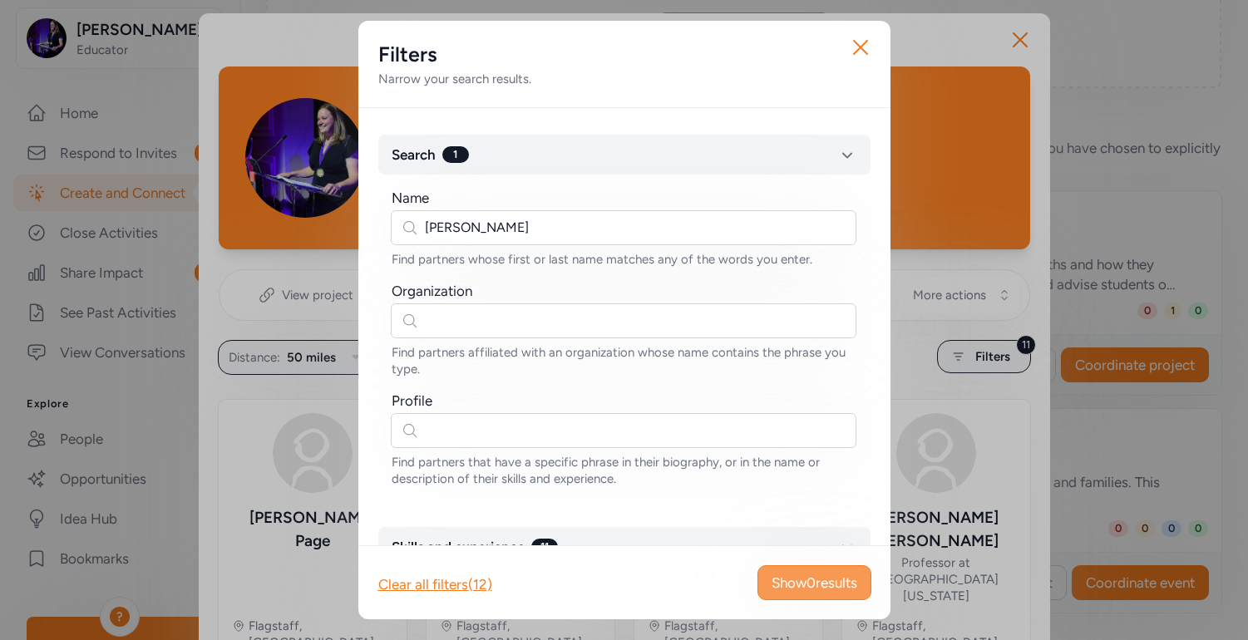
click at [826, 595] on button "Show 0 results" at bounding box center [815, 582] width 114 height 35
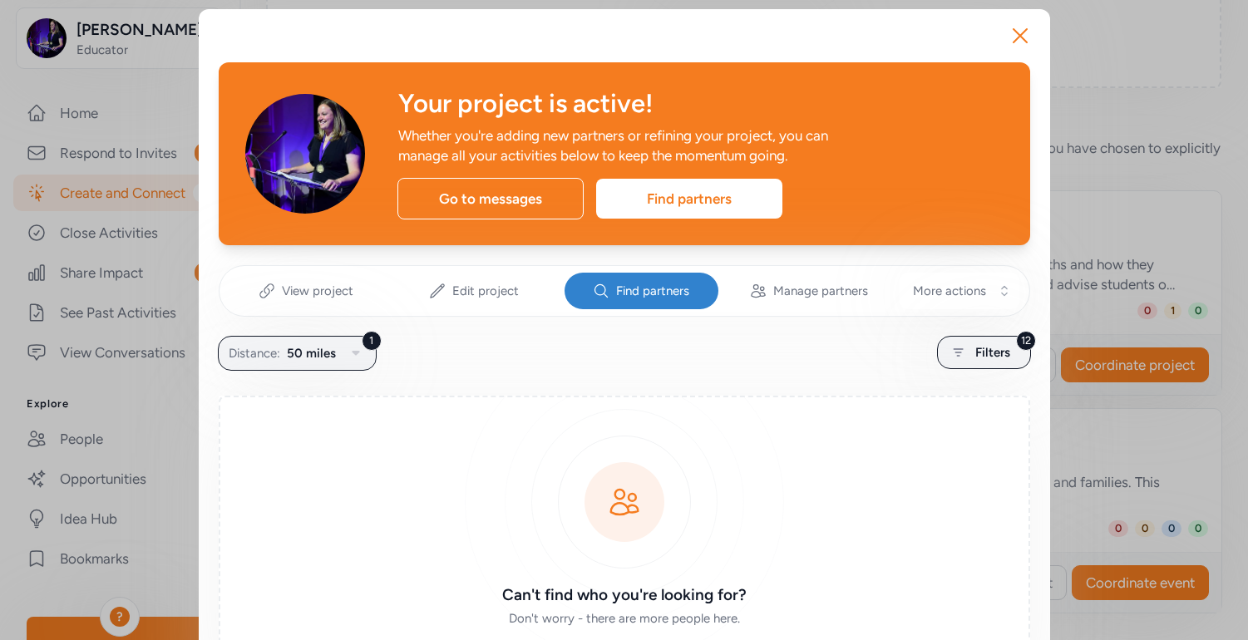
scroll to position [2, 0]
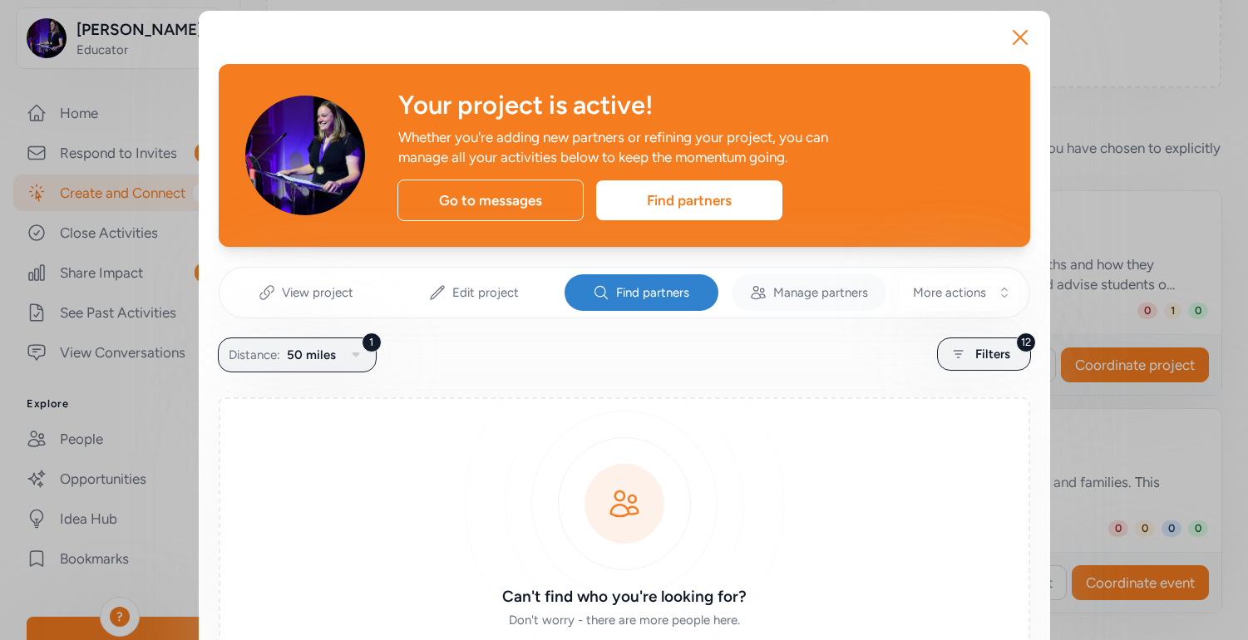
click at [803, 299] on span "Manage partners" at bounding box center [820, 292] width 95 height 17
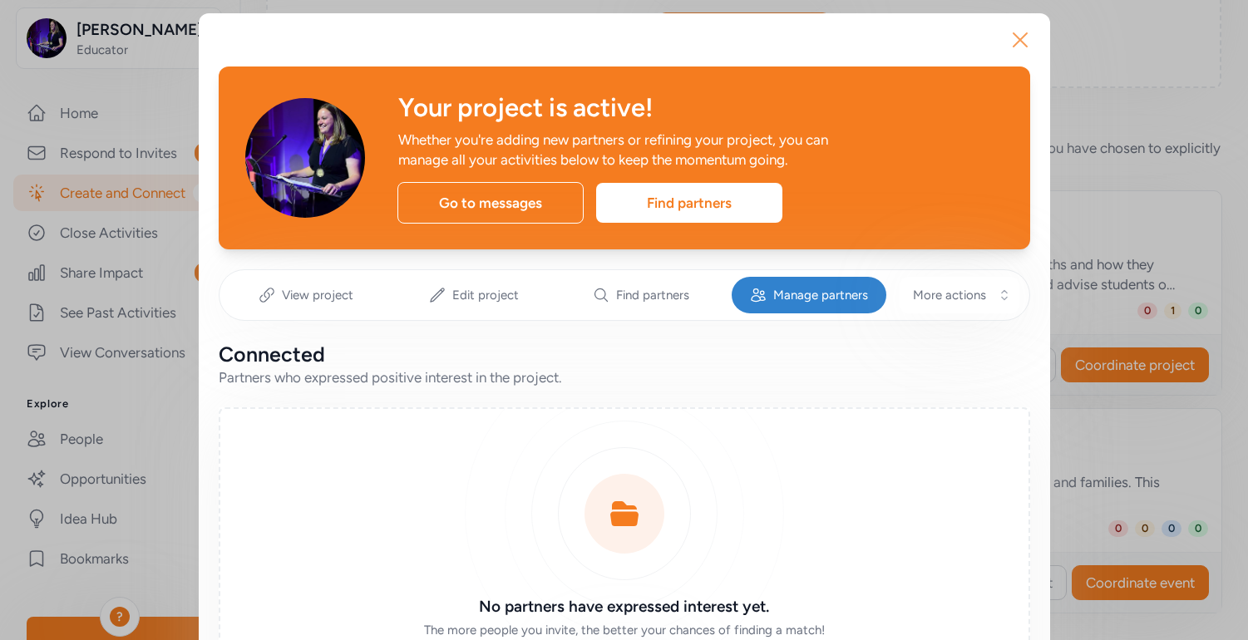
click at [1028, 52] on icon "button" at bounding box center [1020, 40] width 27 height 27
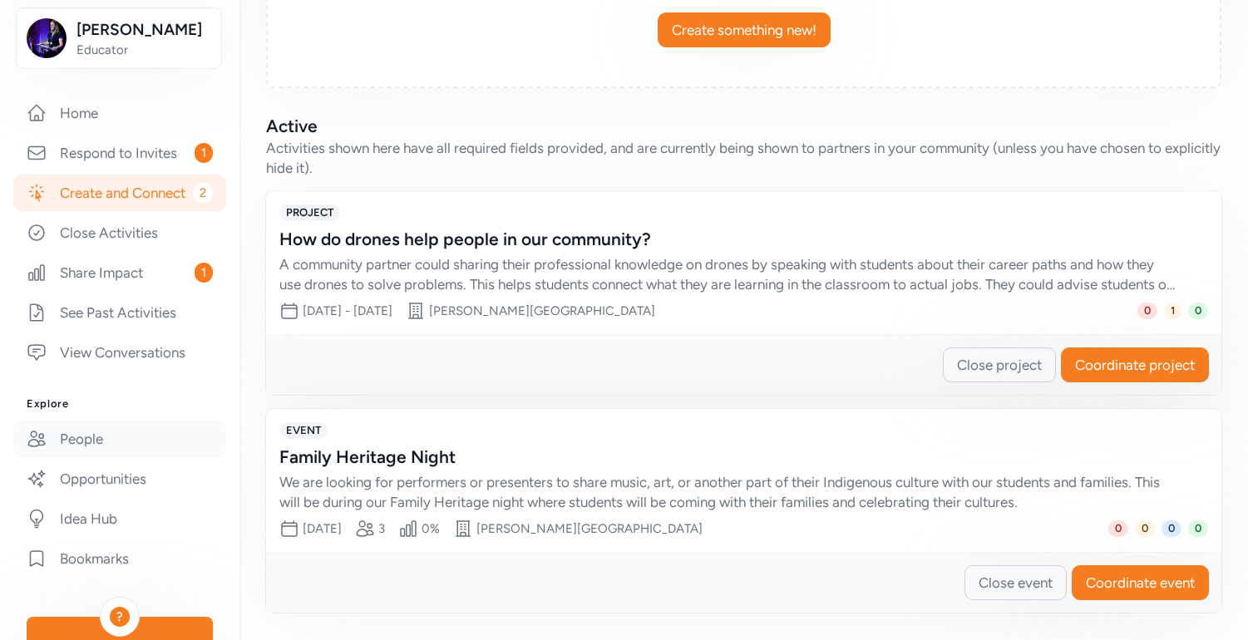
click at [136, 457] on link "People" at bounding box center [119, 439] width 213 height 37
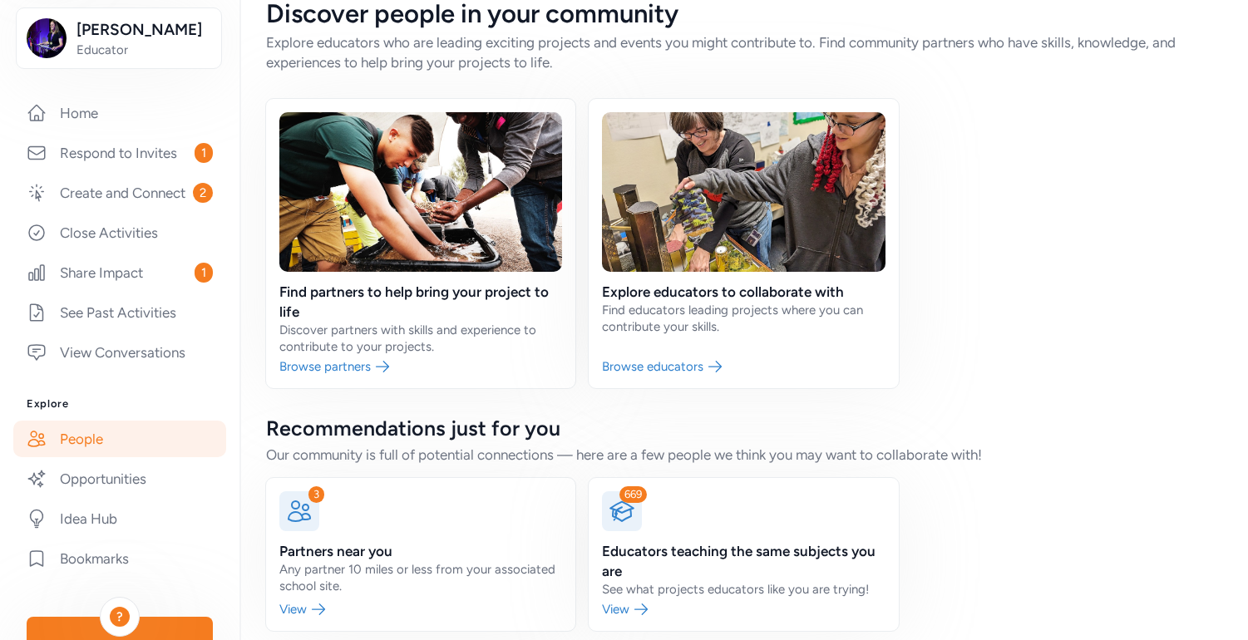
scroll to position [28, 0]
click at [309, 504] on icon at bounding box center [299, 510] width 27 height 27
click at [294, 609] on link at bounding box center [420, 553] width 309 height 153
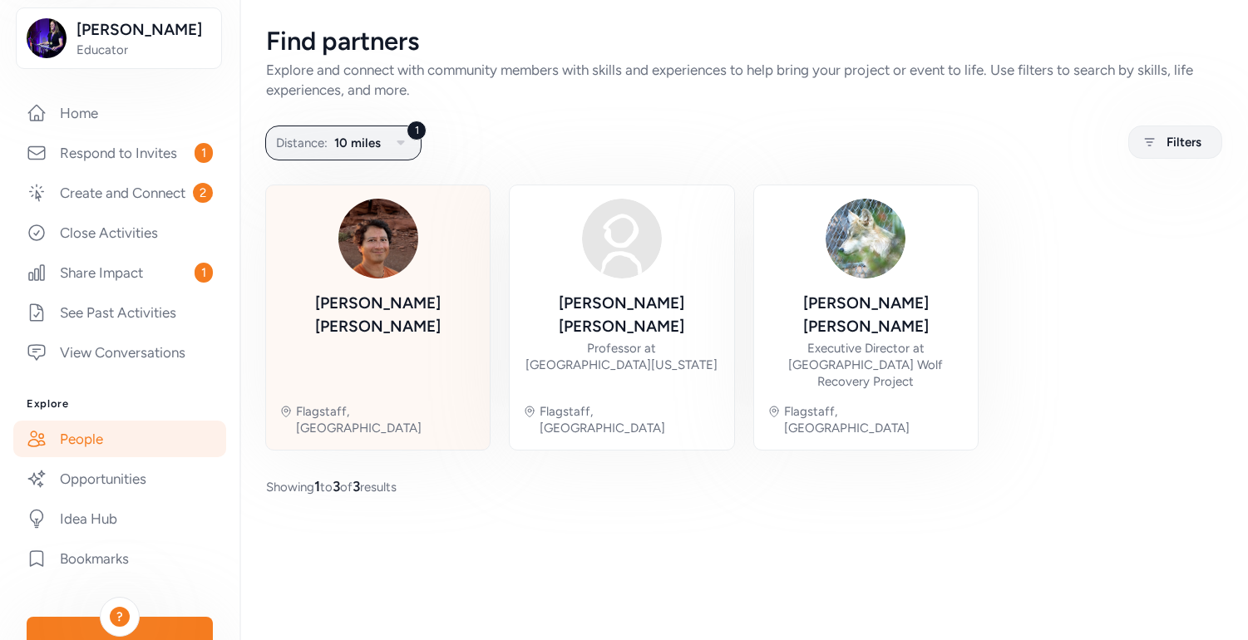
click at [381, 308] on div "[PERSON_NAME]" at bounding box center [377, 315] width 197 height 47
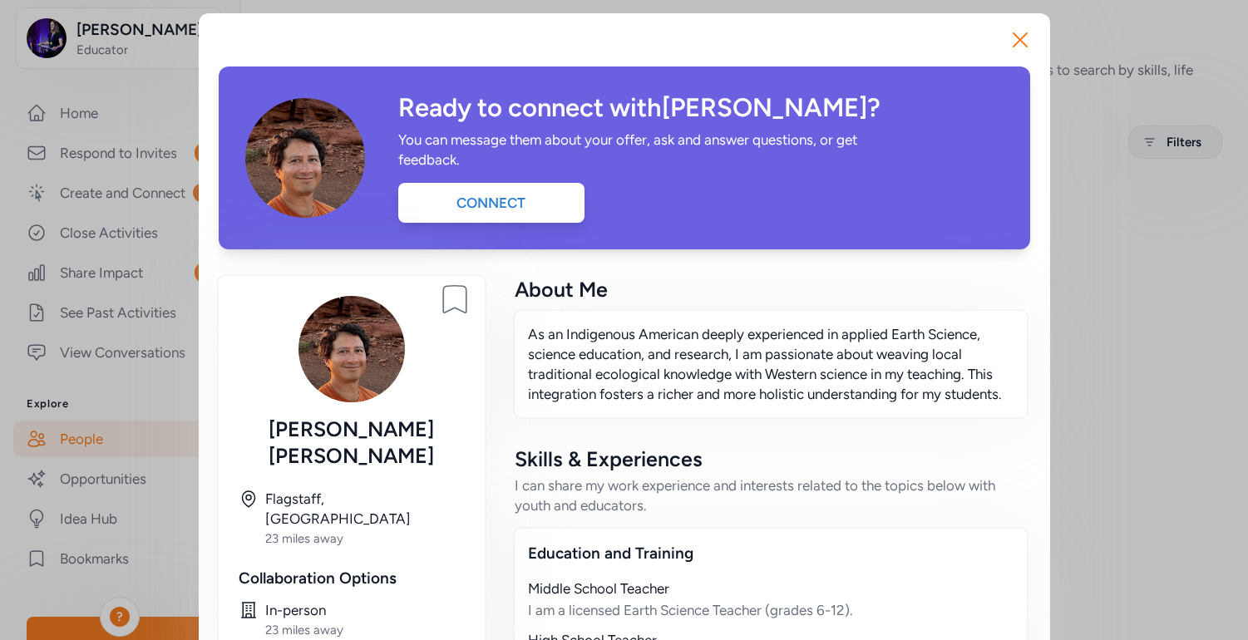
scroll to position [21, 0]
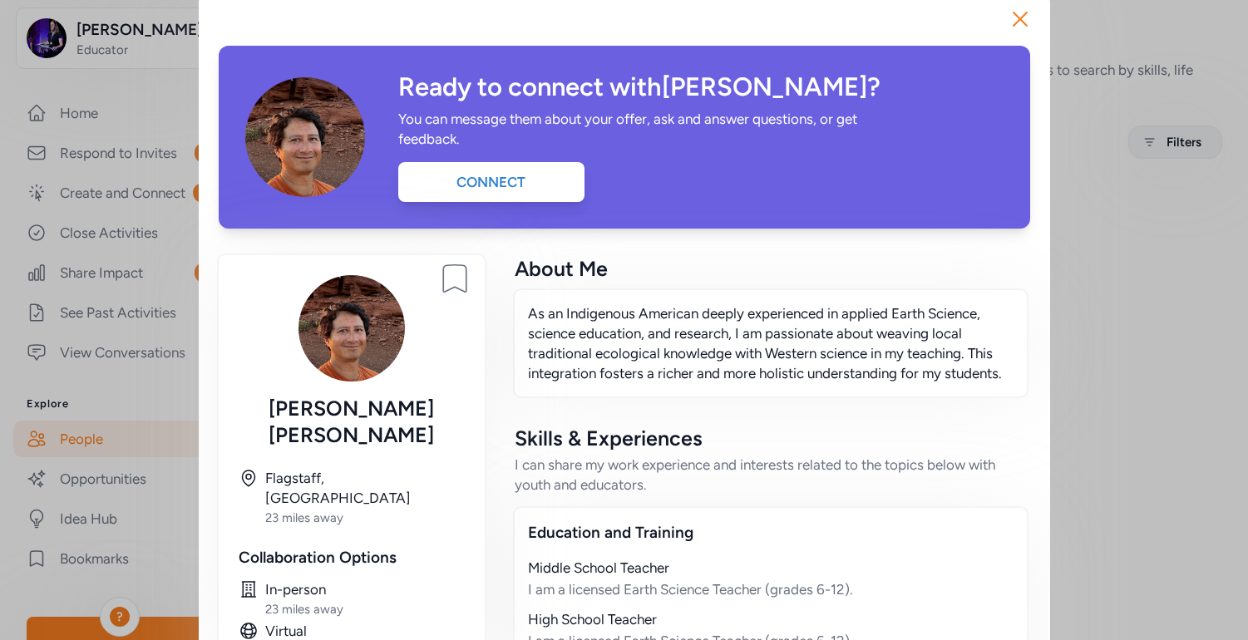
click at [516, 147] on div "You can message them about your offer, ask and answer questions, or get feedbac…" at bounding box center [637, 129] width 479 height 40
click at [516, 172] on div "Connect" at bounding box center [491, 182] width 186 height 40
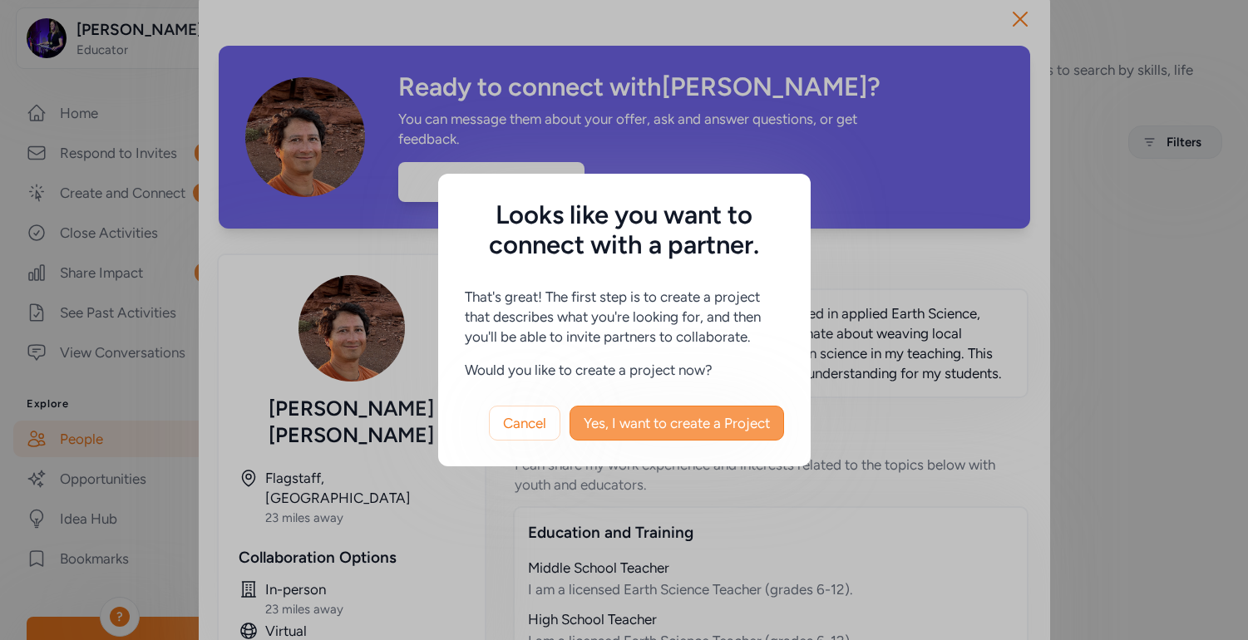
click at [612, 420] on span "Yes, I want to create a Project" at bounding box center [677, 423] width 186 height 20
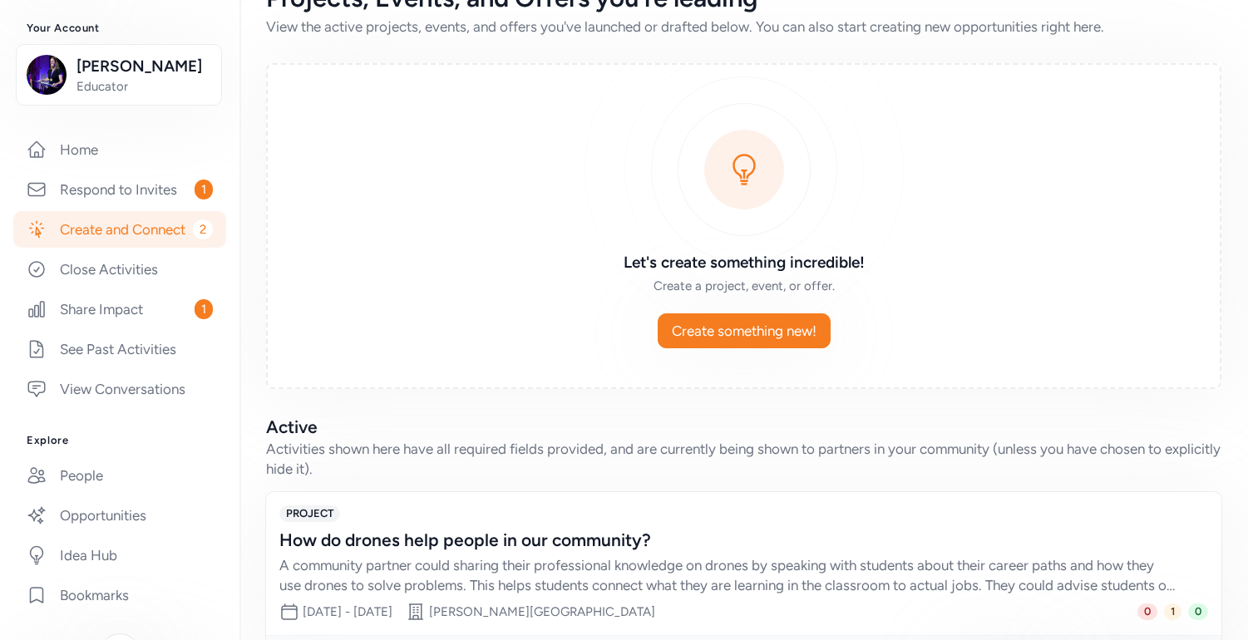
scroll to position [55, 0]
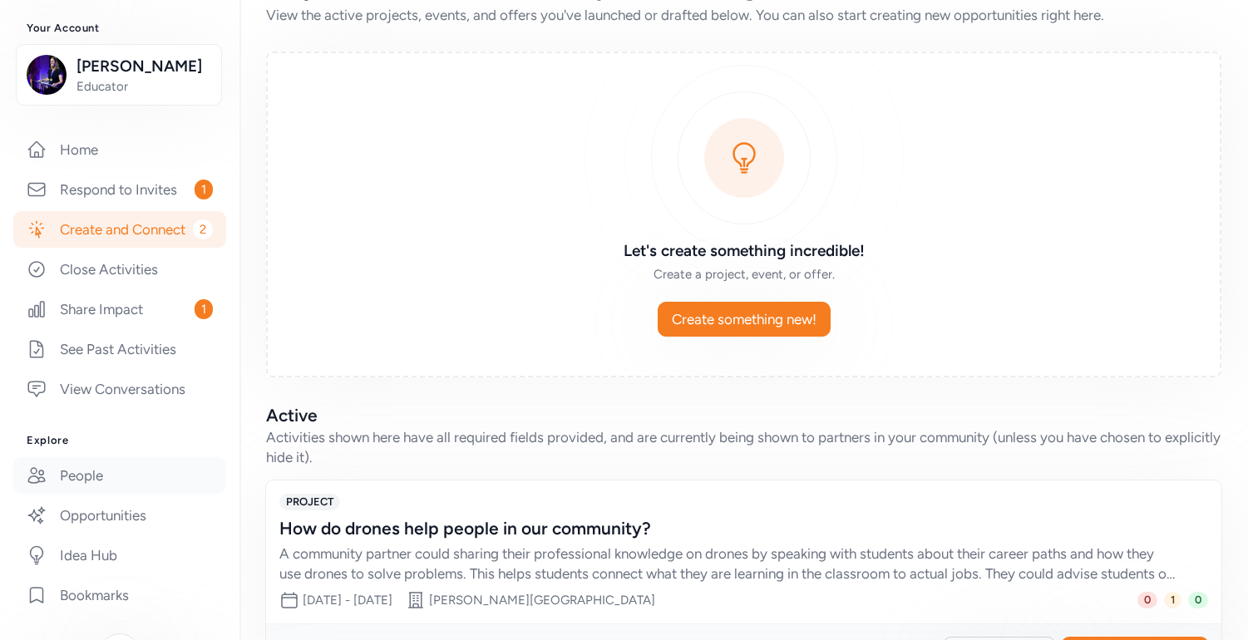
click at [139, 494] on link "People" at bounding box center [119, 475] width 213 height 37
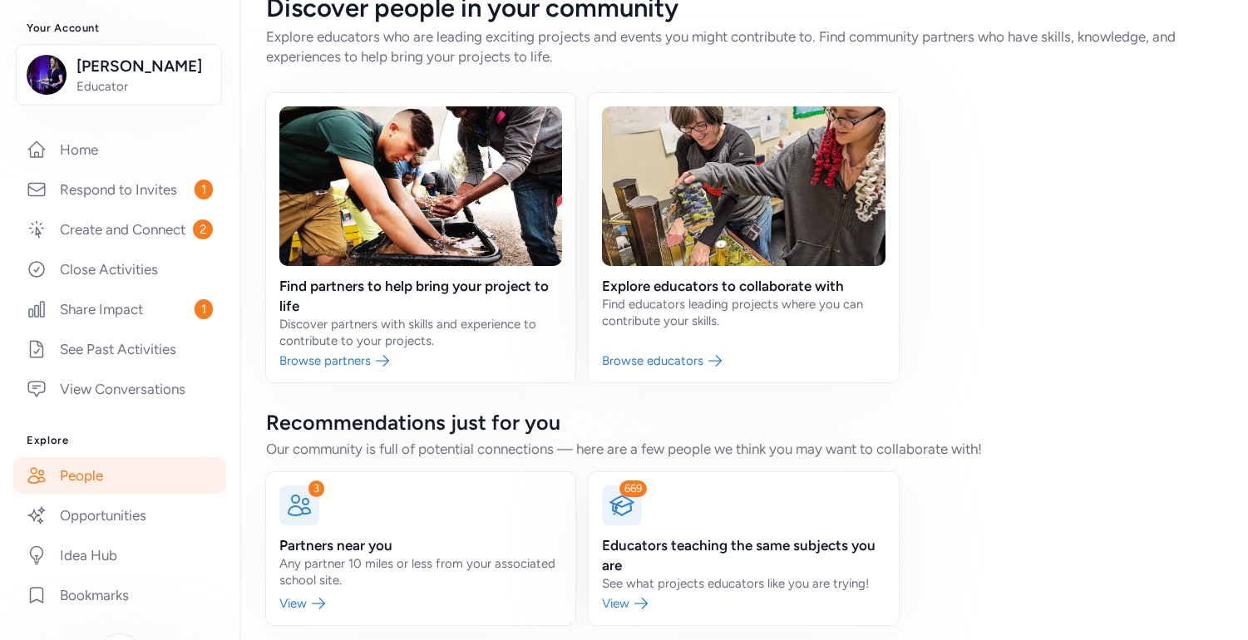
scroll to position [45, 0]
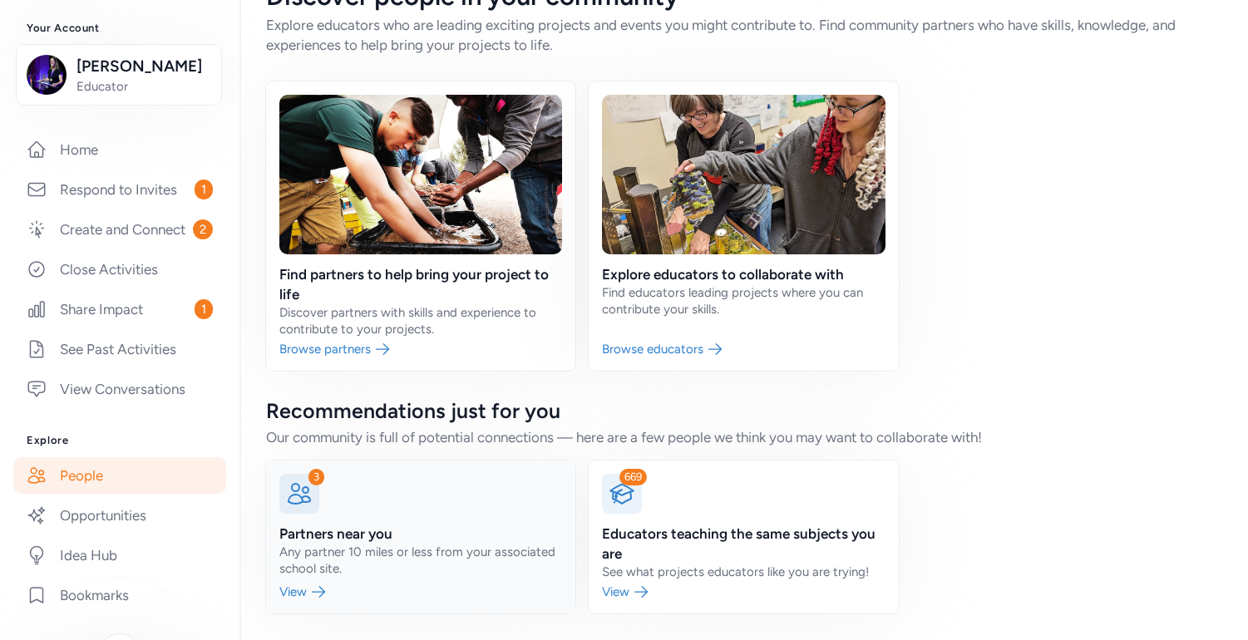
click at [315, 468] on link at bounding box center [420, 537] width 309 height 153
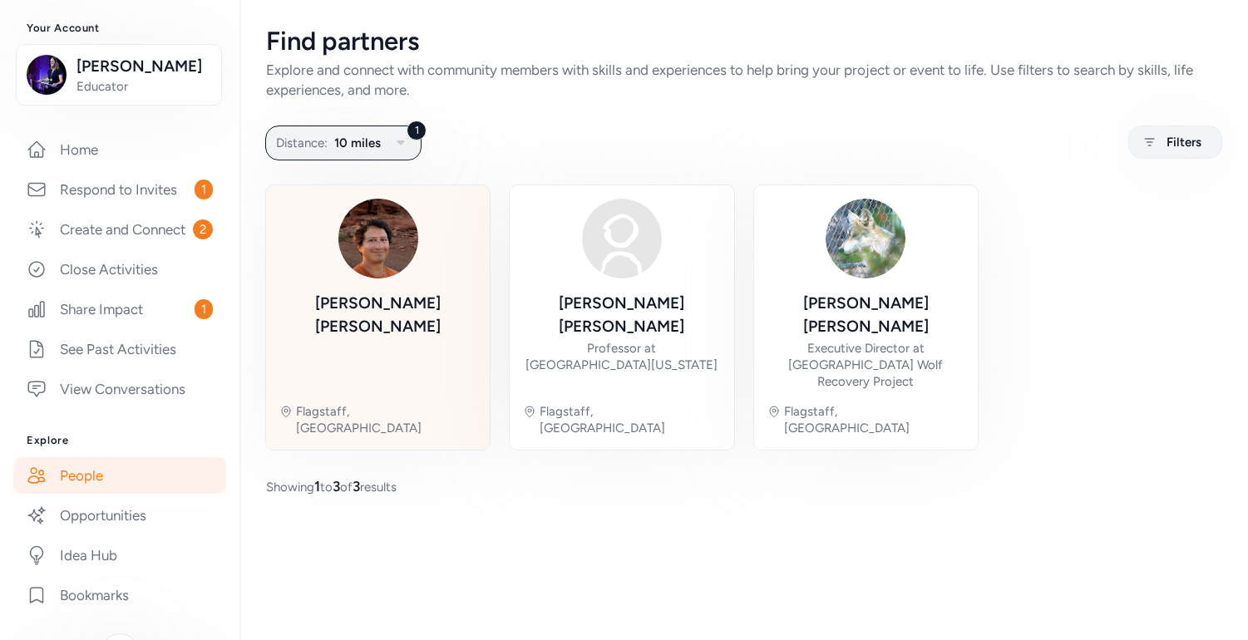
click at [394, 266] on img at bounding box center [378, 239] width 80 height 80
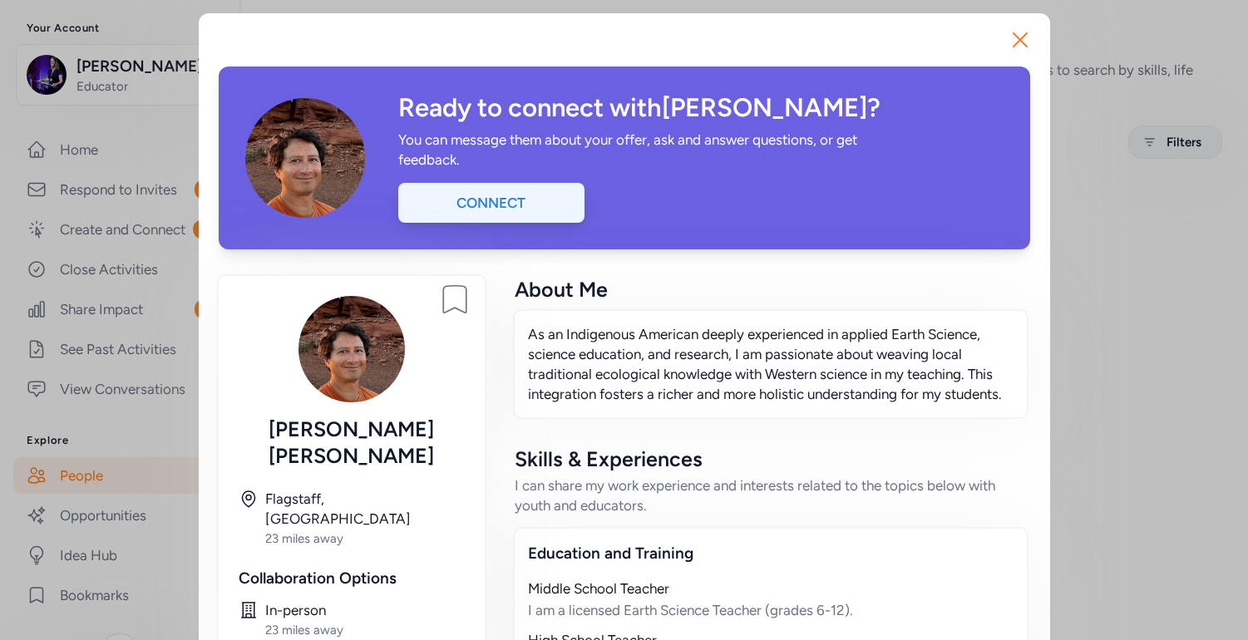
click at [504, 185] on div "Connect" at bounding box center [491, 203] width 186 height 40
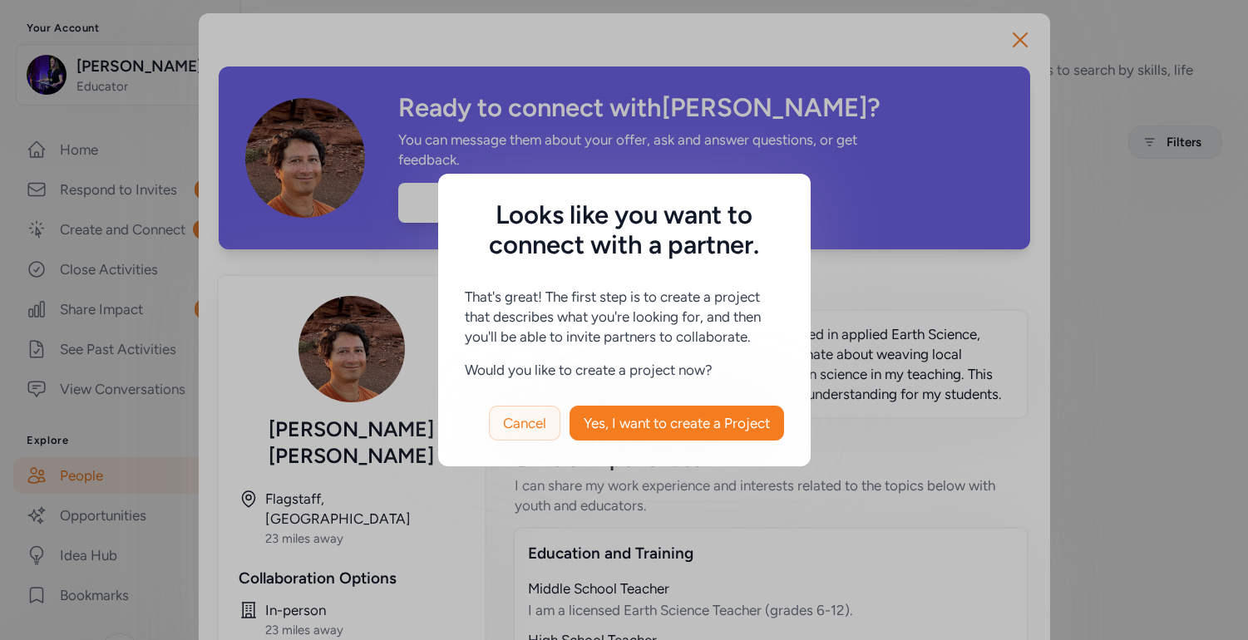
click at [546, 432] on button "Cancel" at bounding box center [525, 423] width 72 height 35
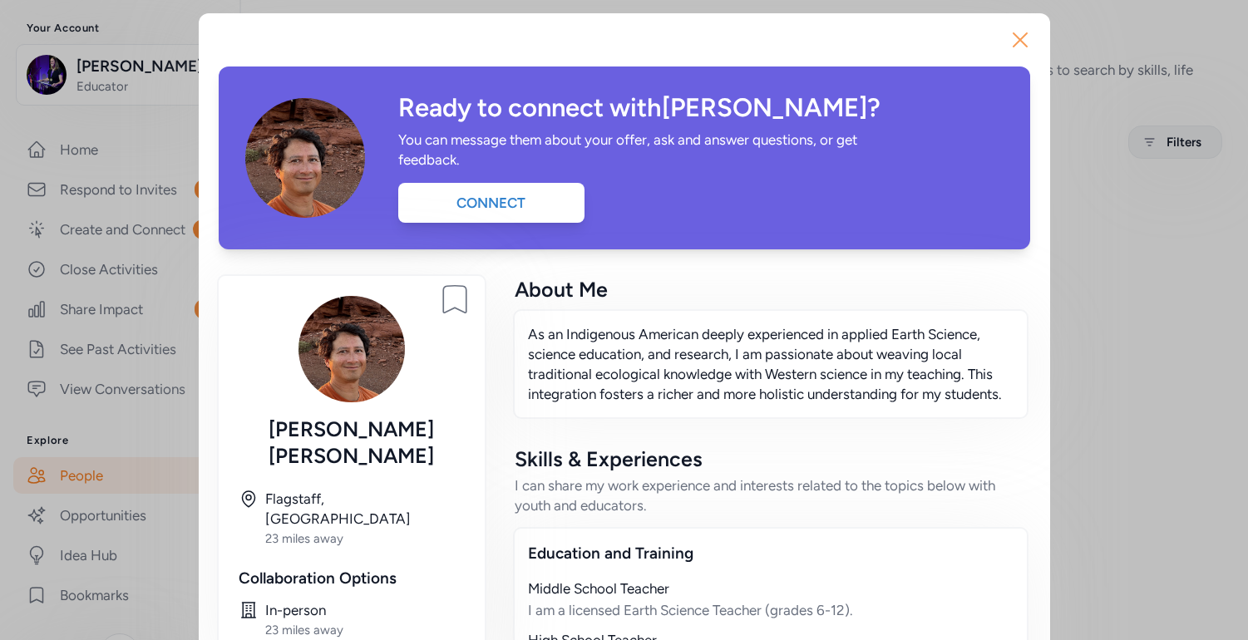
click at [1016, 44] on icon "button" at bounding box center [1020, 39] width 13 height 13
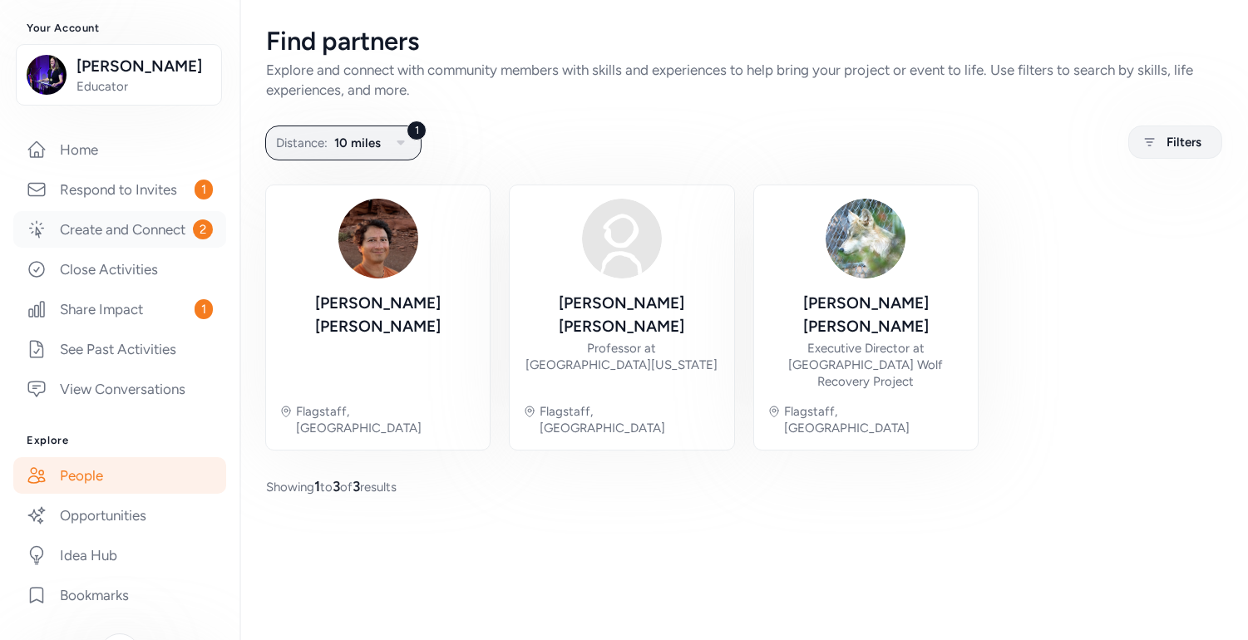
click at [130, 245] on link "Create and Connect 2" at bounding box center [119, 229] width 213 height 37
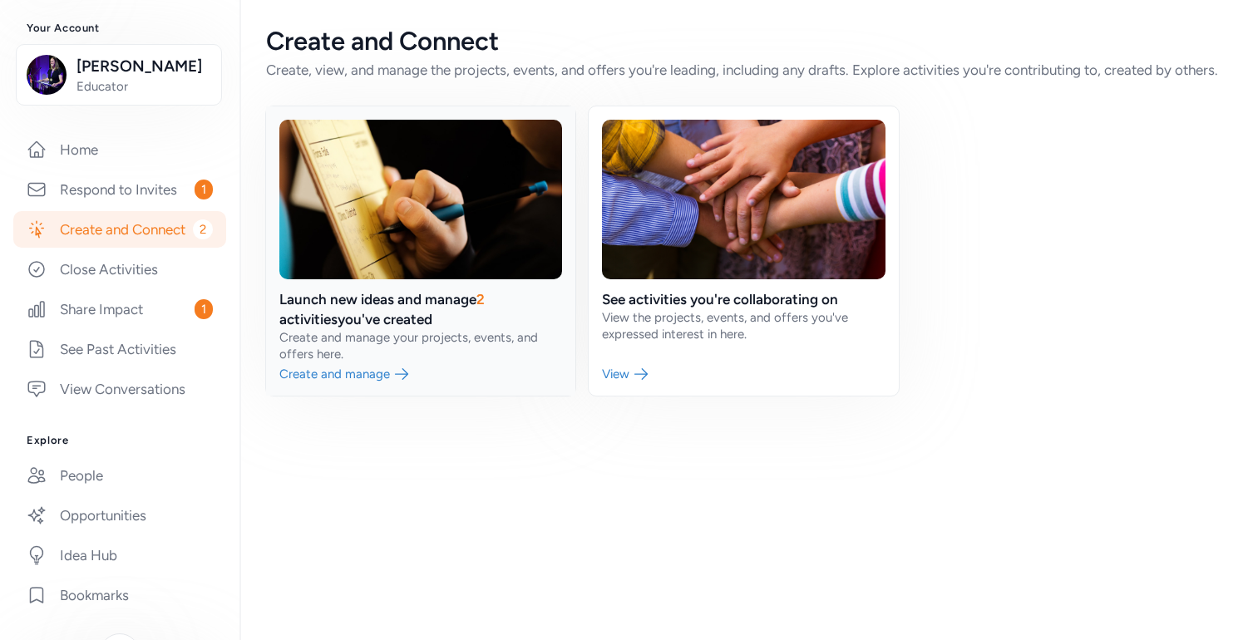
click at [461, 351] on link at bounding box center [420, 250] width 309 height 289
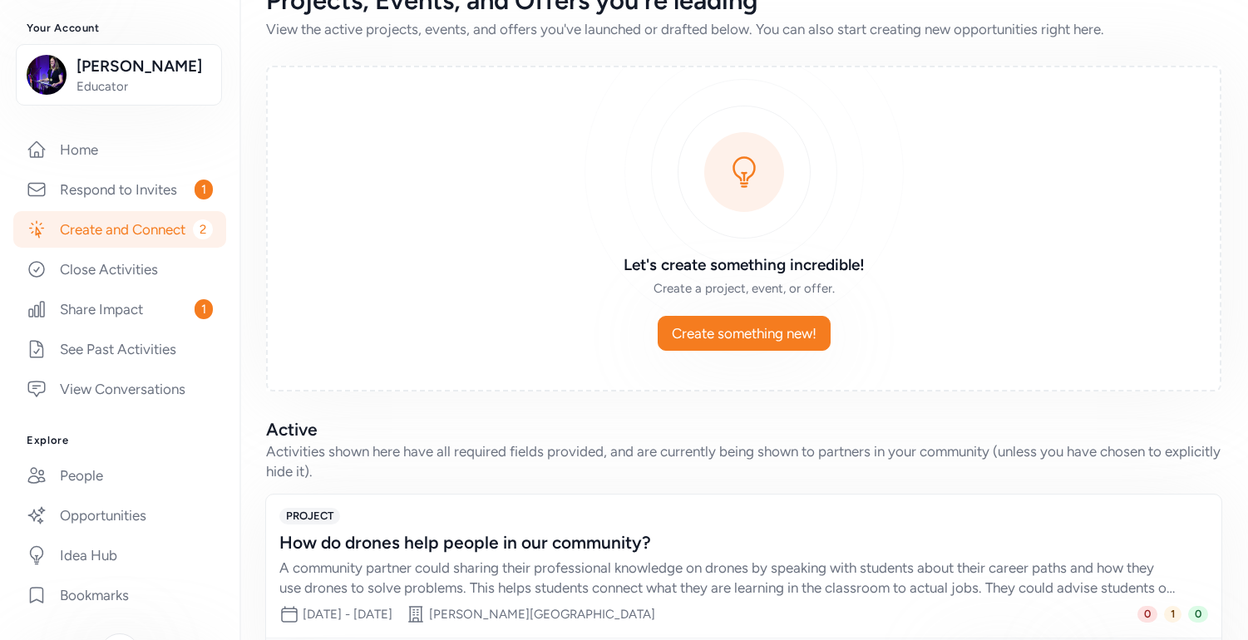
scroll to position [344, 0]
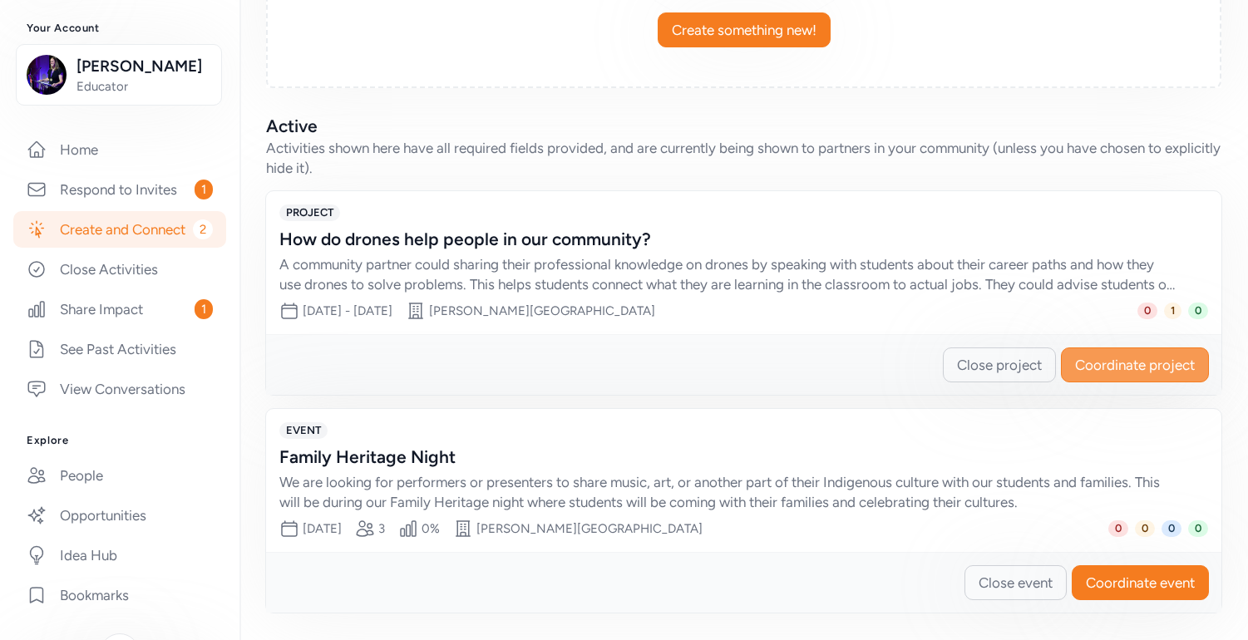
click at [1124, 373] on span "Coordinate project" at bounding box center [1135, 365] width 120 height 20
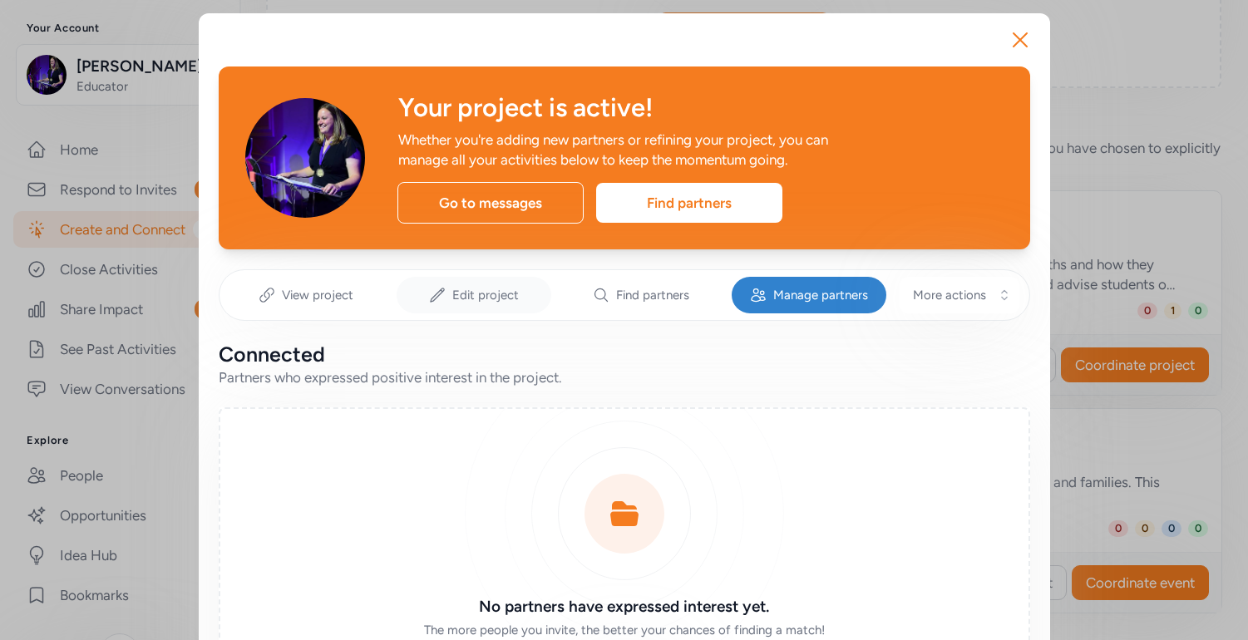
click at [499, 302] on span "Edit project" at bounding box center [485, 295] width 67 height 17
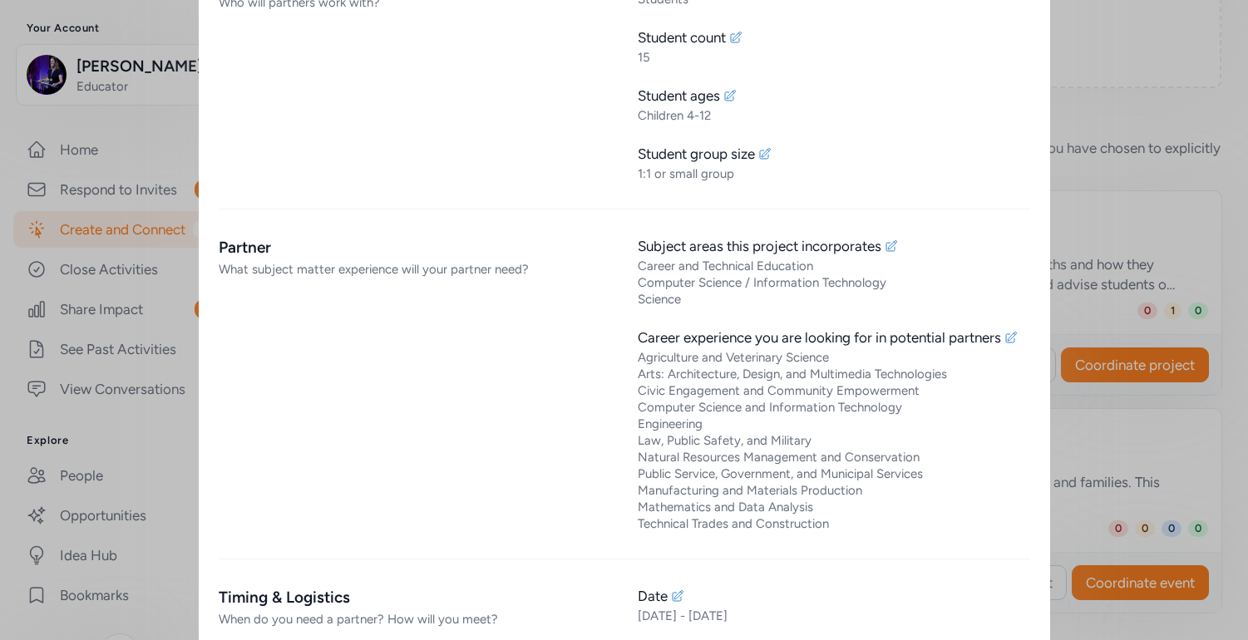
scroll to position [1128, 0]
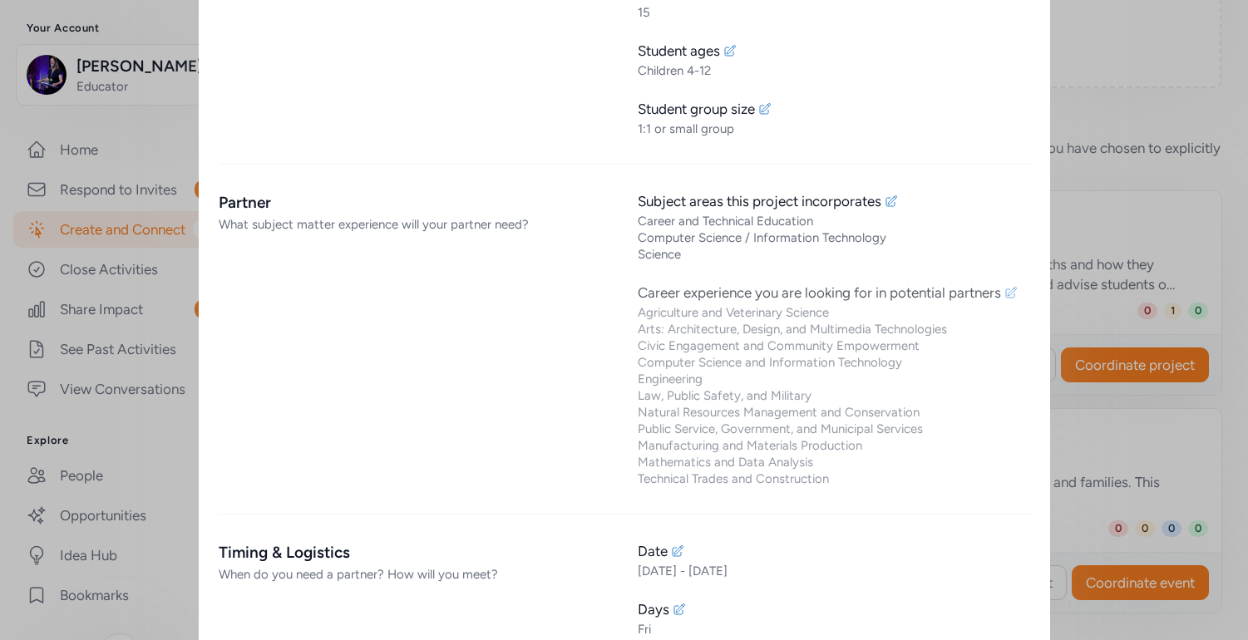
click at [1022, 291] on div "Career experience you are looking for in potential partners" at bounding box center [834, 293] width 392 height 20
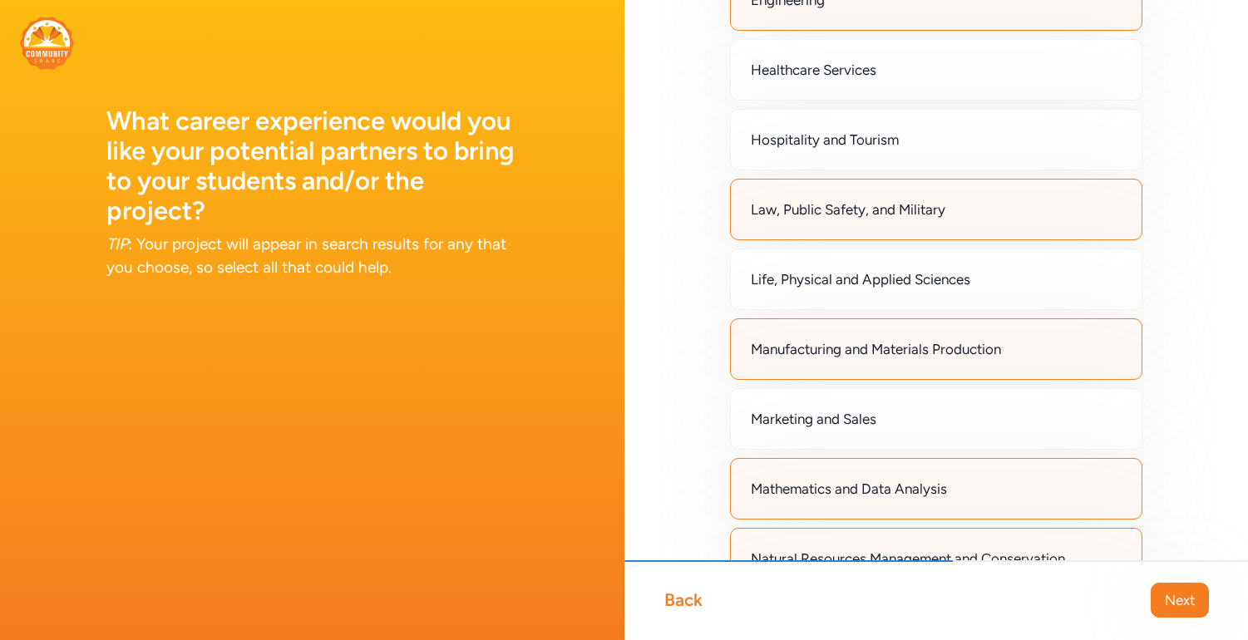
scroll to position [841, 0]
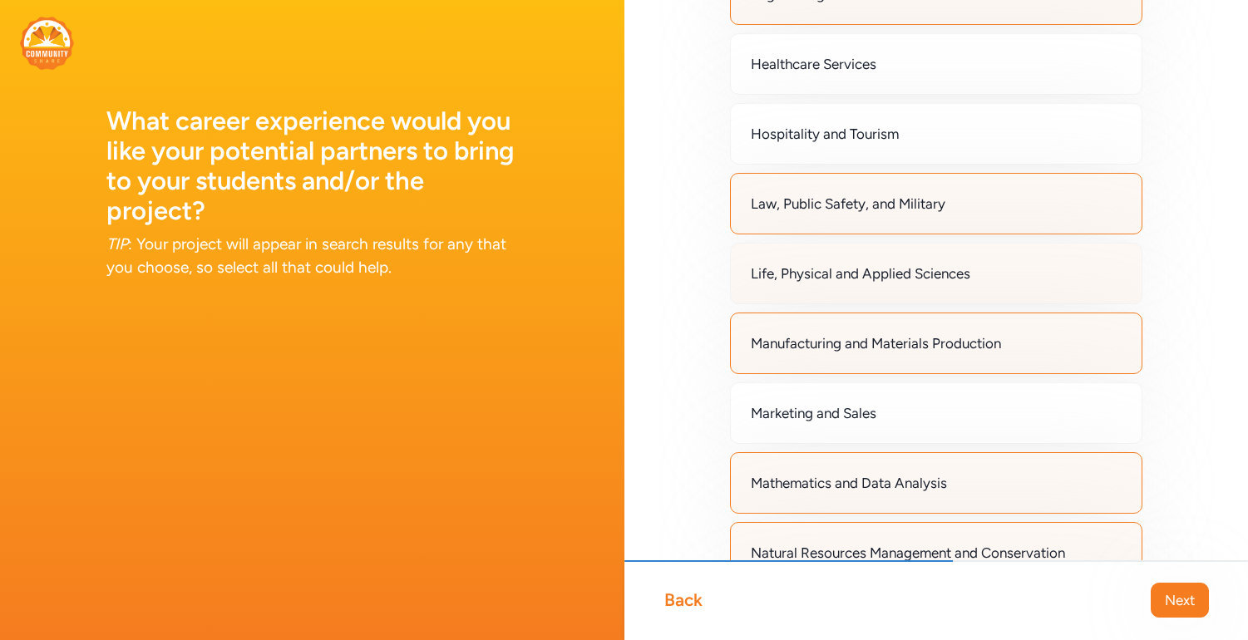
click at [825, 284] on div "Life, Physical and Applied Sciences" at bounding box center [936, 274] width 413 height 62
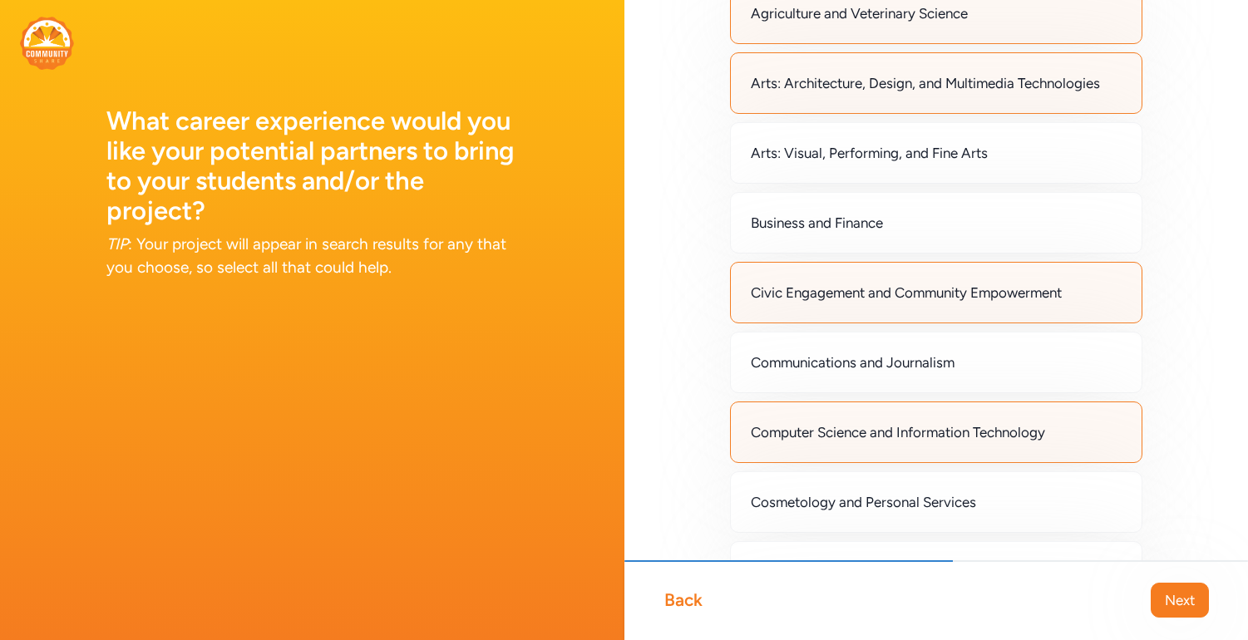
scroll to position [91, 0]
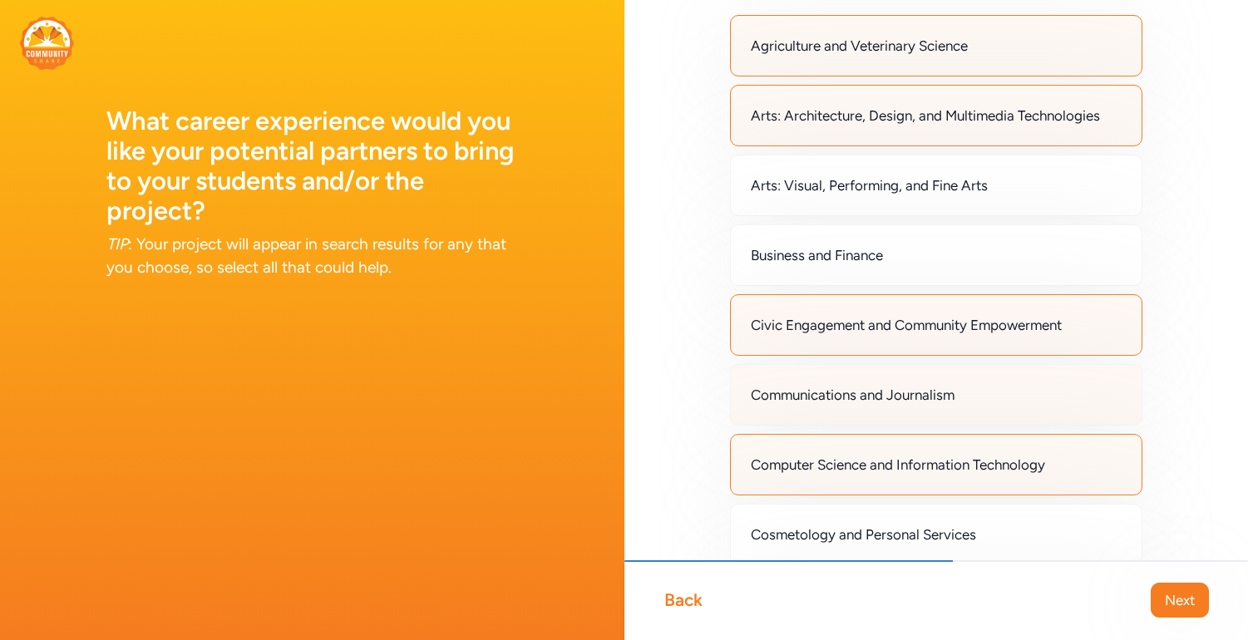
click at [814, 405] on div "Communications and Journalism" at bounding box center [936, 395] width 413 height 62
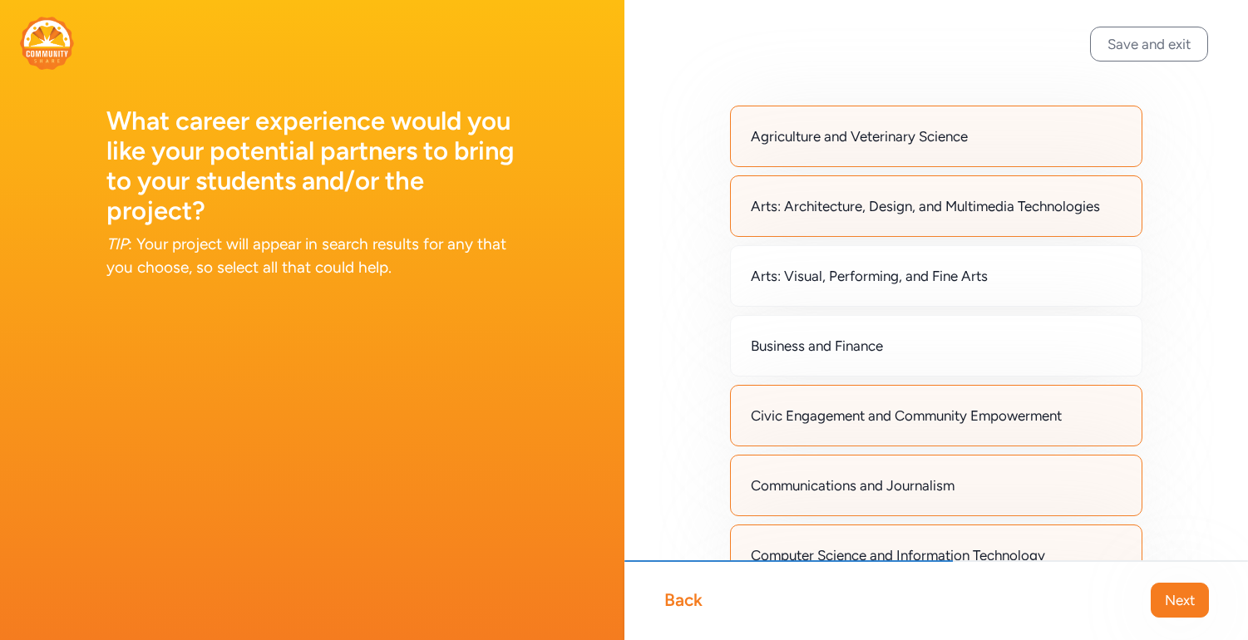
click at [1157, 575] on div "Back Next" at bounding box center [936, 600] width 624 height 80
click at [1163, 605] on button "Next" at bounding box center [1180, 600] width 58 height 35
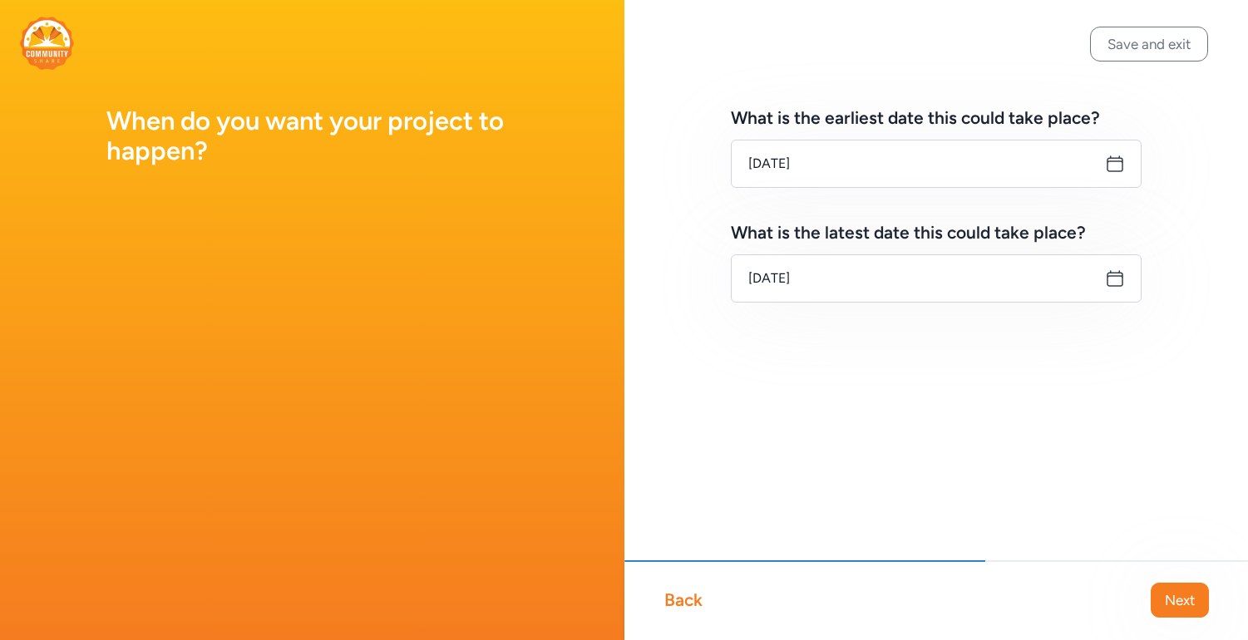
click at [1178, 620] on div "Back Next" at bounding box center [936, 600] width 624 height 80
click at [1167, 600] on span "Next" at bounding box center [1180, 600] width 30 height 20
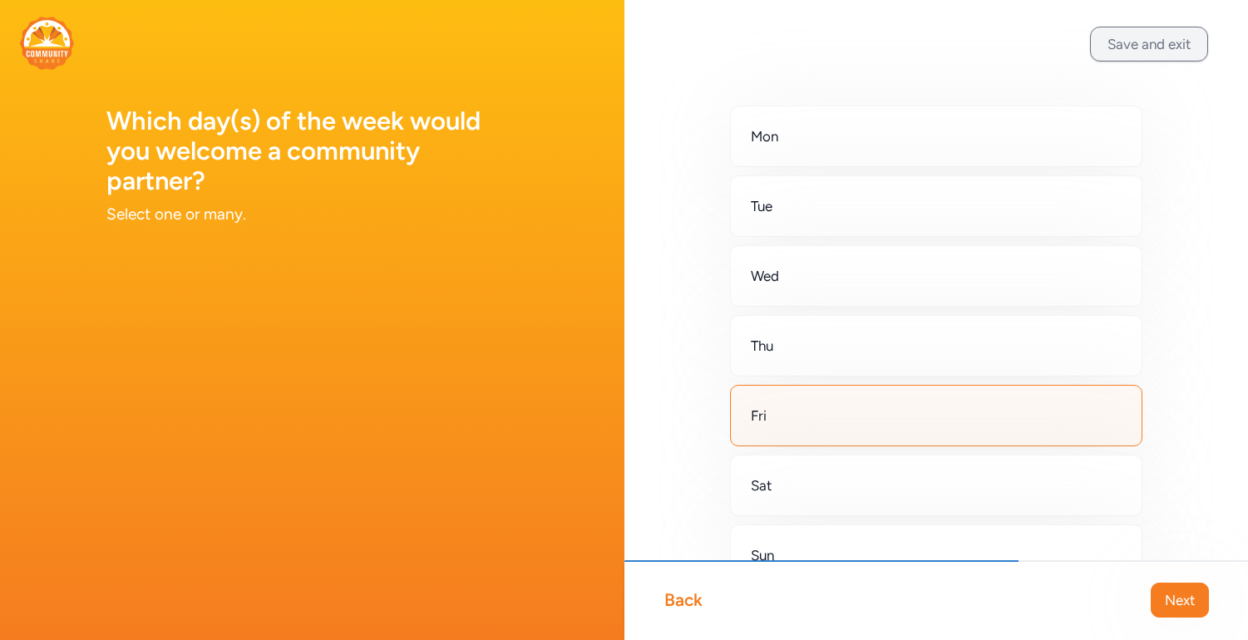
click at [1139, 50] on button "Save and exit" at bounding box center [1149, 44] width 118 height 35
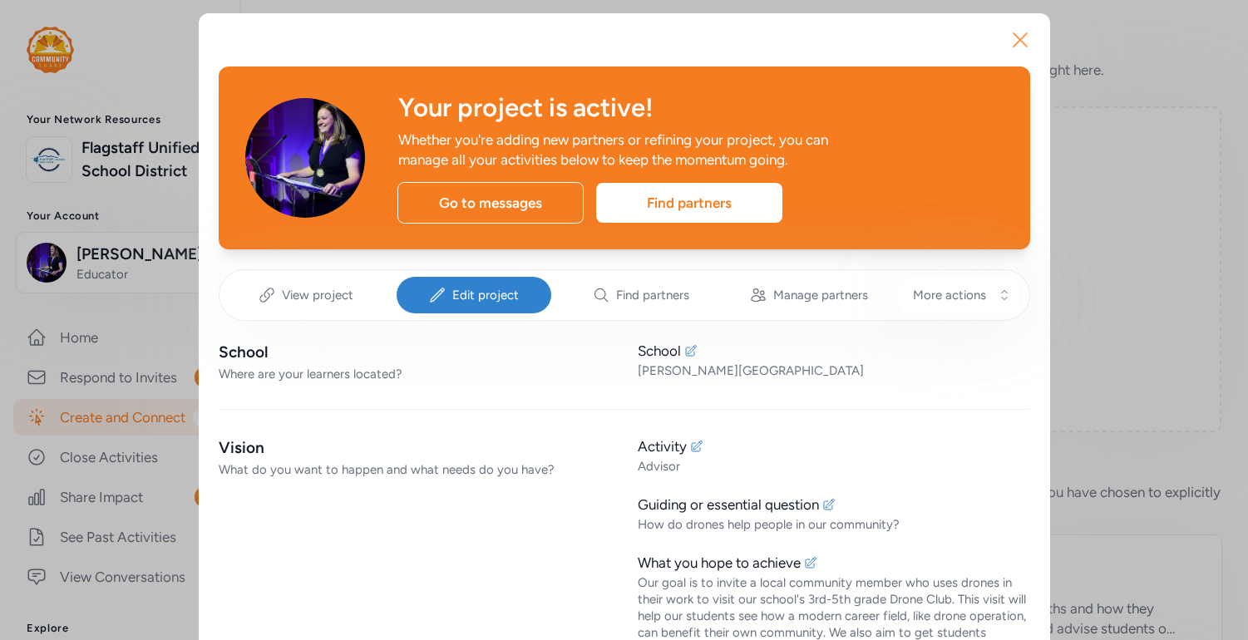
click at [1017, 40] on icon "button" at bounding box center [1020, 40] width 27 height 27
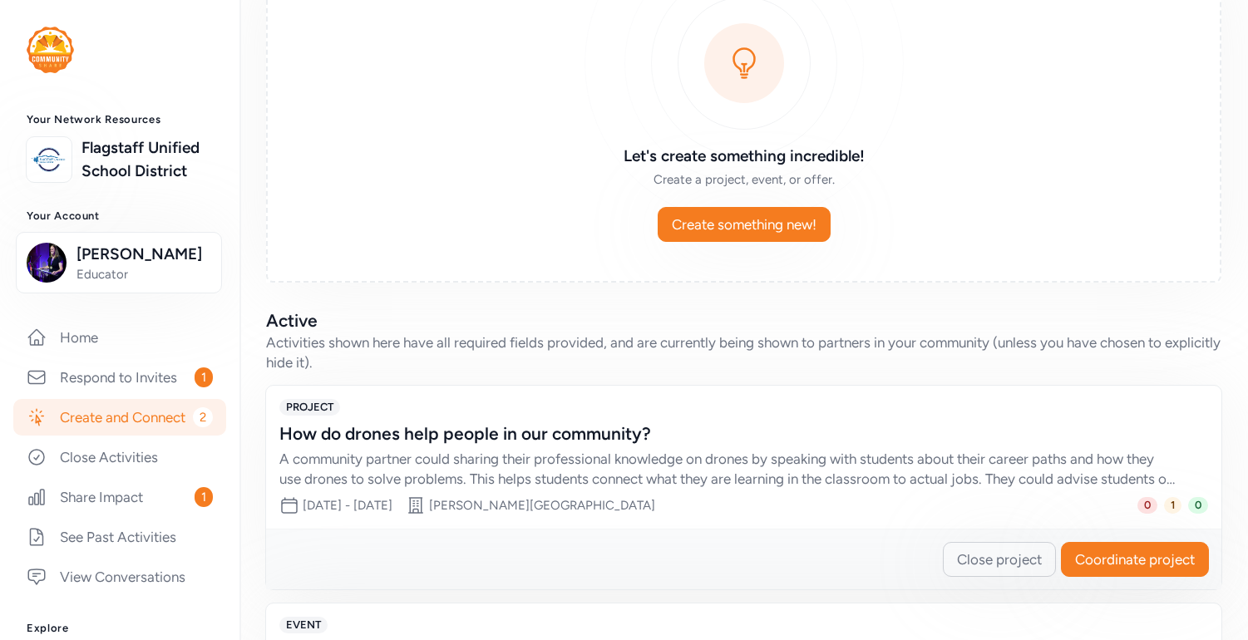
scroll to position [151, 0]
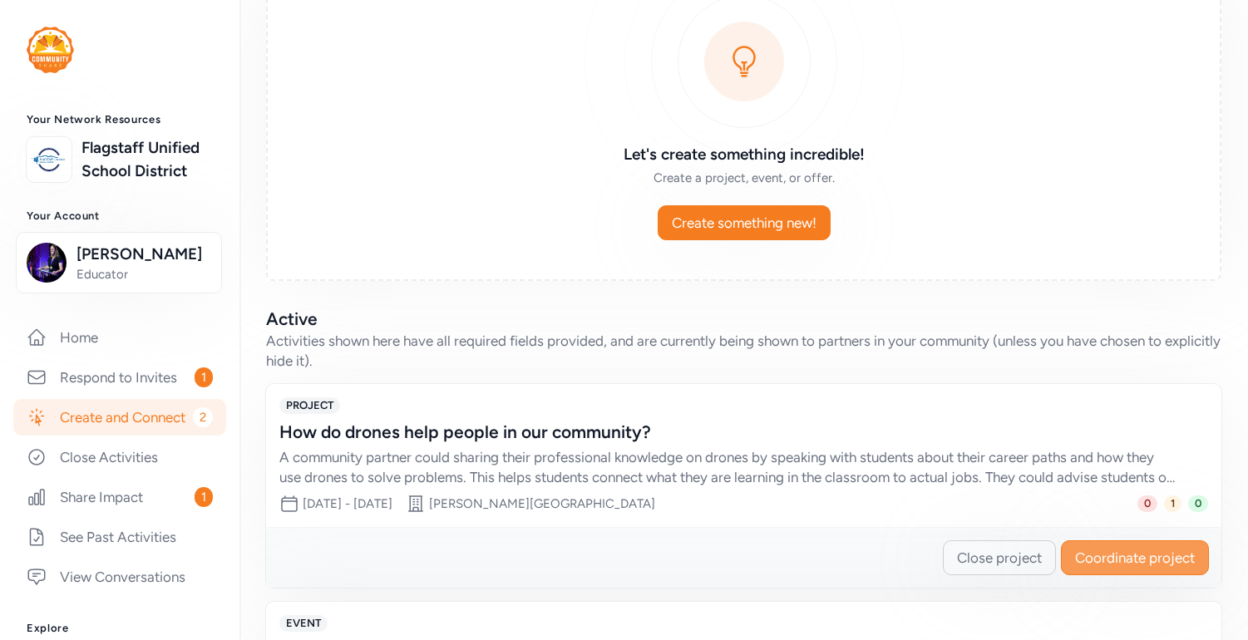
click at [1113, 555] on span "Coordinate project" at bounding box center [1135, 558] width 120 height 20
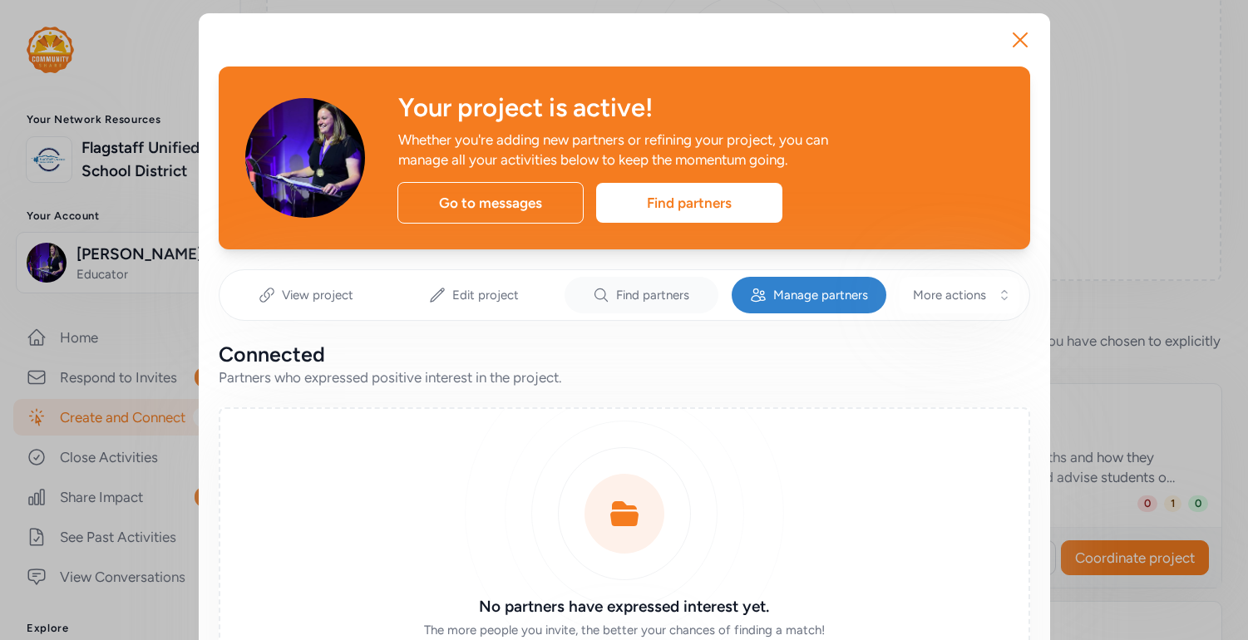
click at [634, 294] on span "Find partners" at bounding box center [652, 295] width 73 height 17
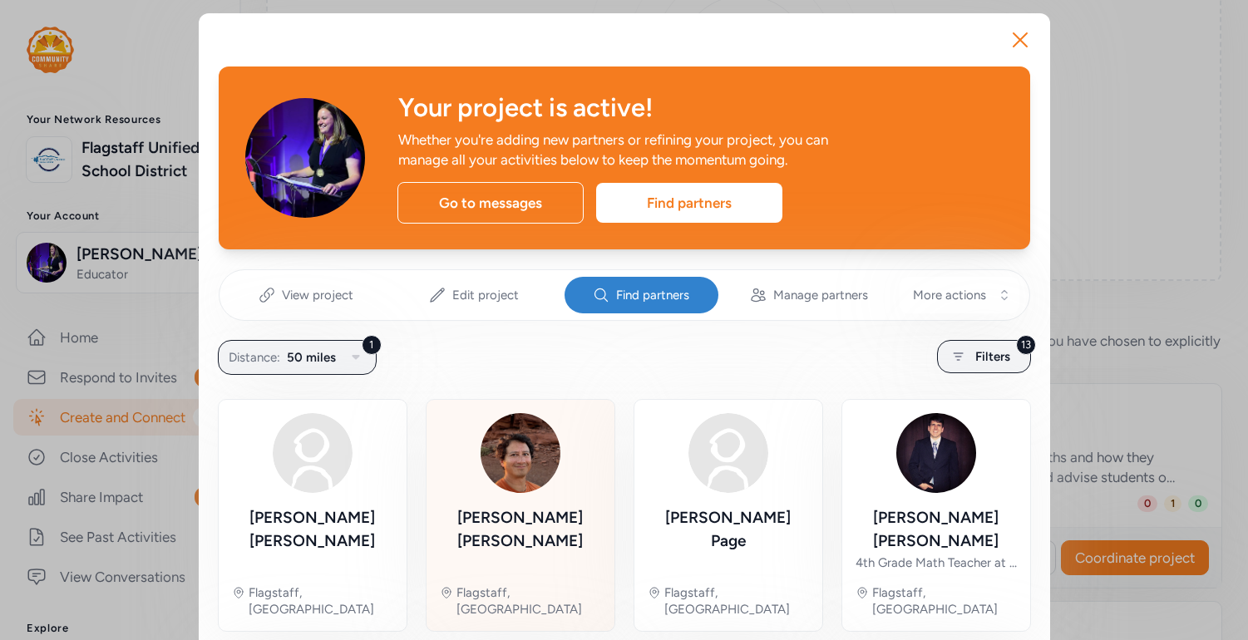
scroll to position [4, 0]
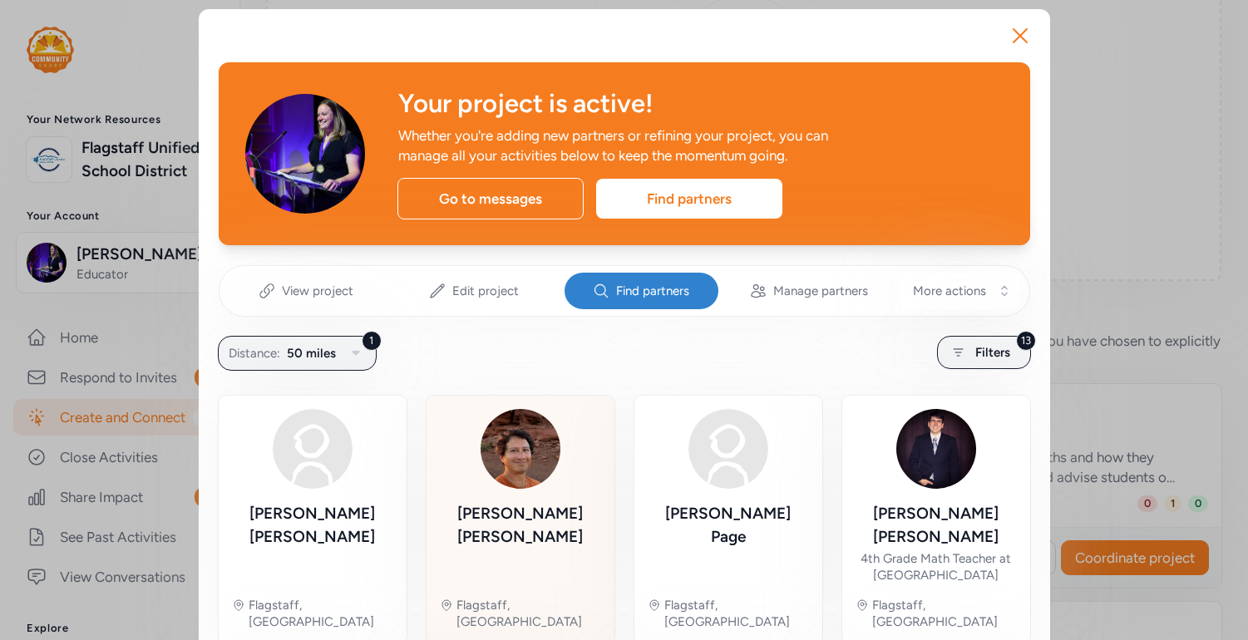
click at [540, 443] on img at bounding box center [521, 449] width 80 height 80
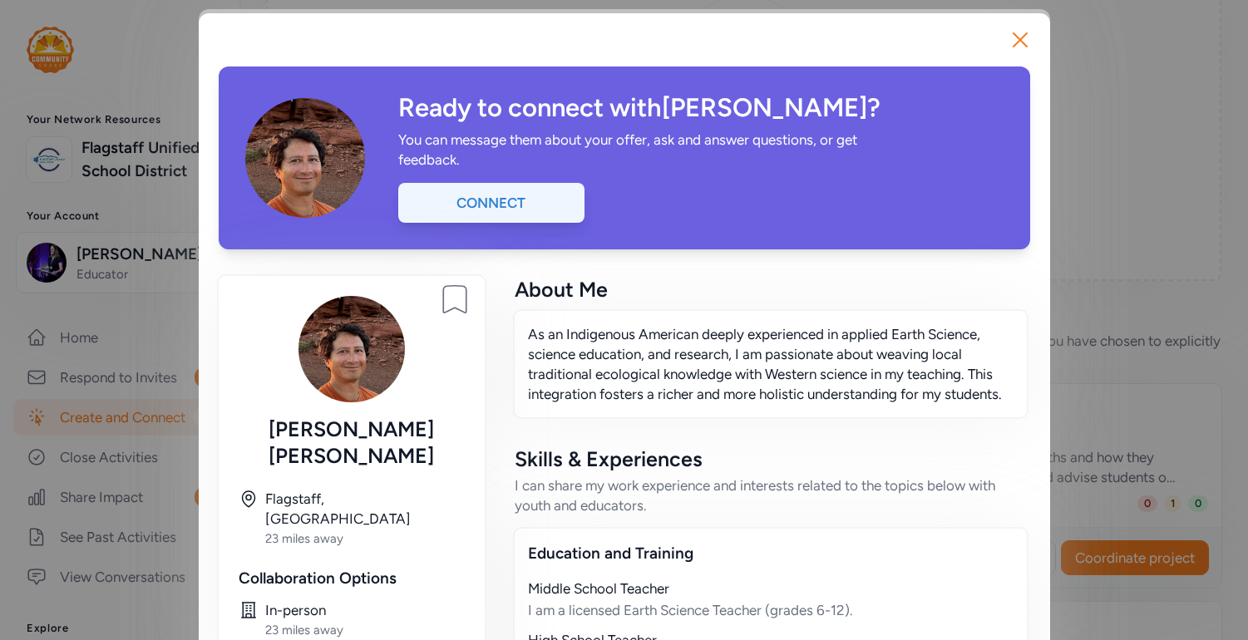
click at [515, 197] on div "Connect" at bounding box center [491, 203] width 186 height 40
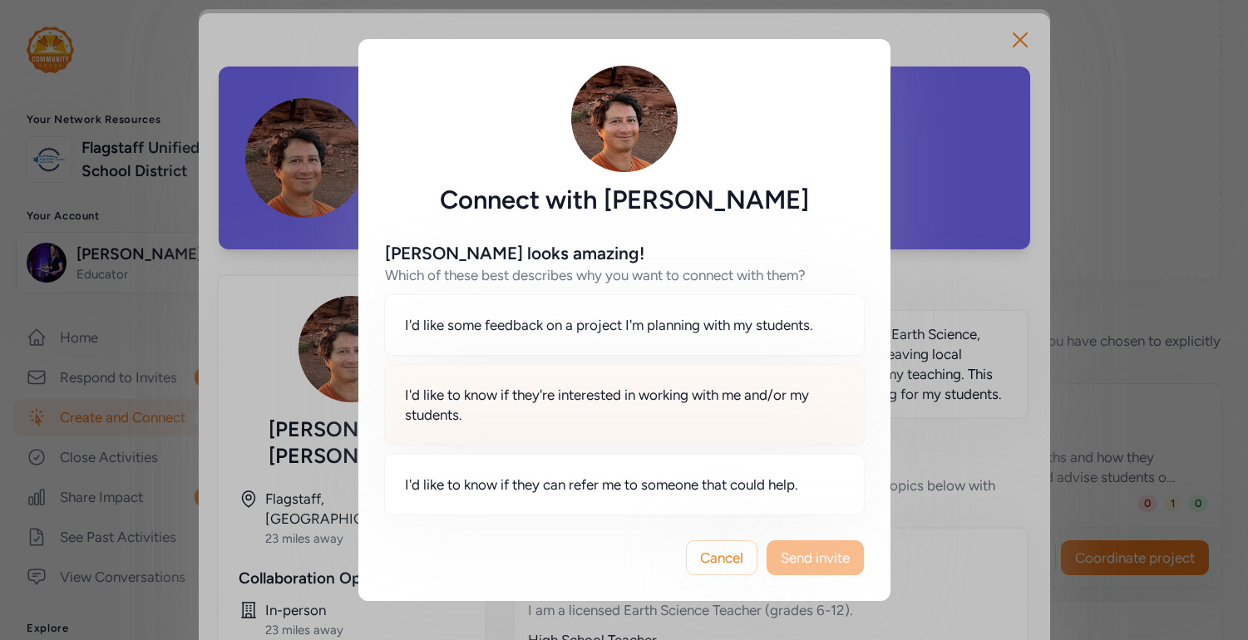
click at [619, 419] on span "I'd like to know if they're interested in working with me and/or my students." at bounding box center [624, 405] width 439 height 40
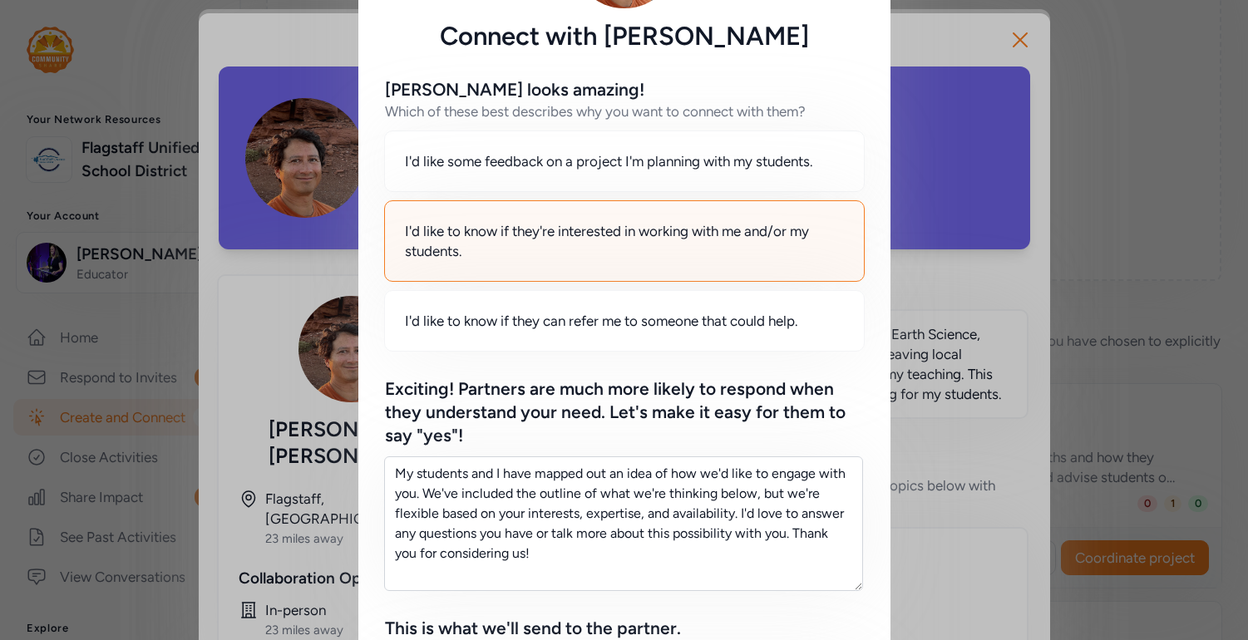
scroll to position [136, 0]
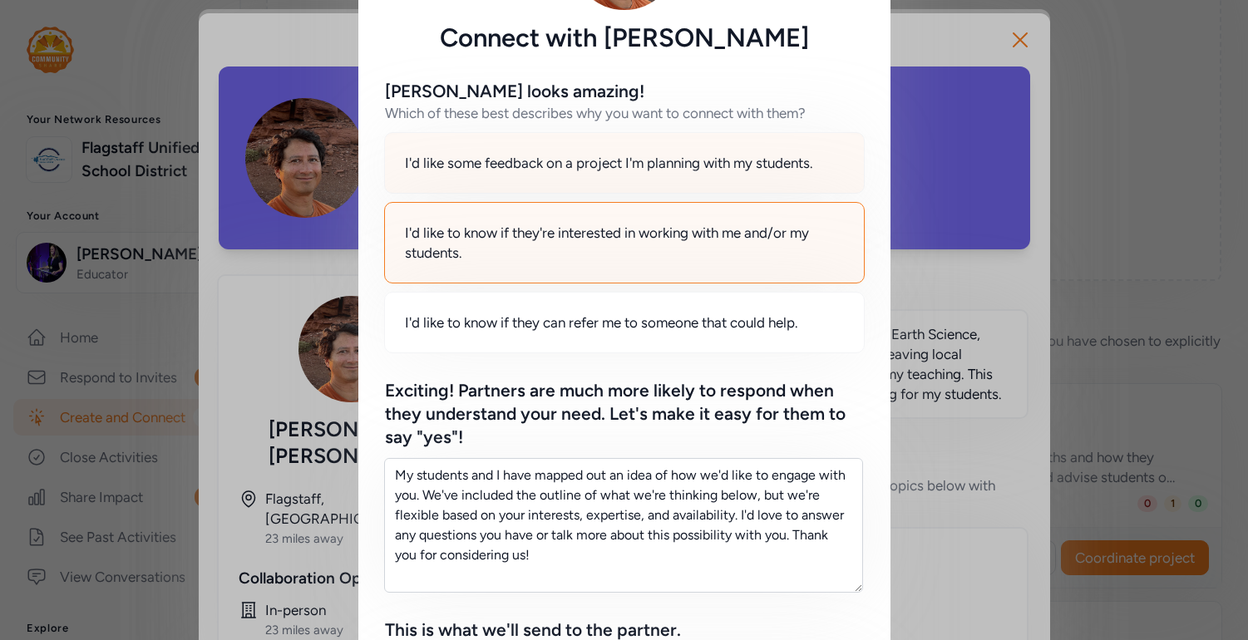
click at [710, 167] on span "I'd like some feedback on a project I'm planning with my students." at bounding box center [609, 163] width 408 height 20
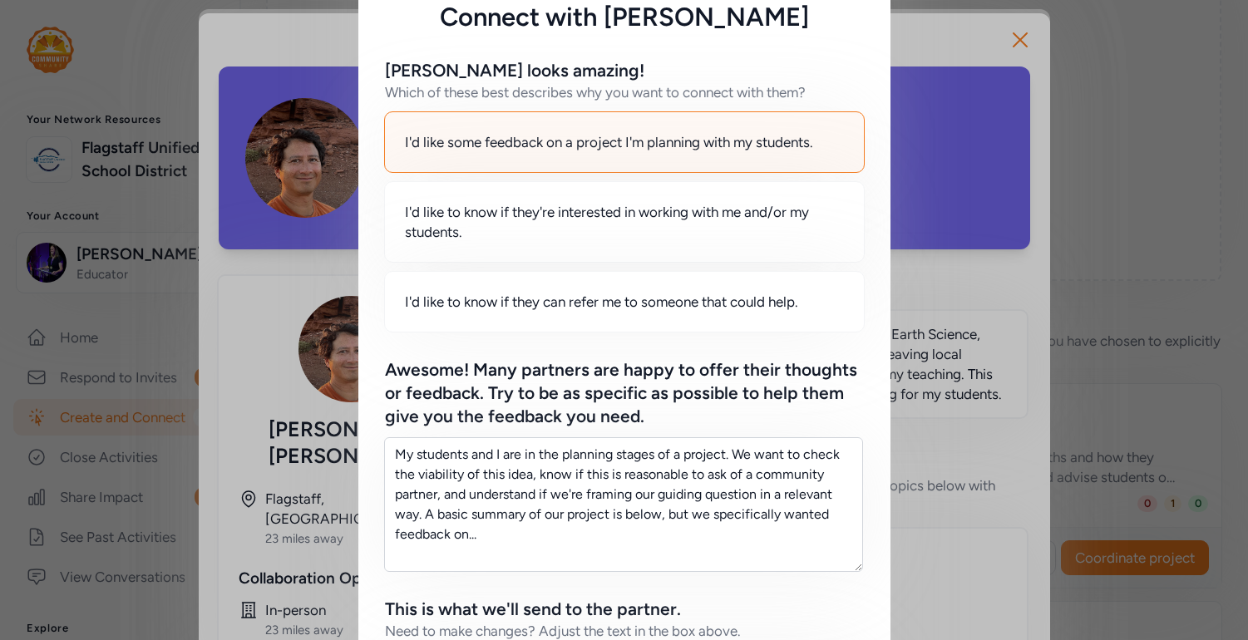
scroll to position [155, 0]
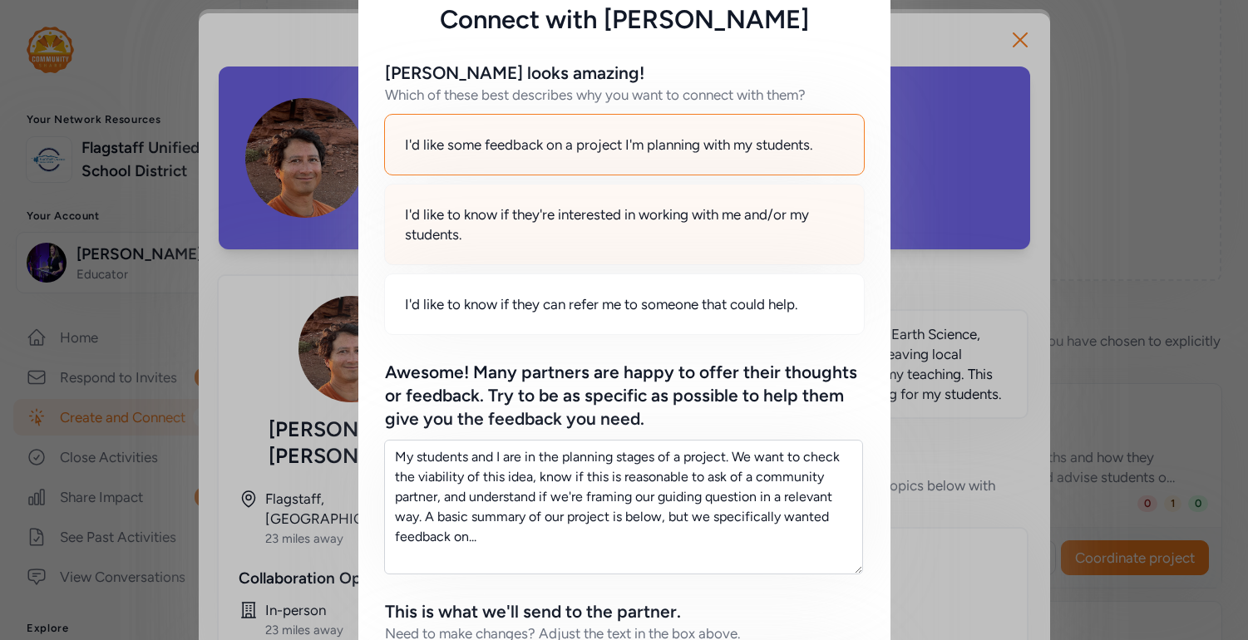
click at [501, 254] on div "I'd like to know if they're interested in working with me and/or my students." at bounding box center [624, 224] width 481 height 81
type textarea "My students and I have mapped out an idea of how we'd like to engage with you. …"
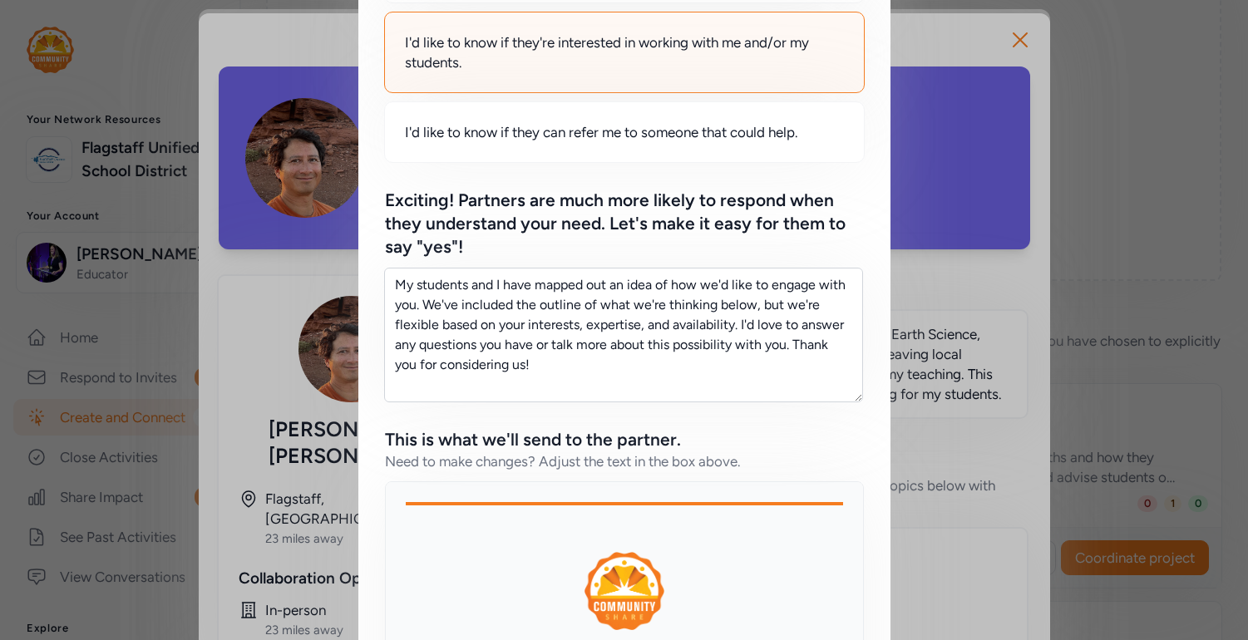
scroll to position [349, 0]
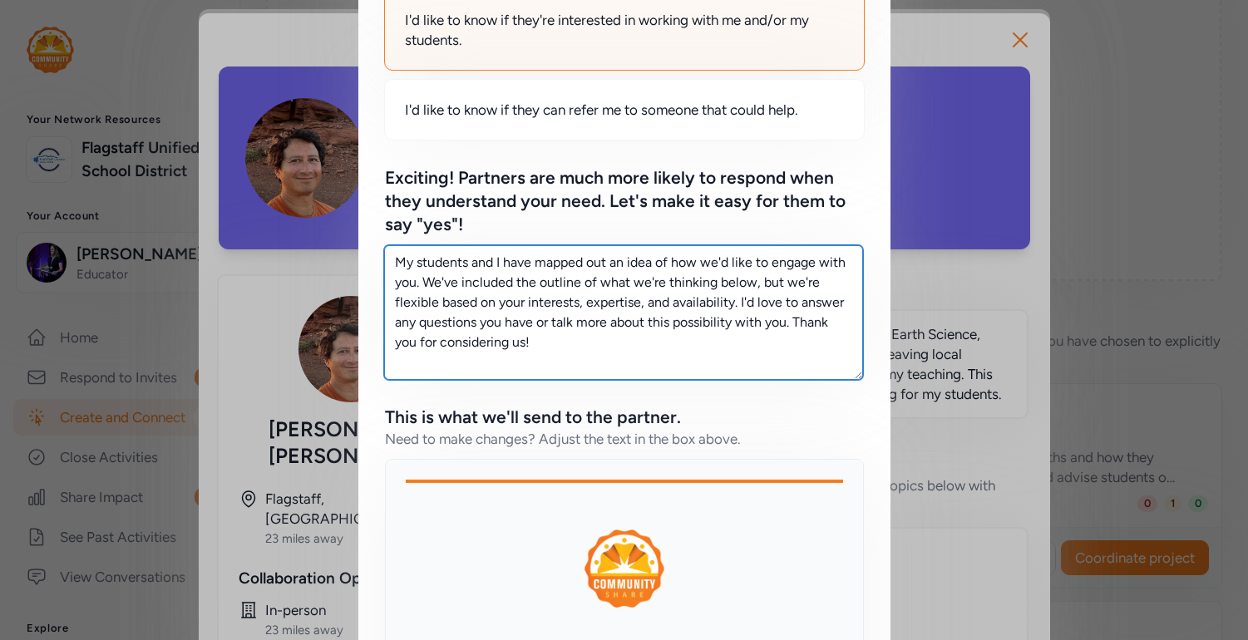
drag, startPoint x: 558, startPoint y: 363, endPoint x: 386, endPoint y: 263, distance: 199.4
click at [386, 263] on textarea "My students and I have mapped out an idea of how we'd like to engage with you. …" at bounding box center [623, 312] width 479 height 135
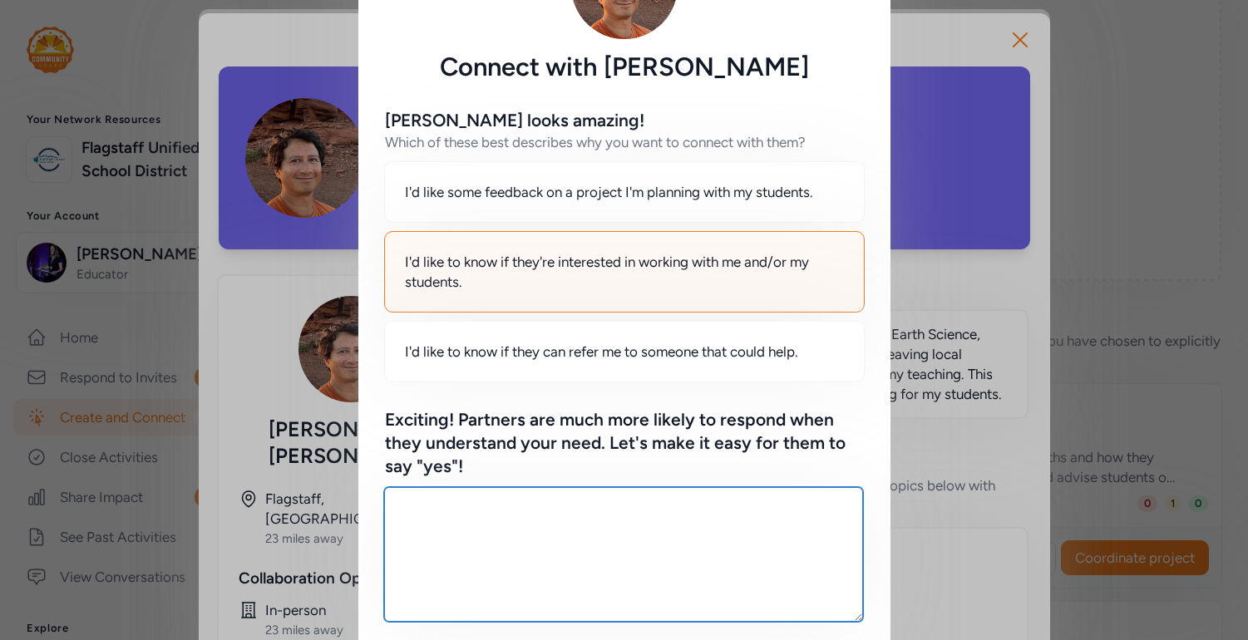
scroll to position [0, 0]
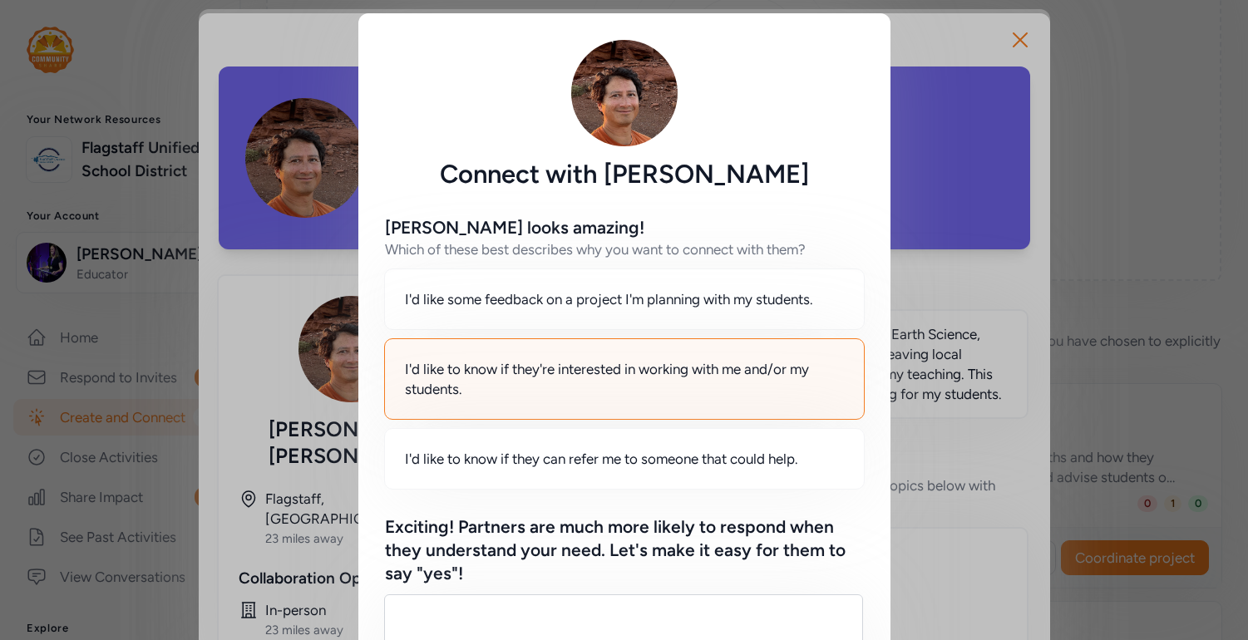
click at [983, 74] on div "Connect with Franklyn Telles Franklyn looks amazing! Which of these best descri…" at bounding box center [624, 613] width 1248 height 1227
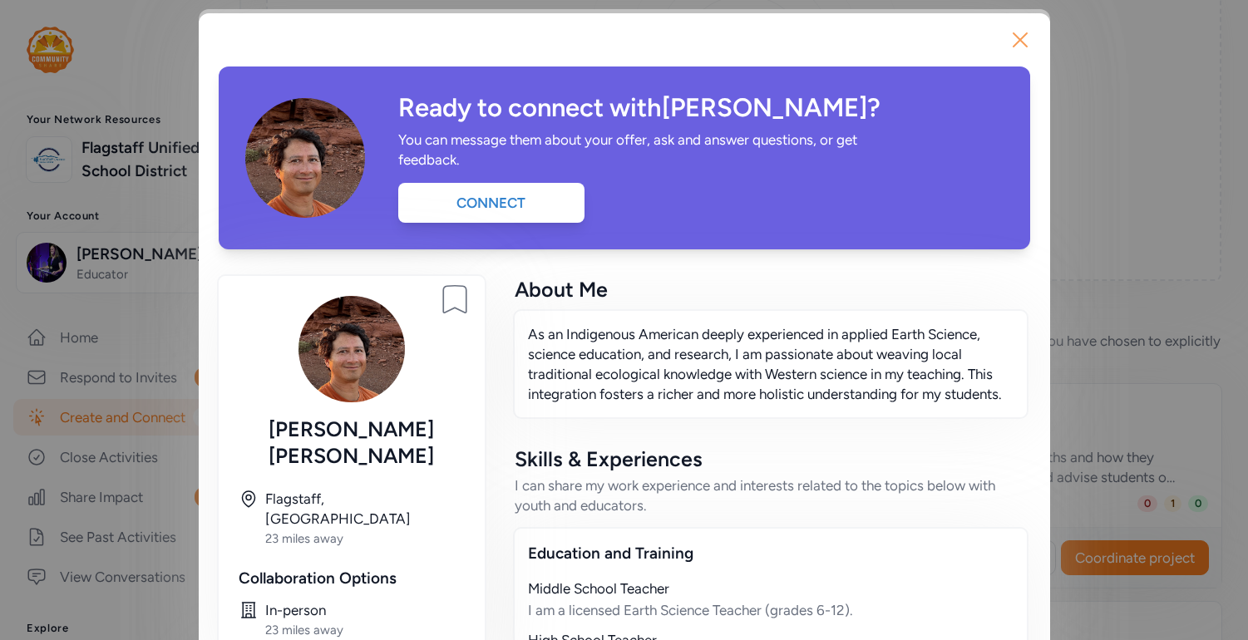
click at [1022, 44] on icon "button" at bounding box center [1020, 40] width 27 height 27
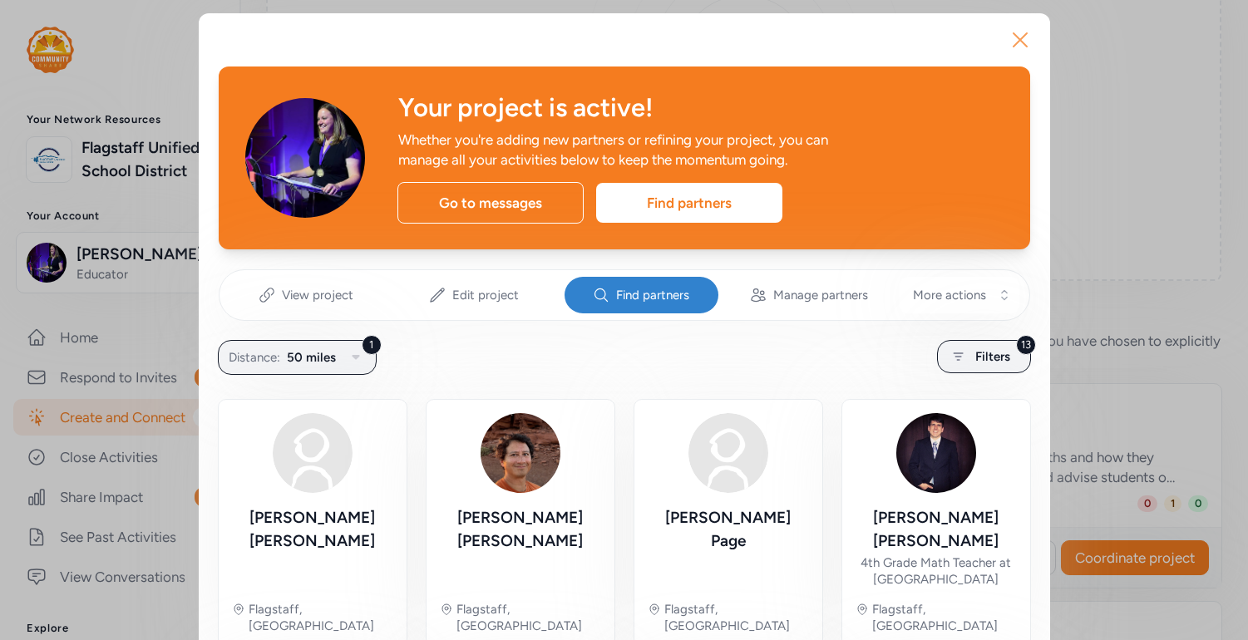
click at [1025, 45] on icon "button" at bounding box center [1020, 39] width 13 height 13
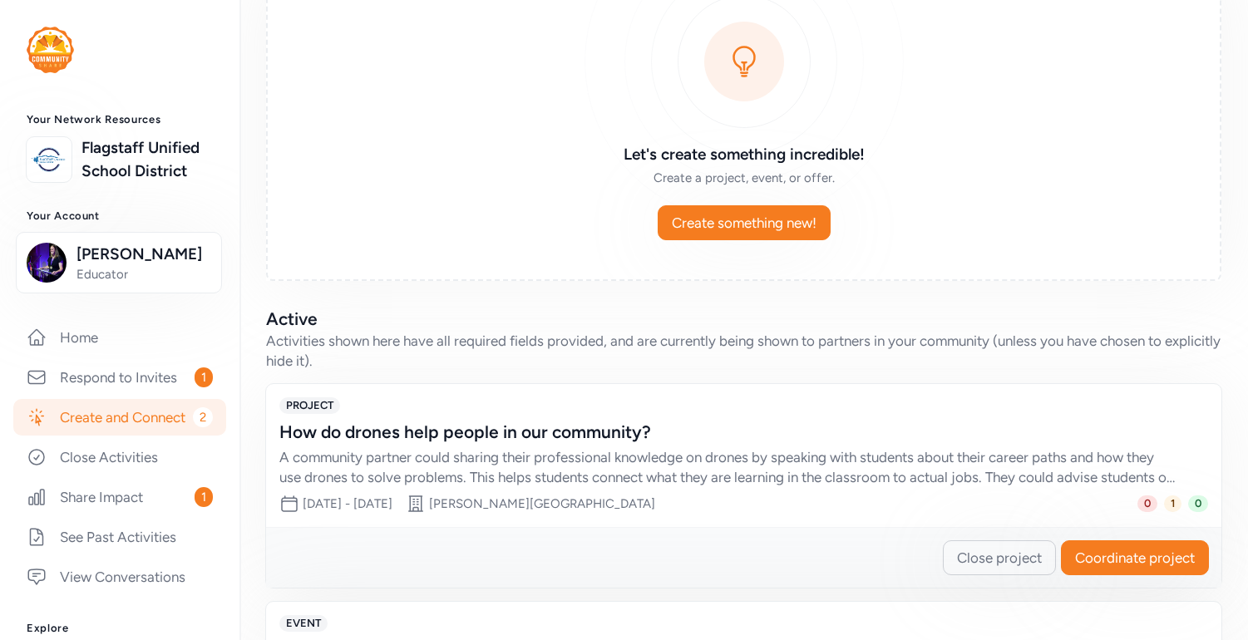
click at [836, 482] on div "A community partner could sharing their professional knowledge on drones by spe…" at bounding box center [727, 467] width 896 height 40
click at [700, 432] on div "How do drones help people in our community?" at bounding box center [727, 432] width 896 height 23
click at [547, 419] on div "PROJECT How do drones help people in our community? A community partner could s…" at bounding box center [743, 442] width 929 height 90
click at [1096, 557] on span "Coordinate project" at bounding box center [1135, 558] width 120 height 20
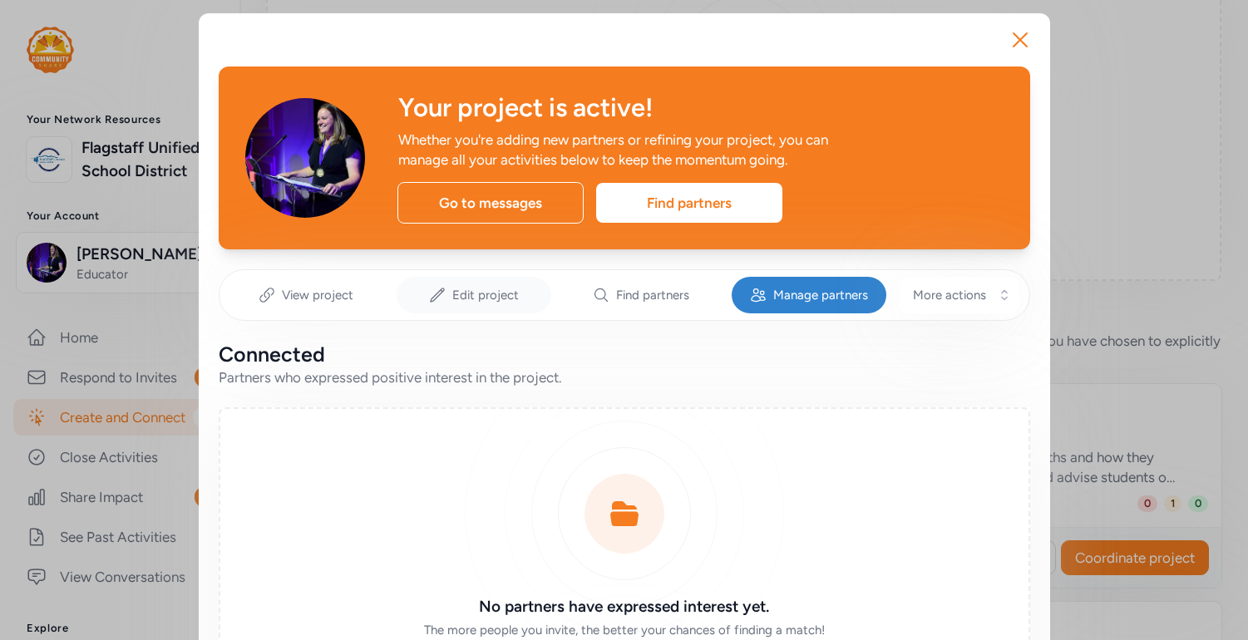
click at [469, 297] on span "Edit project" at bounding box center [485, 295] width 67 height 17
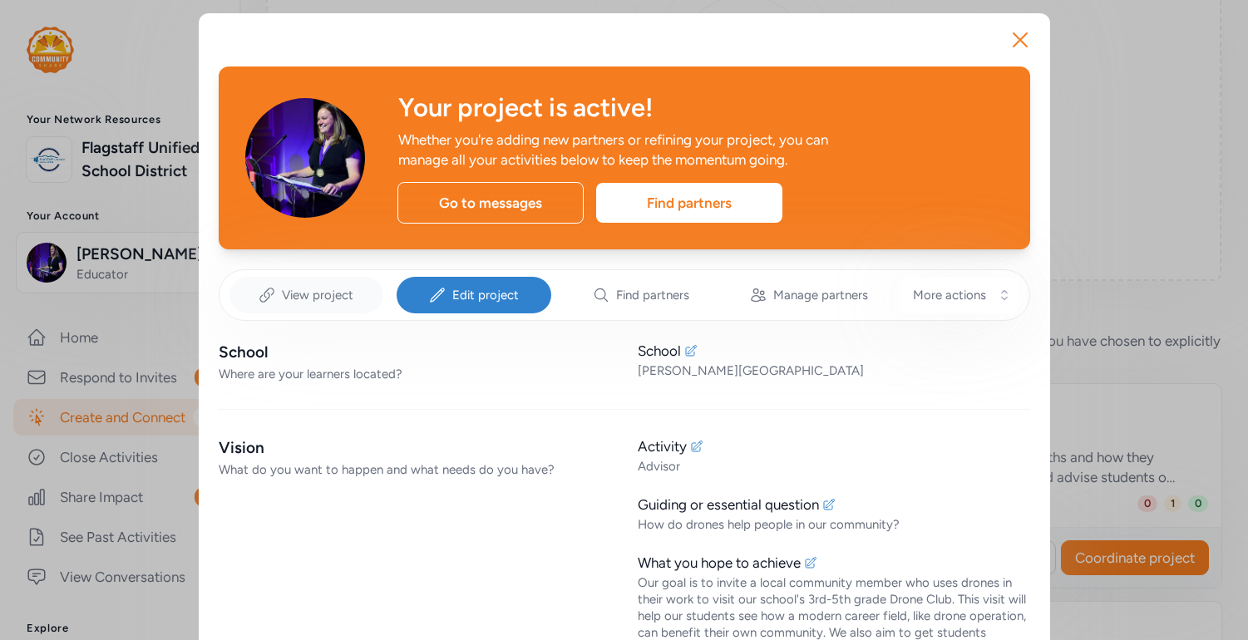
click at [360, 294] on div "View project" at bounding box center [306, 295] width 155 height 37
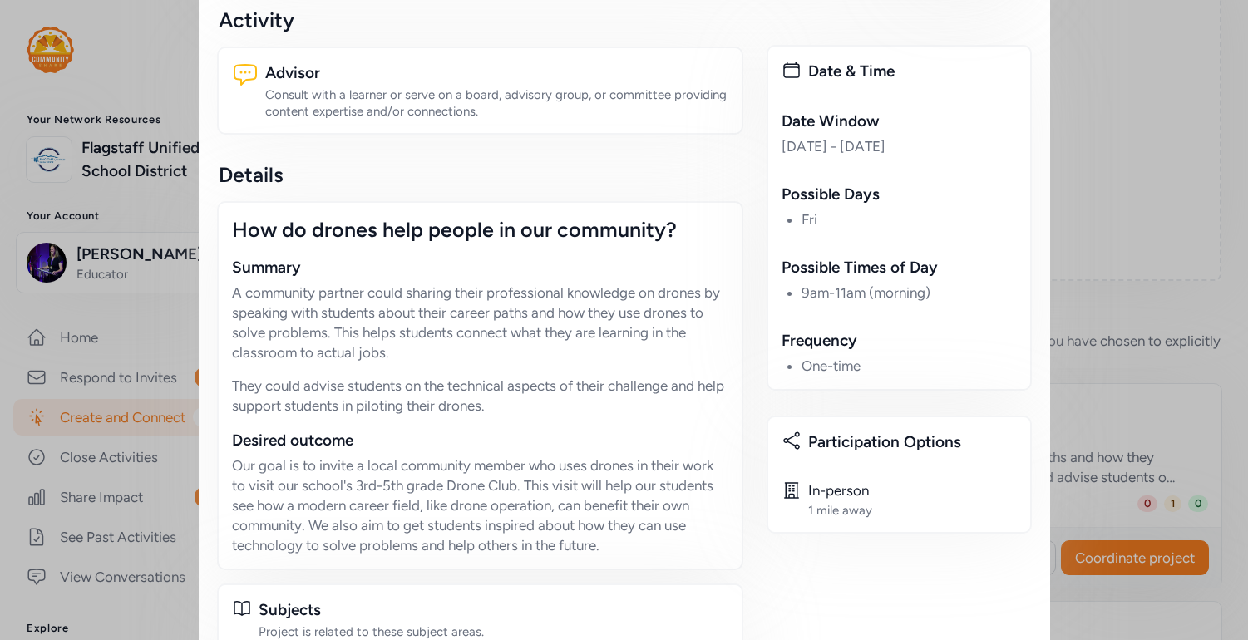
scroll to position [355, 0]
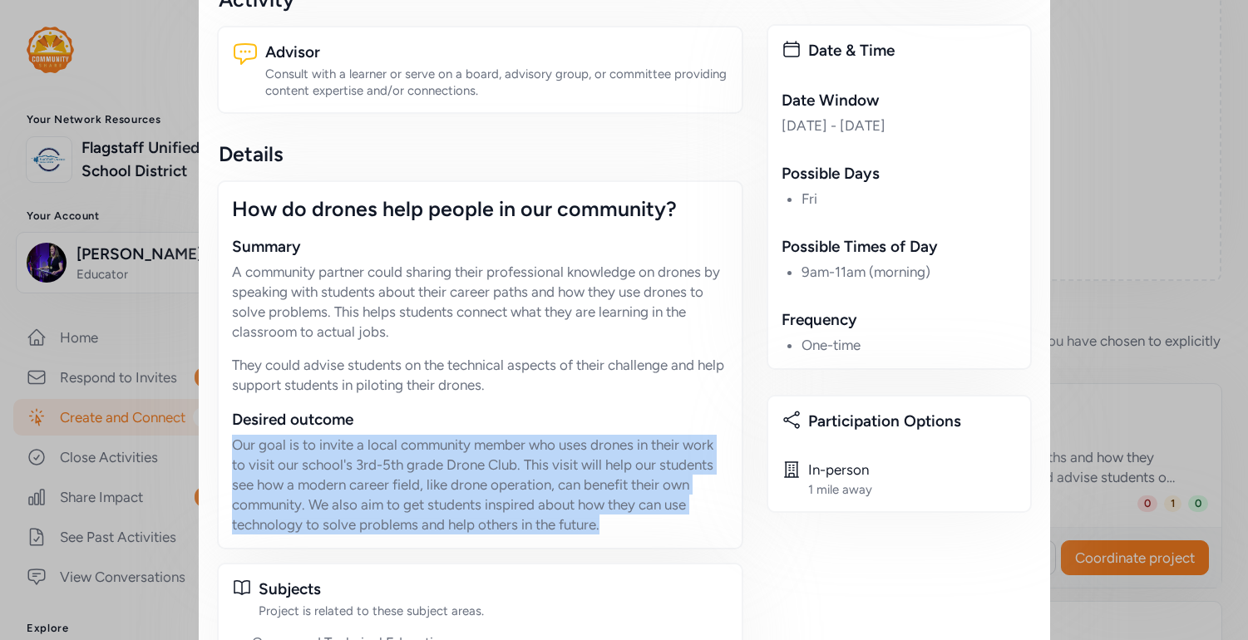
drag, startPoint x: 644, startPoint y: 526, endPoint x: 228, endPoint y: 445, distance: 423.5
click at [227, 446] on div "How do drones help people in our community? Summary A community partner could s…" at bounding box center [480, 364] width 526 height 369
copy p "Our goal is to invite a local community member who uses drones in their work to…"
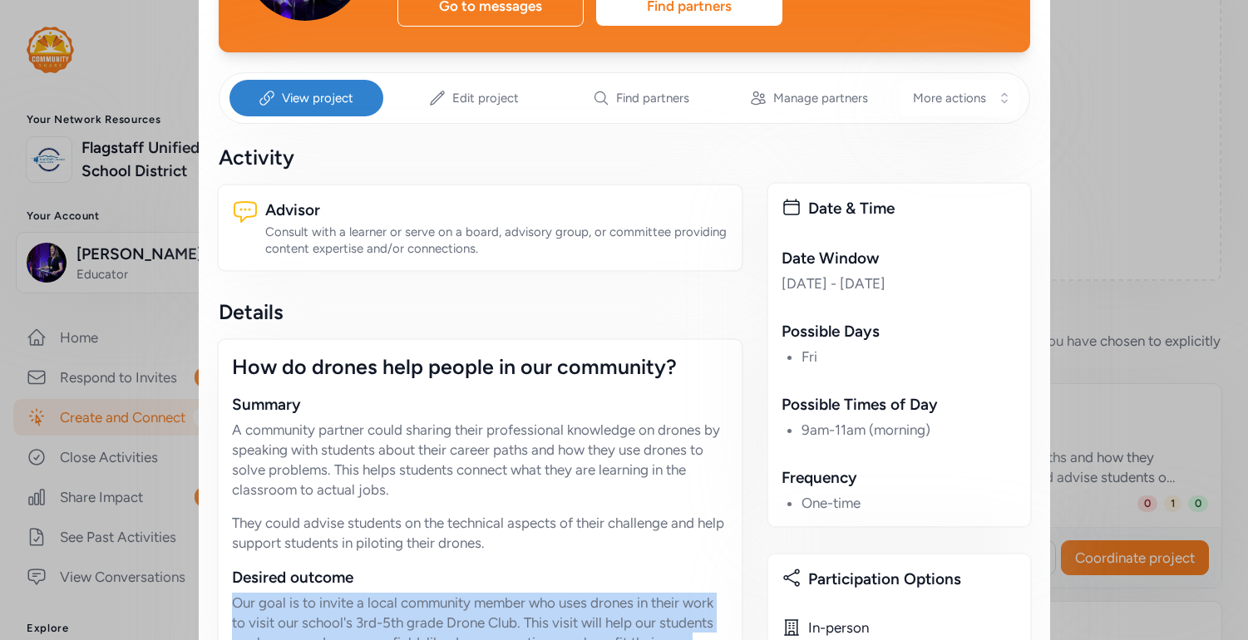
scroll to position [0, 0]
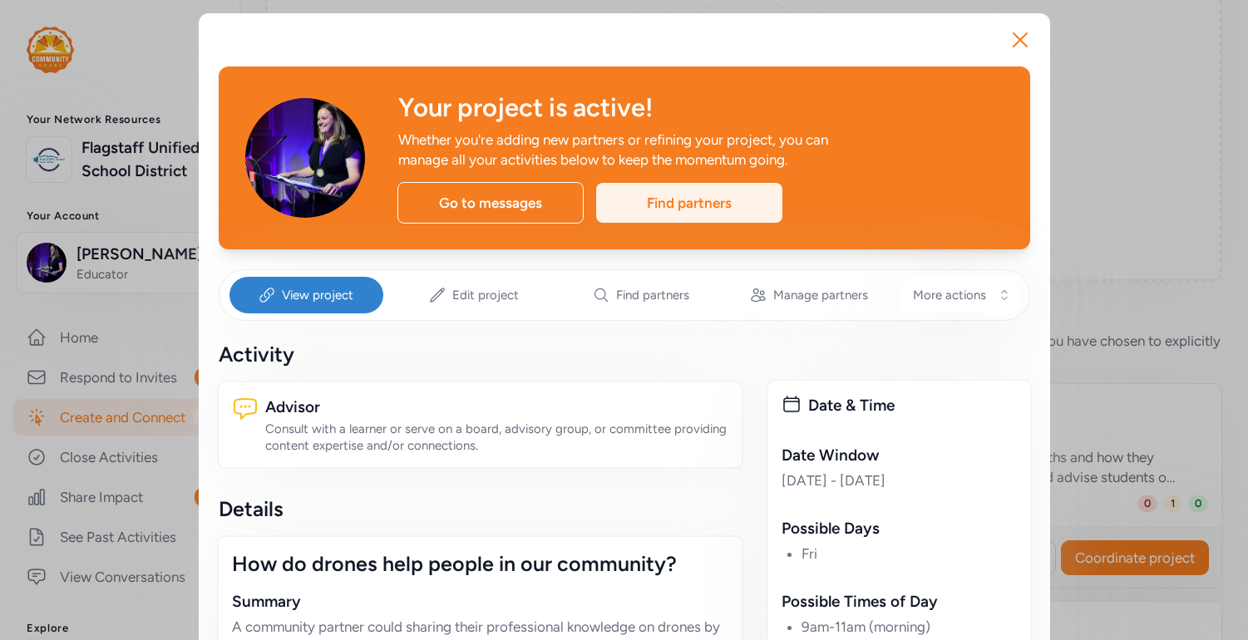
click at [732, 209] on div "Find partners" at bounding box center [689, 203] width 186 height 40
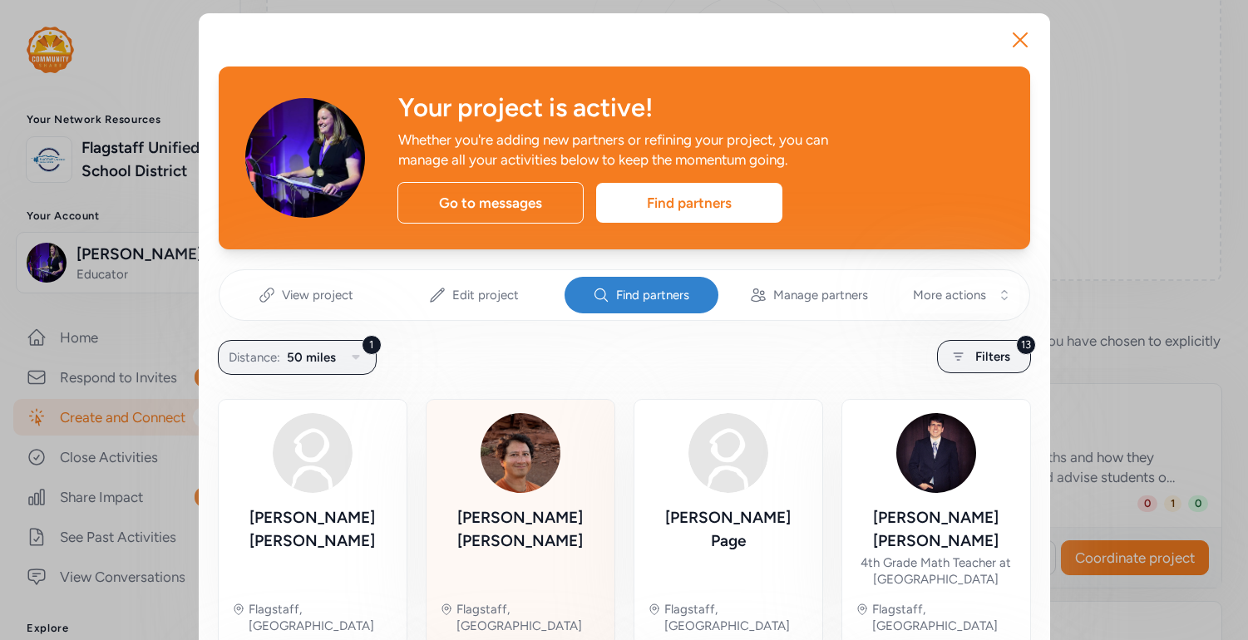
click at [489, 446] on img at bounding box center [521, 453] width 80 height 80
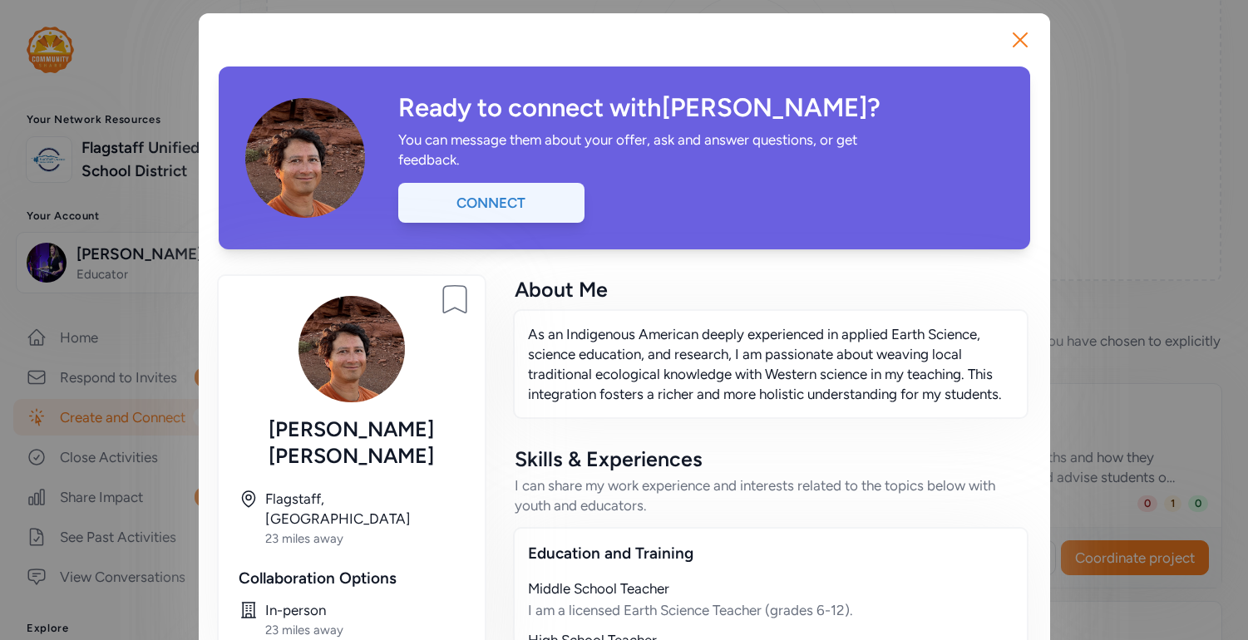
click at [507, 218] on div "Connect" at bounding box center [491, 203] width 186 height 40
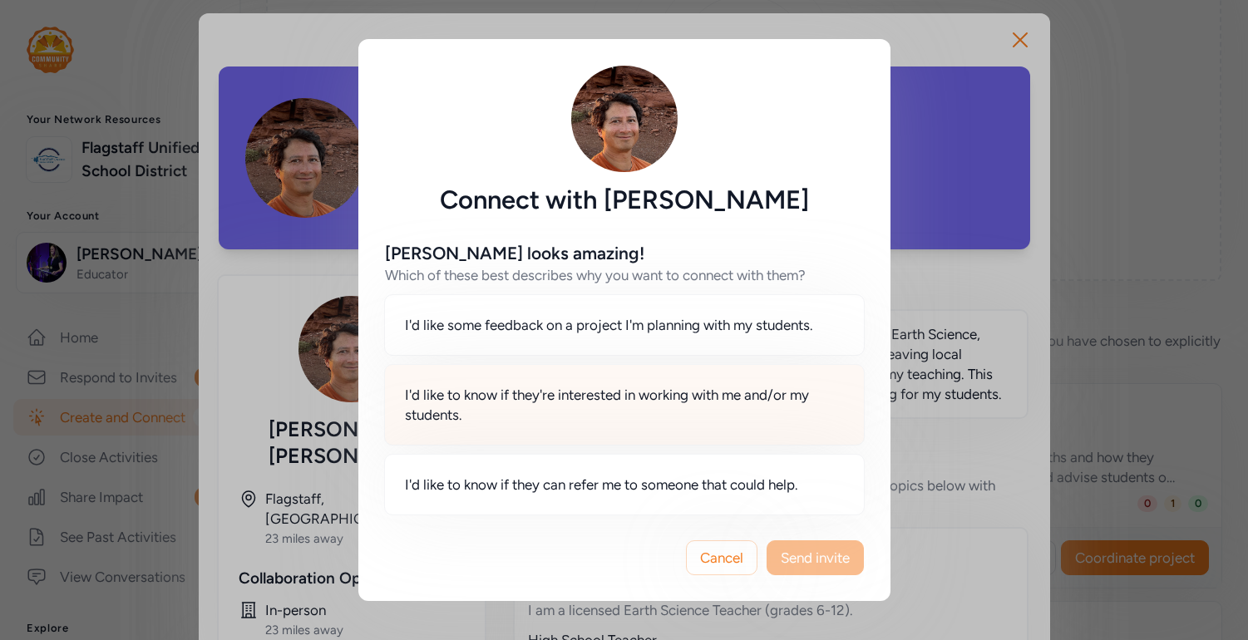
click at [512, 410] on span "I'd like to know if they're interested in working with me and/or my students." at bounding box center [624, 405] width 439 height 40
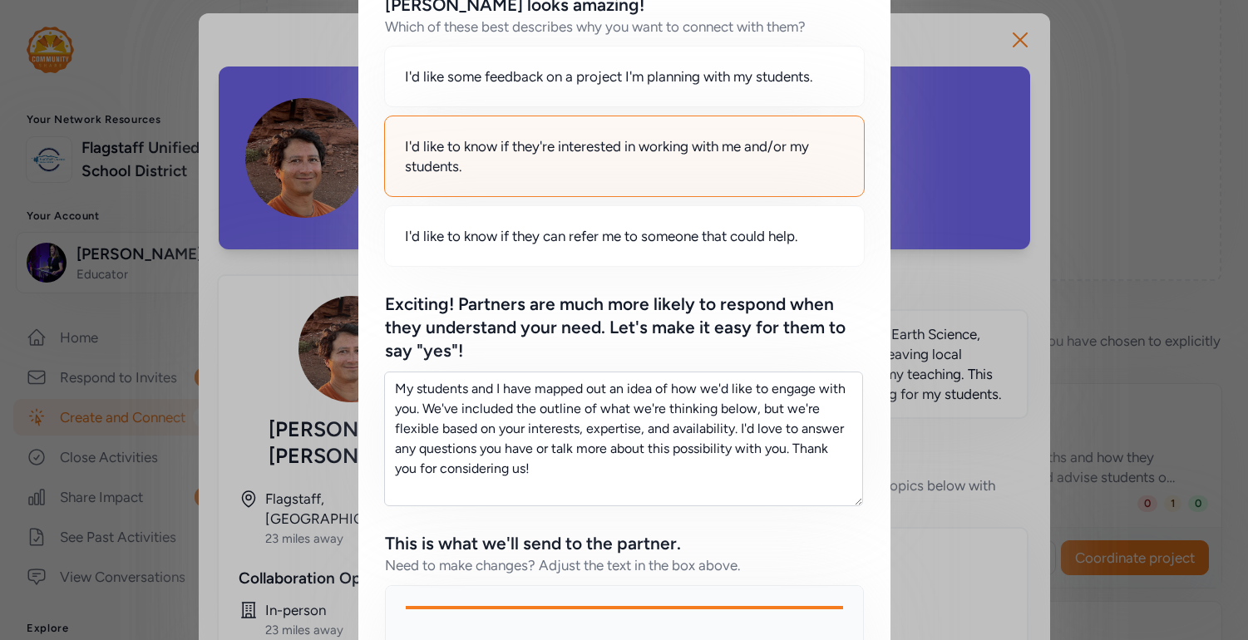
scroll to position [258, 0]
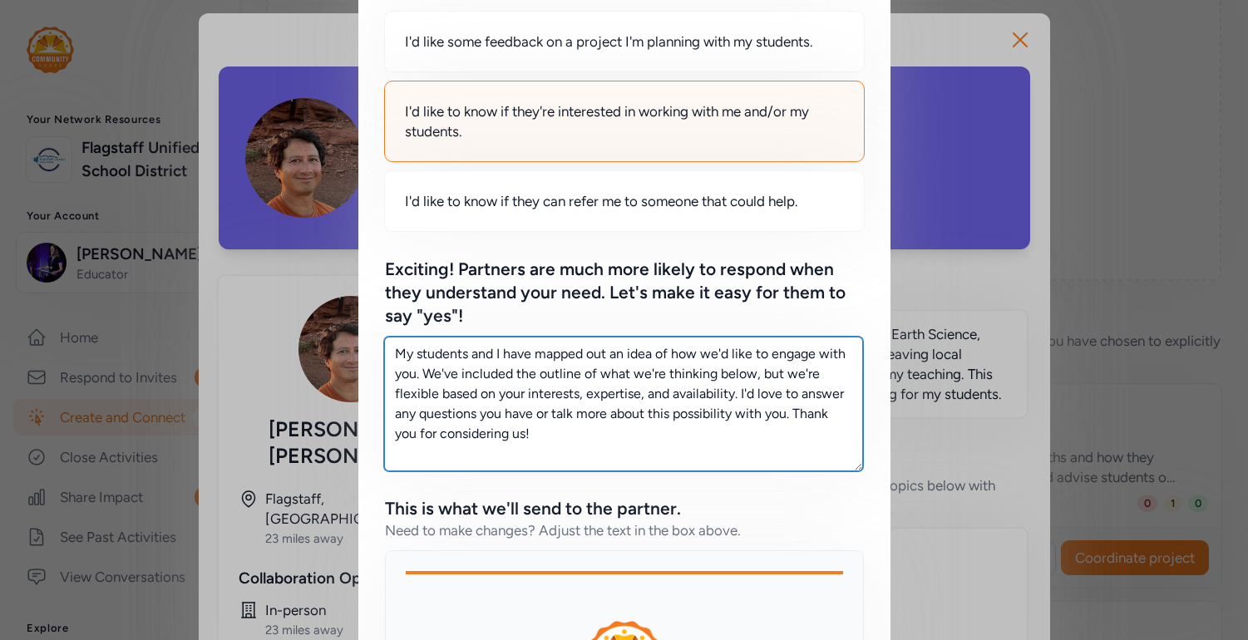
drag, startPoint x: 516, startPoint y: 423, endPoint x: 372, endPoint y: 353, distance: 161.0
click at [372, 353] on div "Franklyn looks amazing! Which of these best describes why you want to connect w…" at bounding box center [624, 401] width 532 height 938
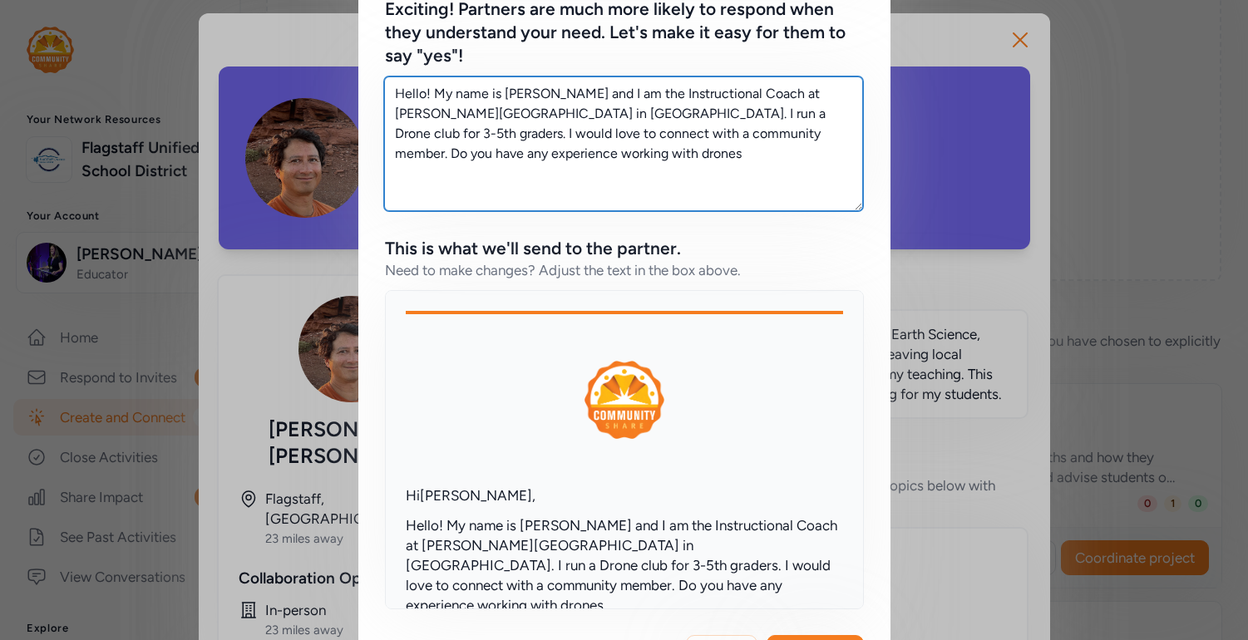
scroll to position [464, 0]
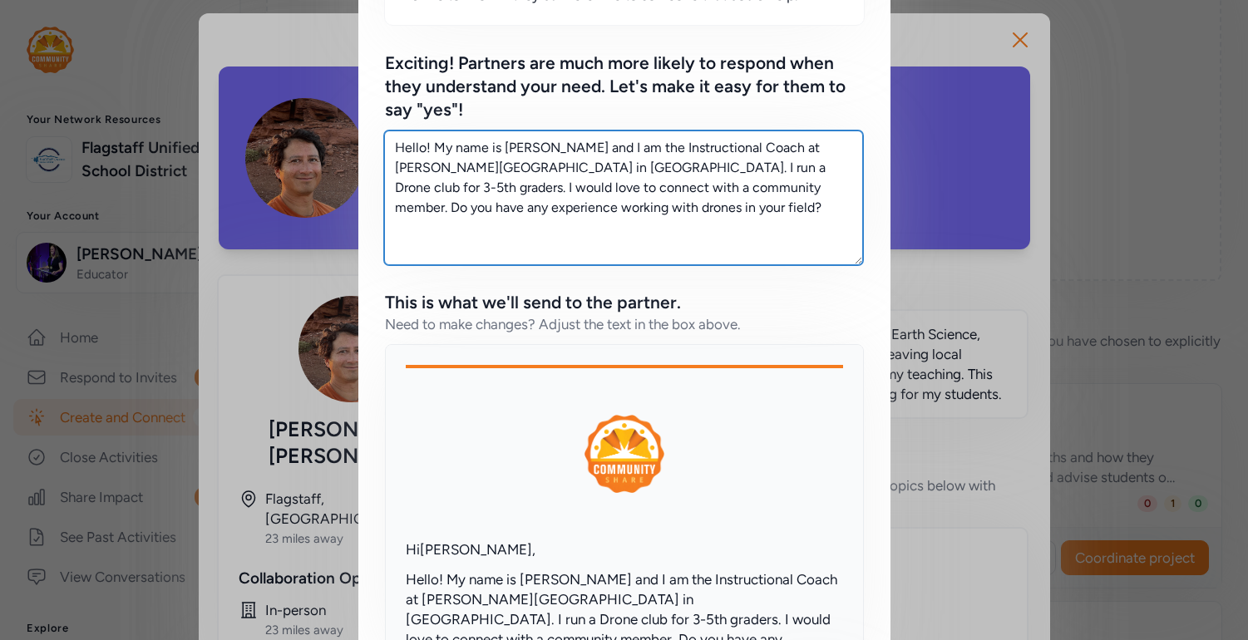
paste textarea "Our goal is to invite a local community member who uses drones in their work to…"
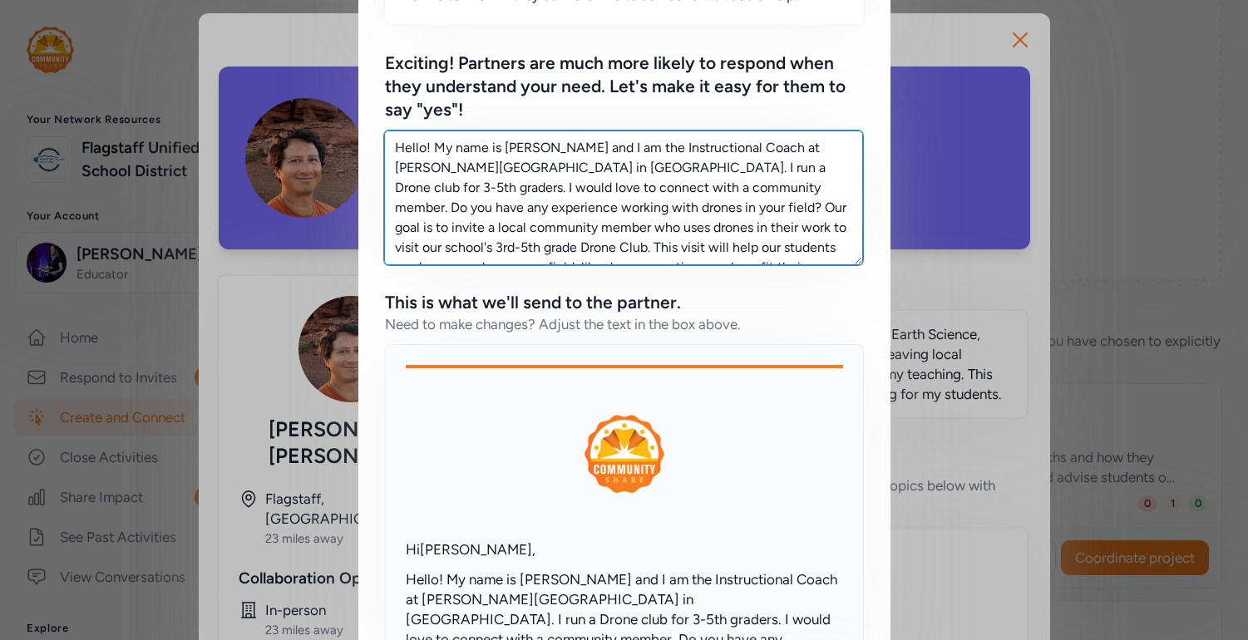
scroll to position [51, 0]
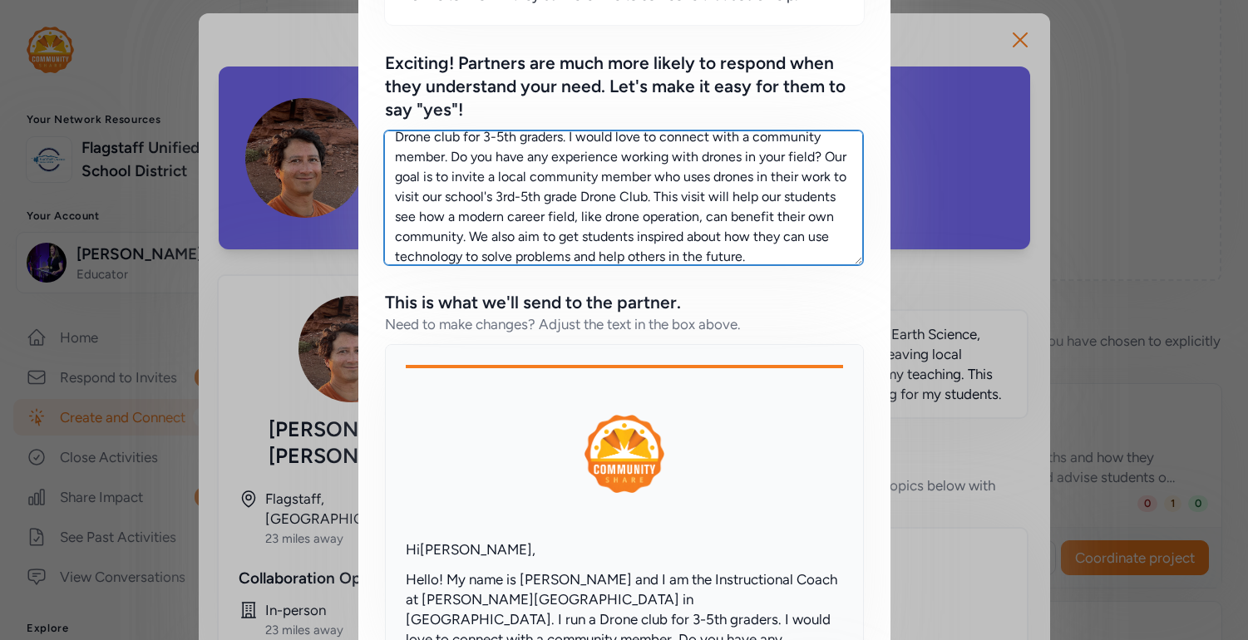
drag, startPoint x: 467, startPoint y: 198, endPoint x: 591, endPoint y: 157, distance: 130.4
click at [591, 157] on textarea "Hello! My name is Kathleen Malkhassian and I am the Instructional Coach at Thom…" at bounding box center [623, 198] width 479 height 135
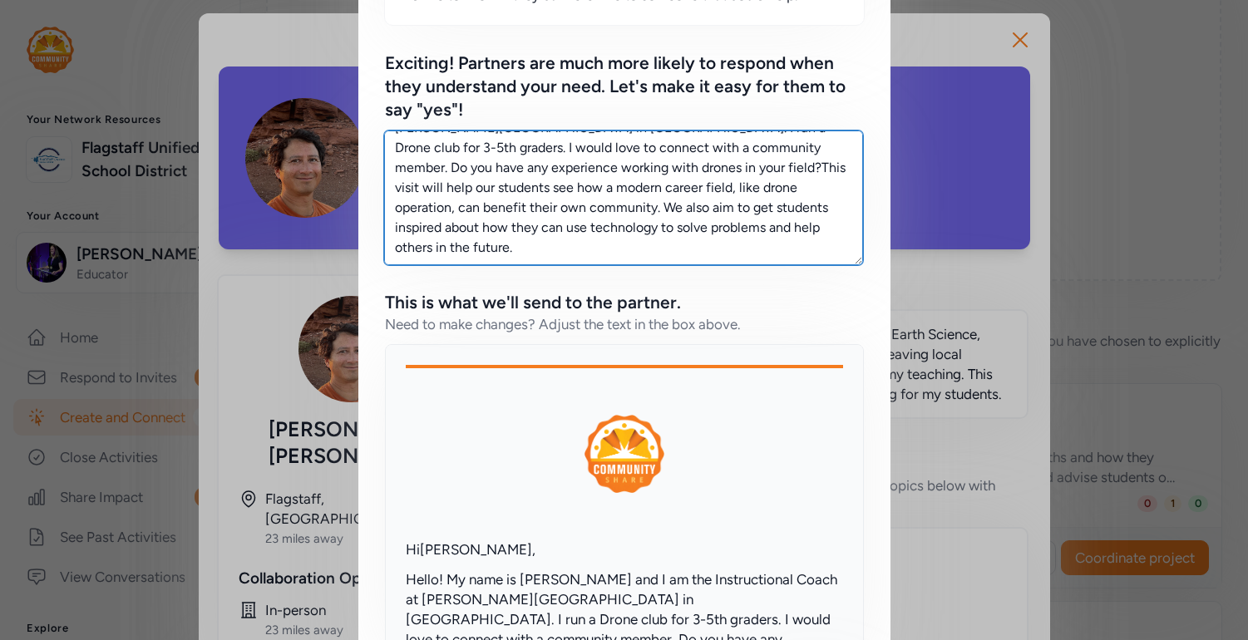
scroll to position [20, 0]
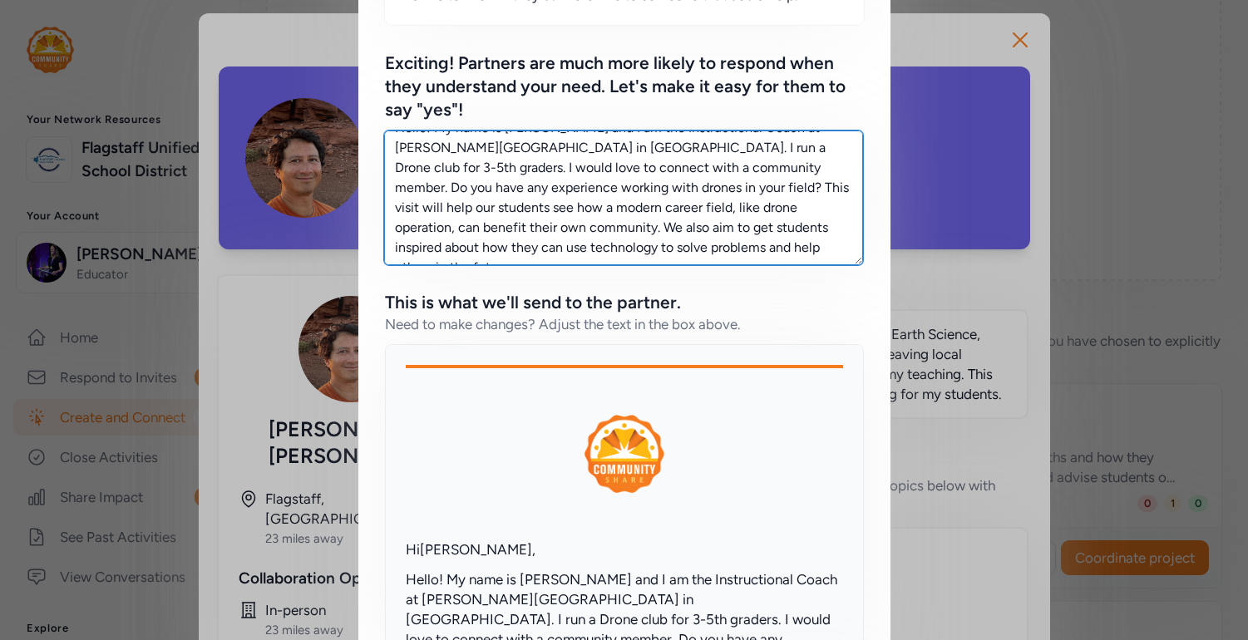
click at [640, 194] on textarea "Hello! My name is Kathleen Malkhassian and I am the Instructional Coach at Thom…" at bounding box center [623, 198] width 479 height 135
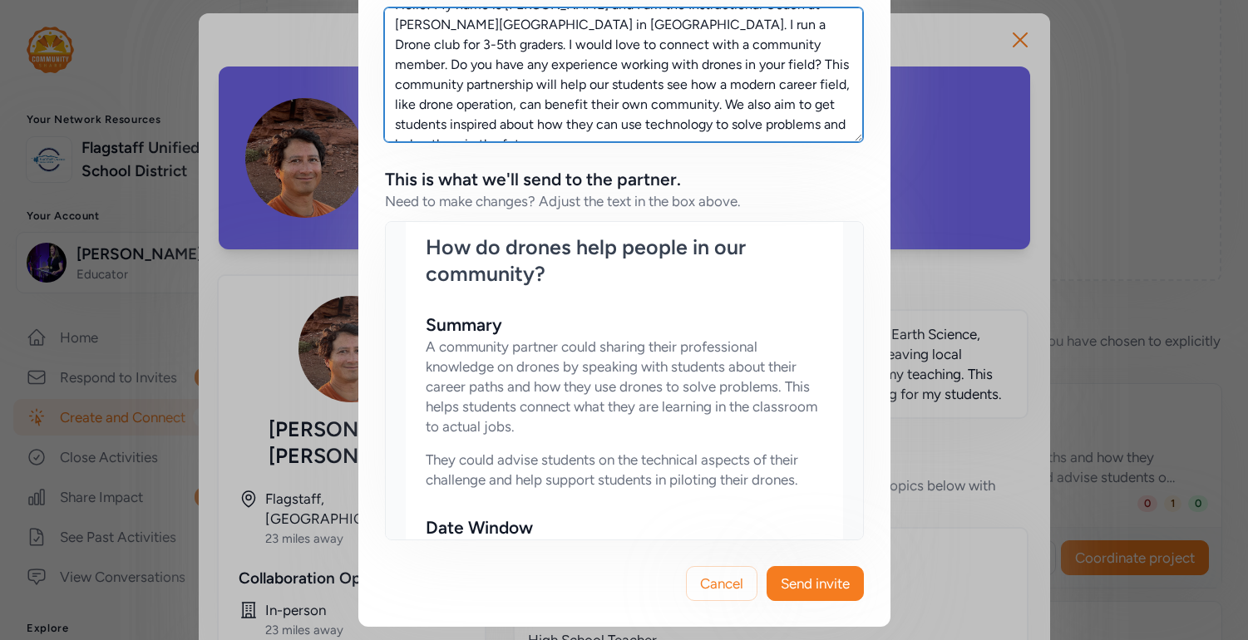
scroll to position [785, 0]
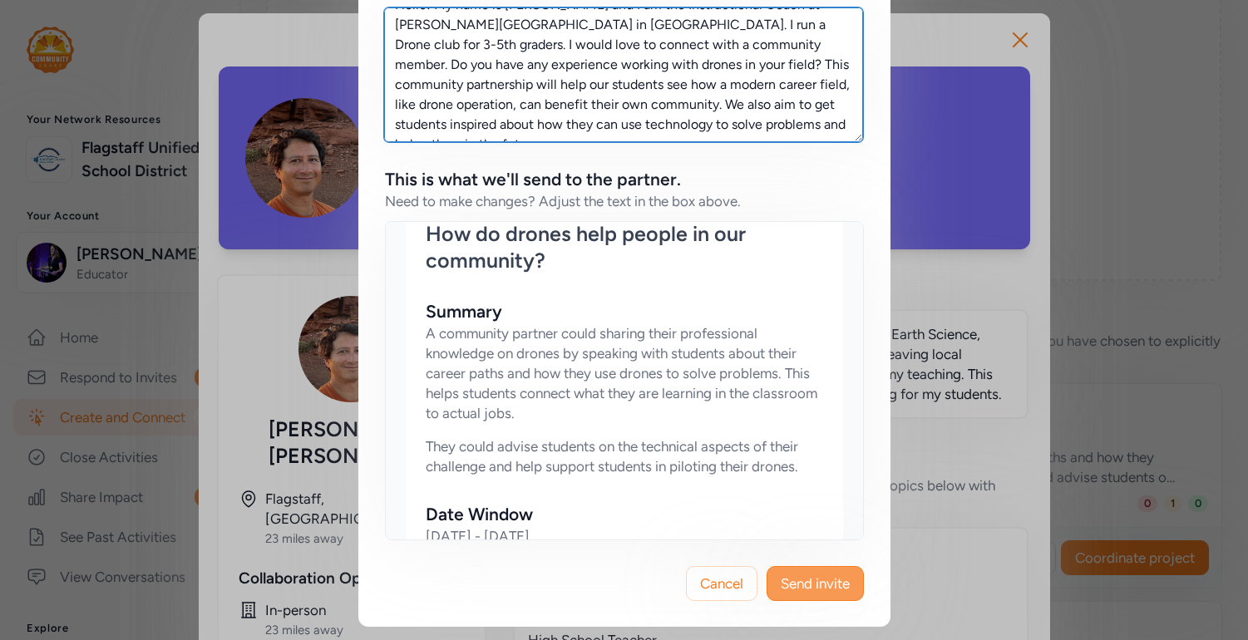
type textarea "Hello! My name is Kathleen Malkhassian and I am the Instructional Coach at Thom…"
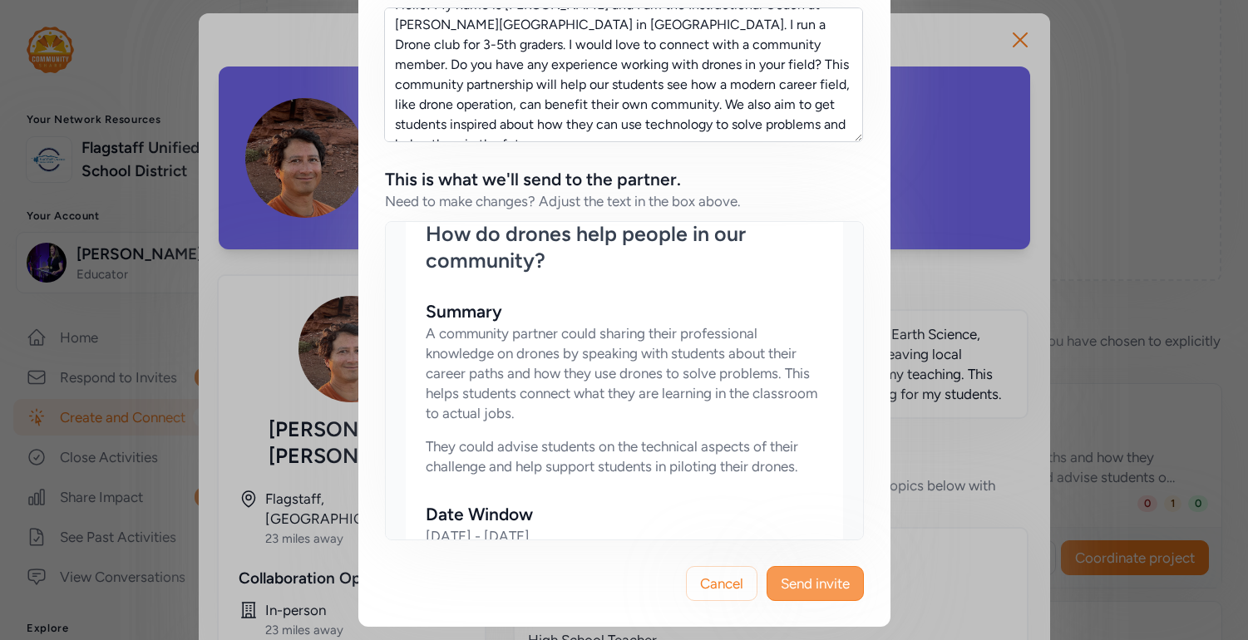
click at [789, 582] on span "Send invite" at bounding box center [815, 584] width 69 height 20
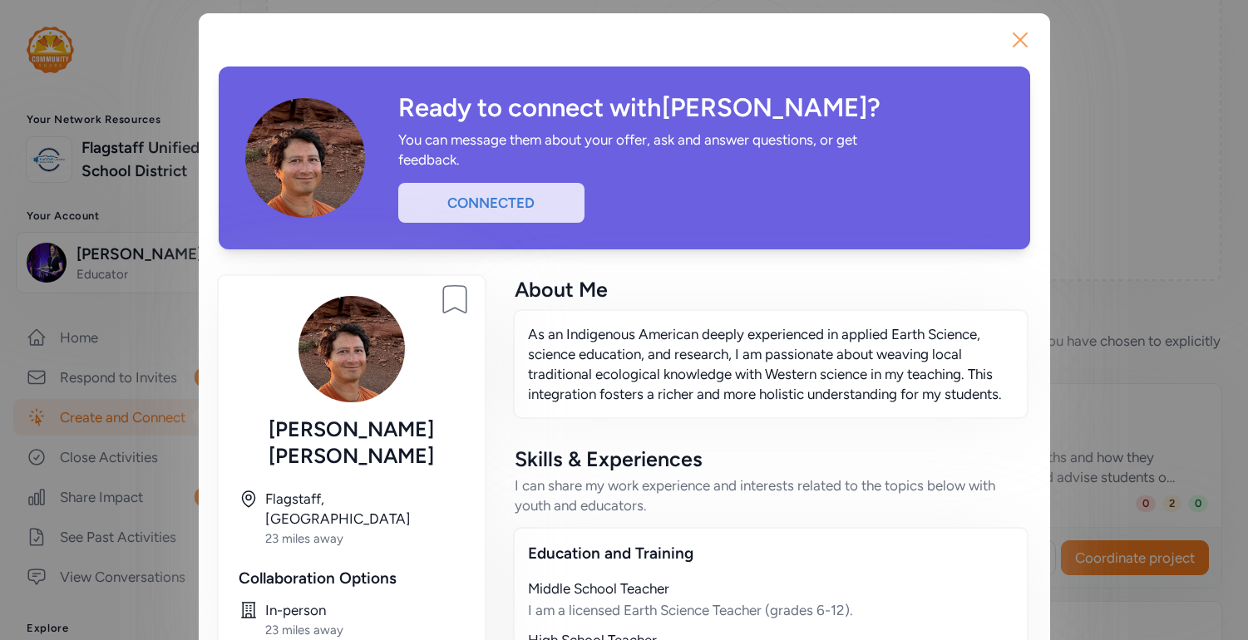
click at [1009, 46] on icon "button" at bounding box center [1020, 40] width 27 height 27
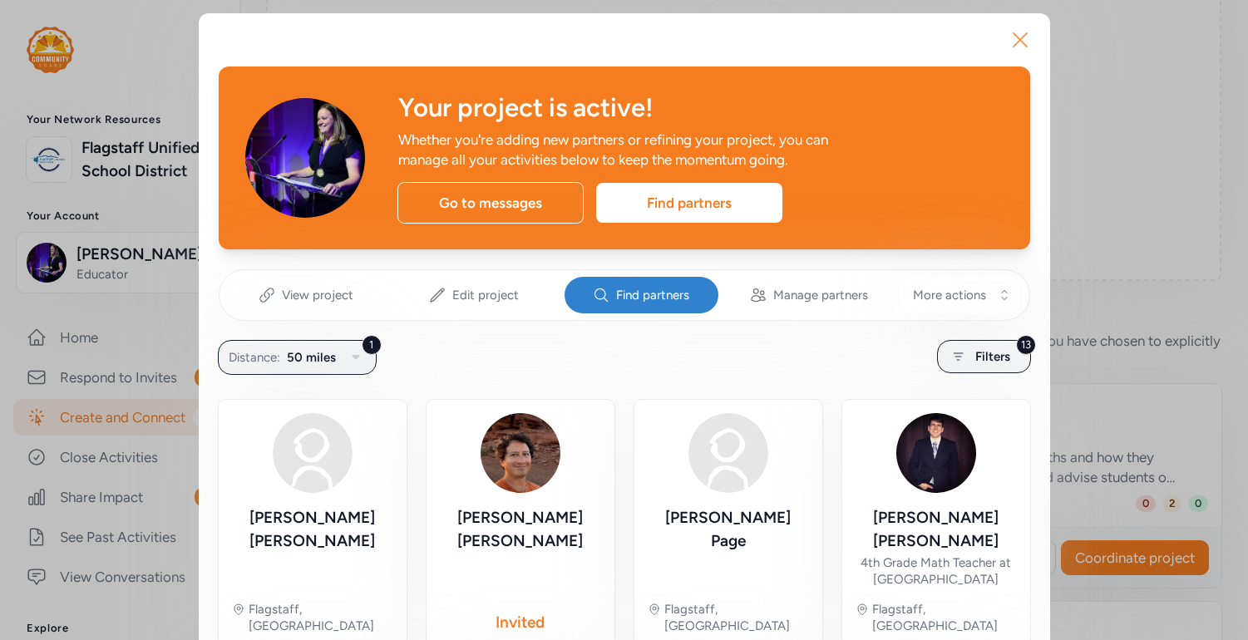
click at [1018, 48] on icon "button" at bounding box center [1020, 40] width 27 height 27
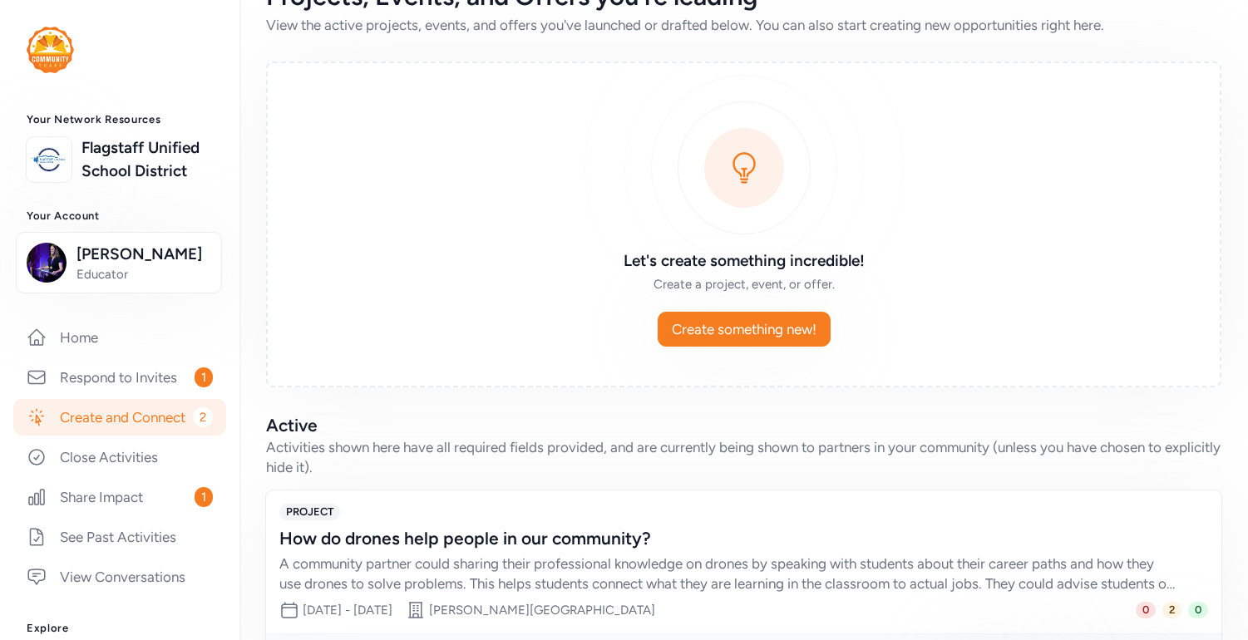
scroll to position [50, 0]
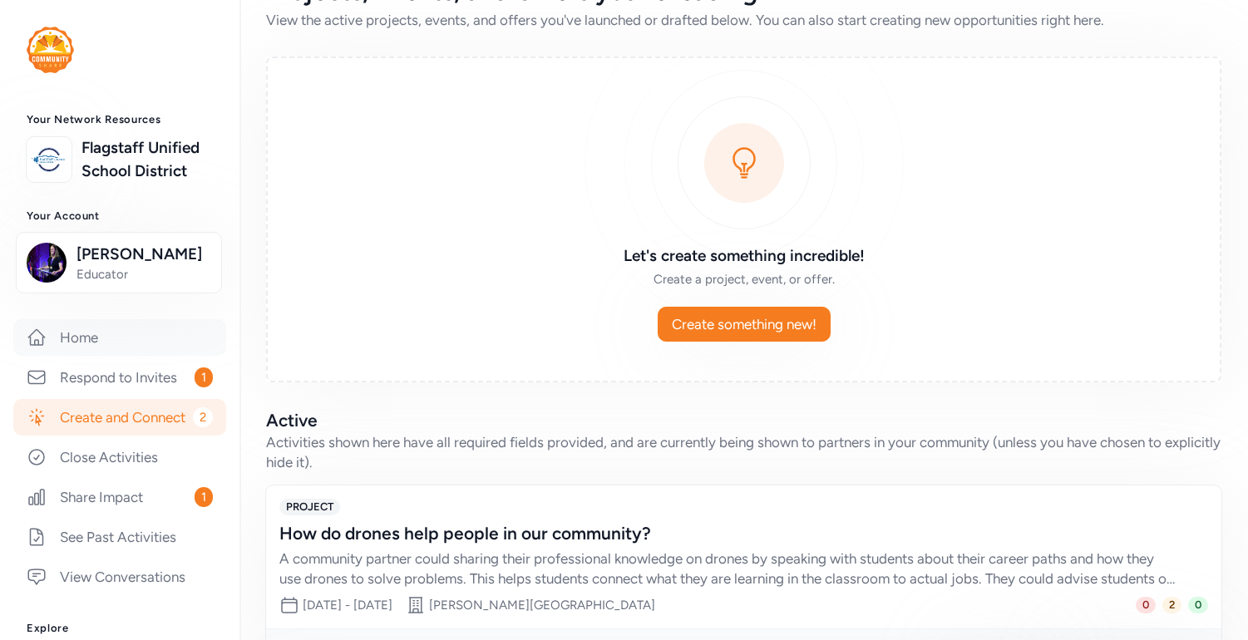
click at [83, 356] on link "Home" at bounding box center [119, 337] width 213 height 37
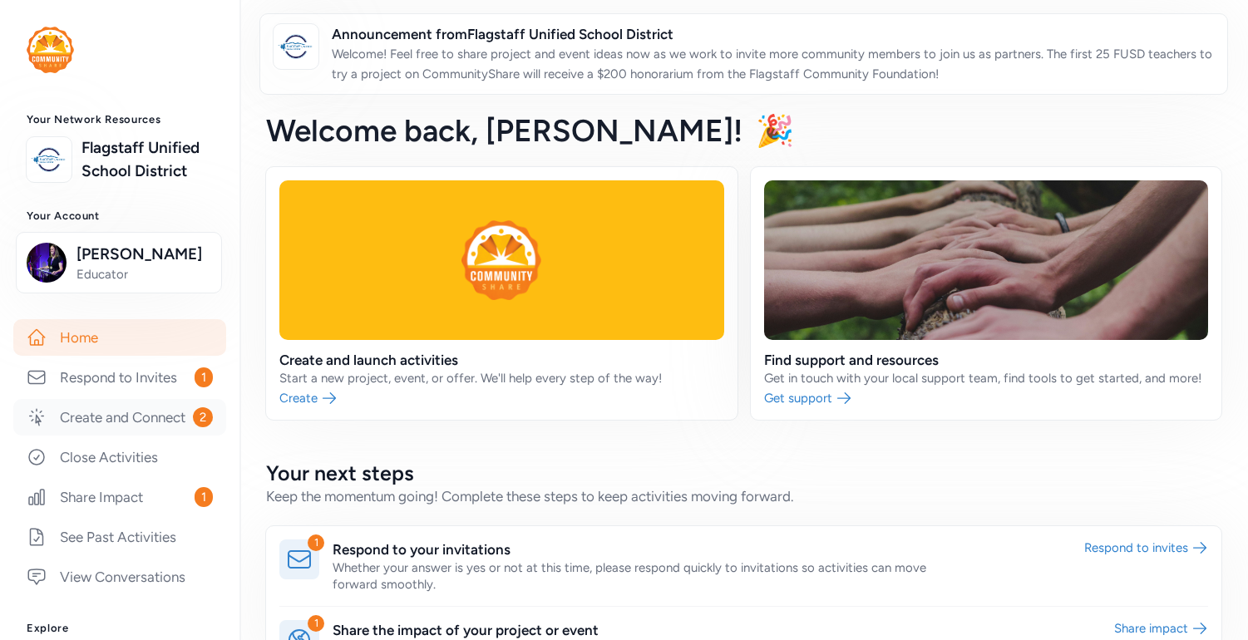
click at [123, 436] on link "Create and Connect 2" at bounding box center [119, 417] width 213 height 37
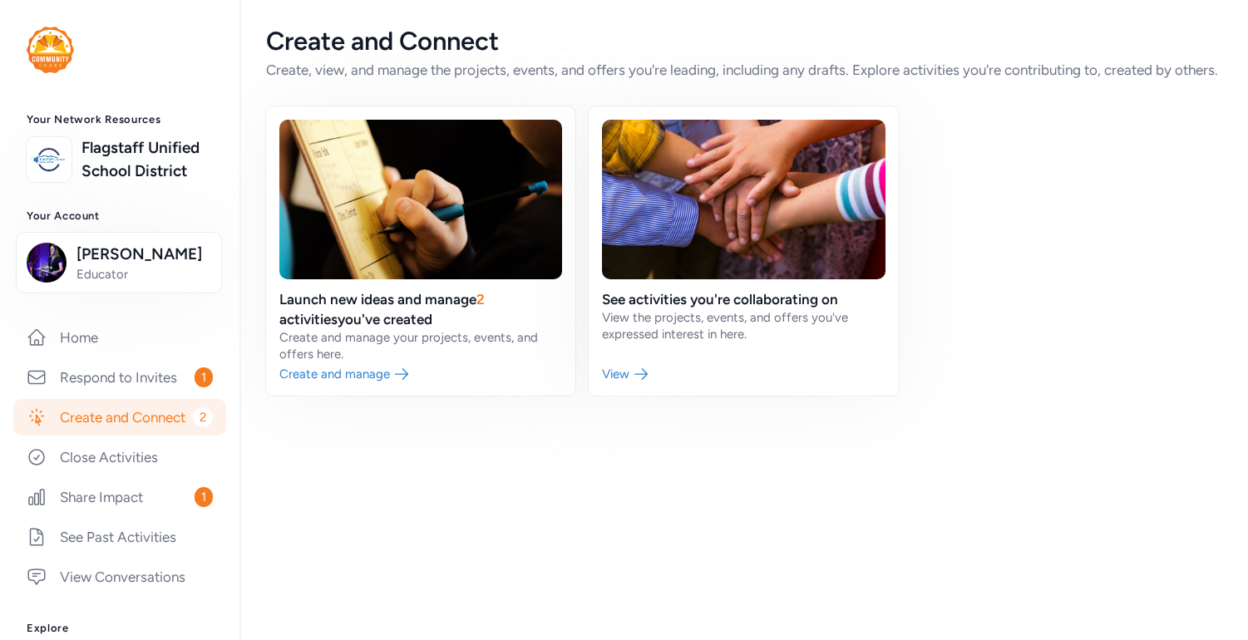
click at [64, 62] on img at bounding box center [50, 50] width 47 height 47
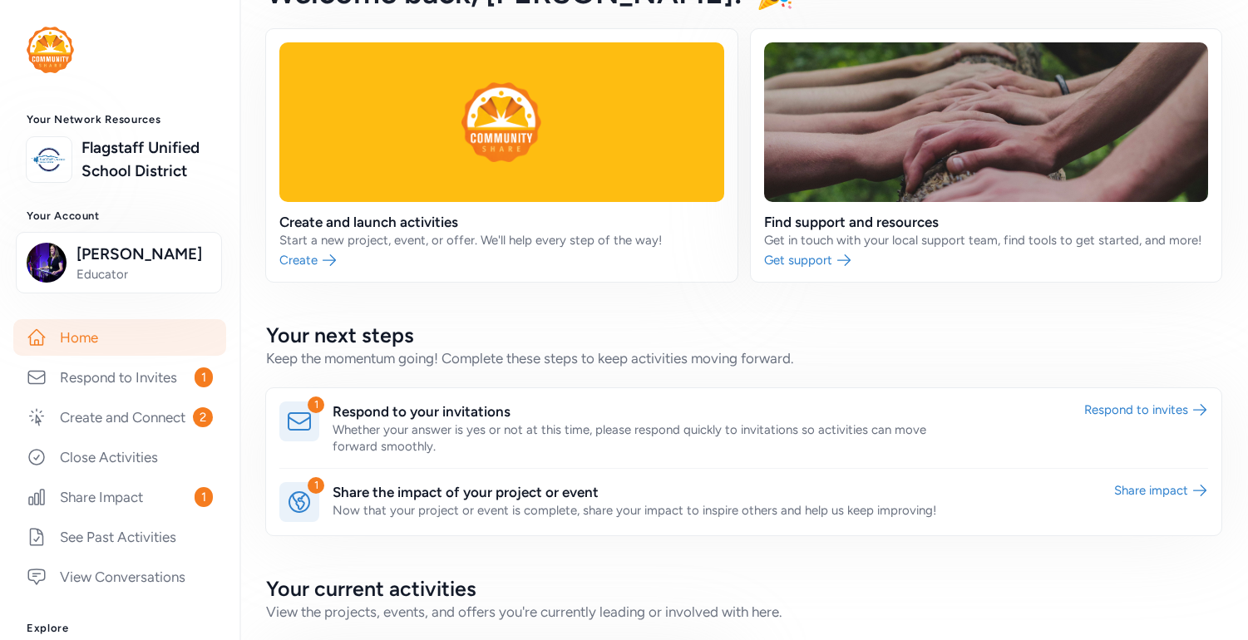
scroll to position [136, 0]
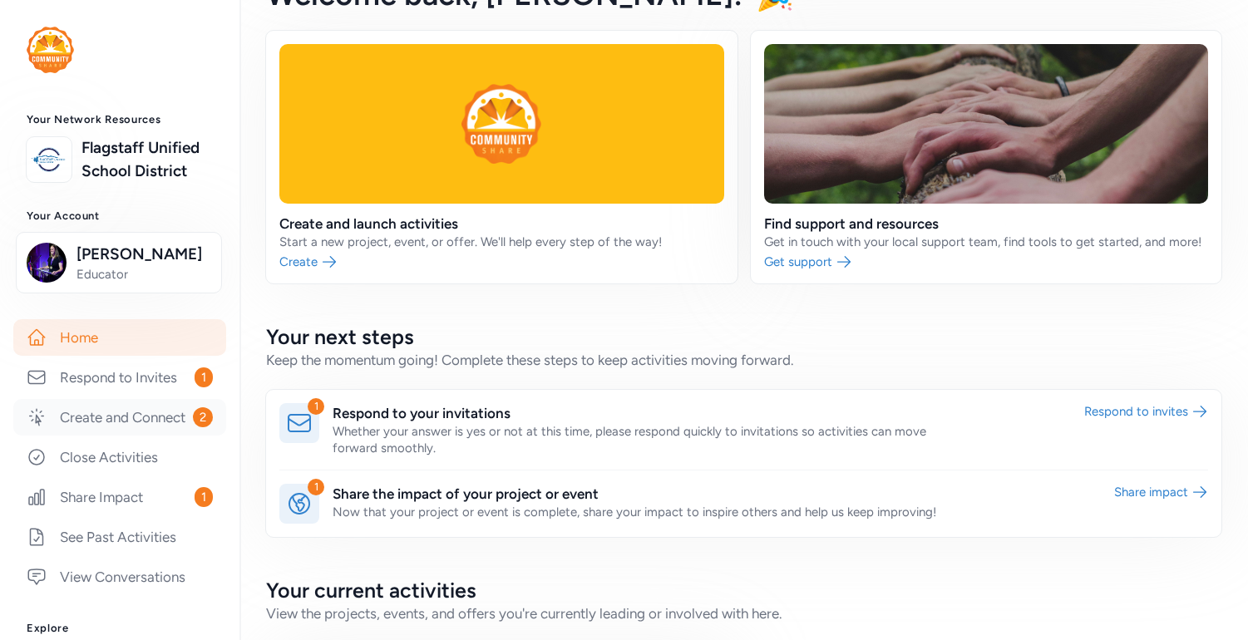
click at [162, 436] on link "Create and Connect 2" at bounding box center [119, 417] width 213 height 37
